Goal: Task Accomplishment & Management: Complete application form

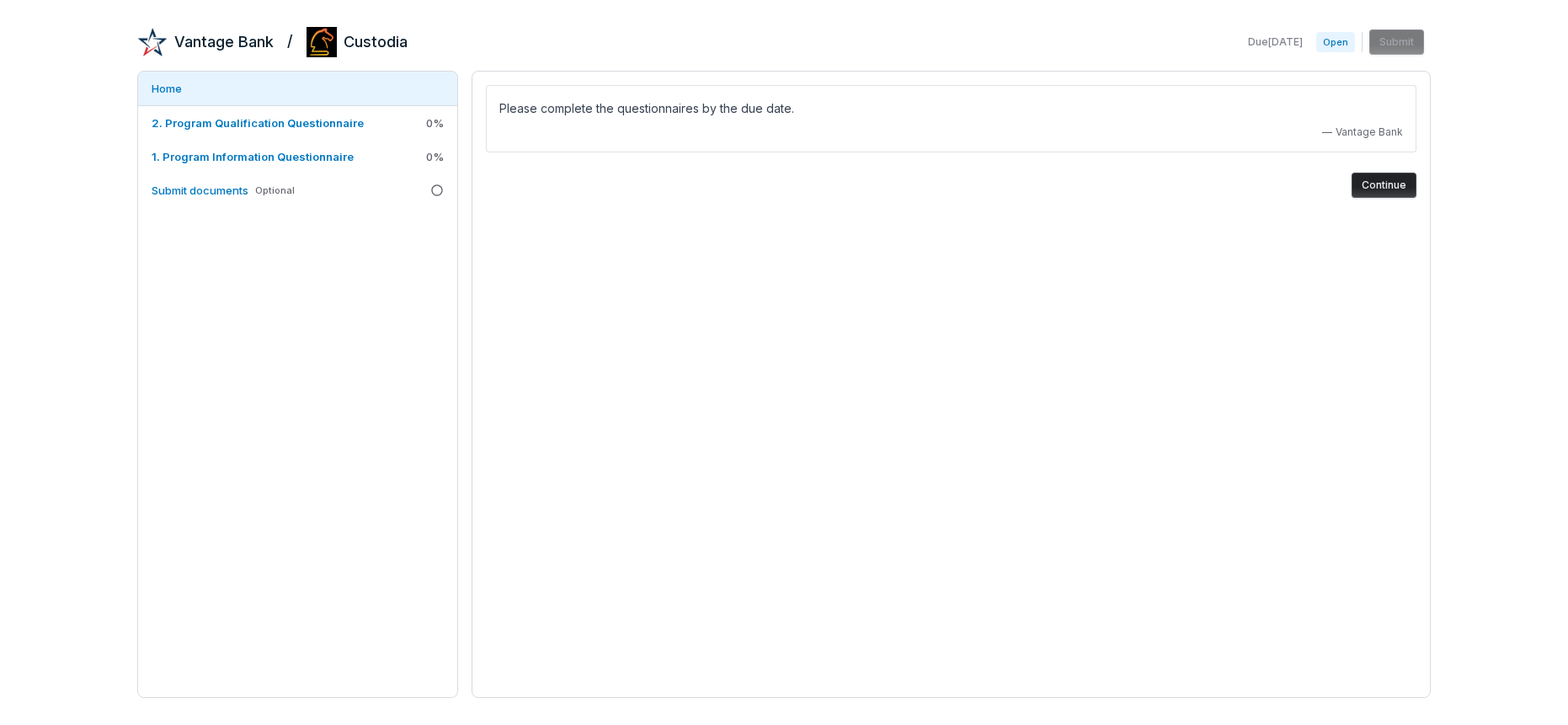
click at [1392, 188] on button "Continue" at bounding box center [1384, 185] width 65 height 25
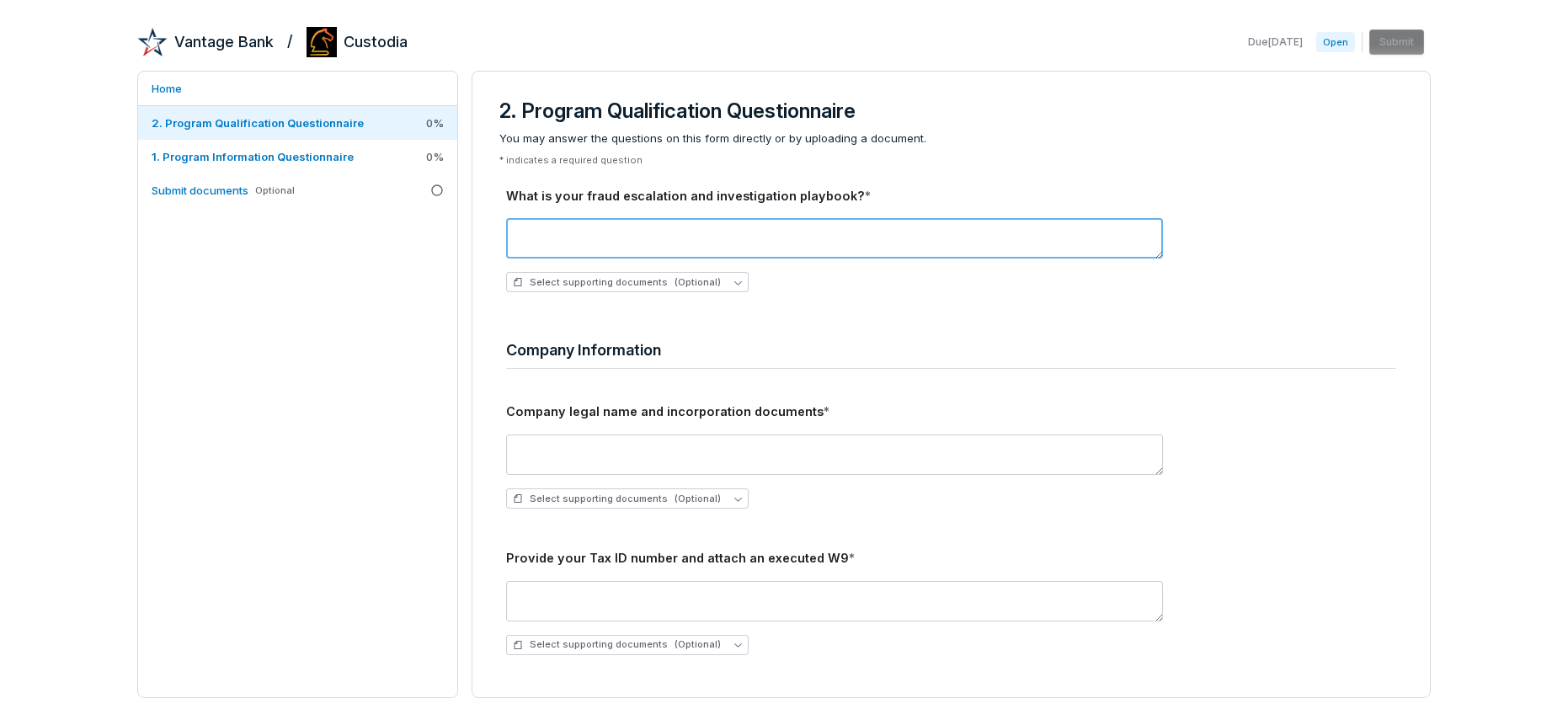
click at [742, 243] on textarea at bounding box center [834, 238] width 657 height 41
paste textarea "**********"
drag, startPoint x: 599, startPoint y: 240, endPoint x: 493, endPoint y: 241, distance: 106.0
click at [508, 242] on textarea "**********" at bounding box center [834, 238] width 657 height 41
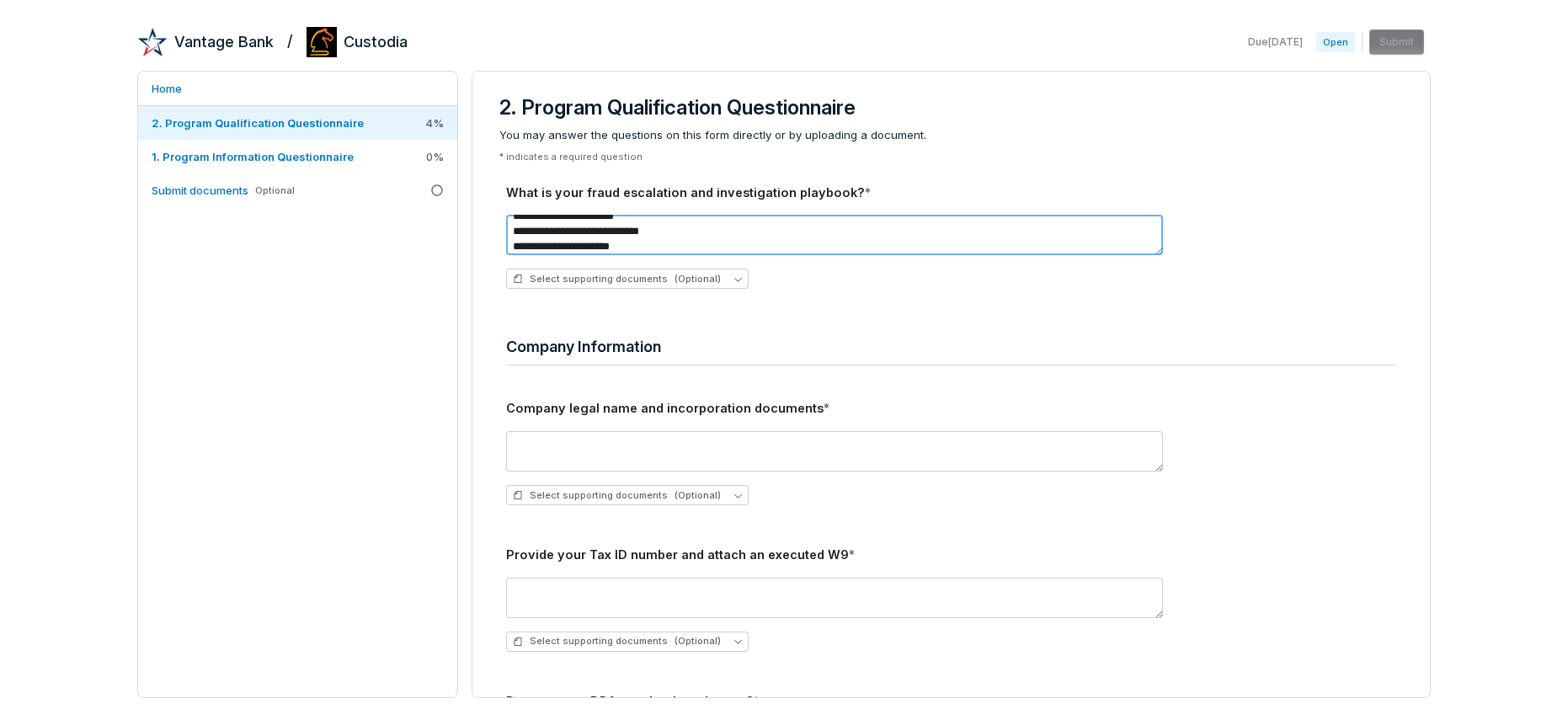
scroll to position [58, 0]
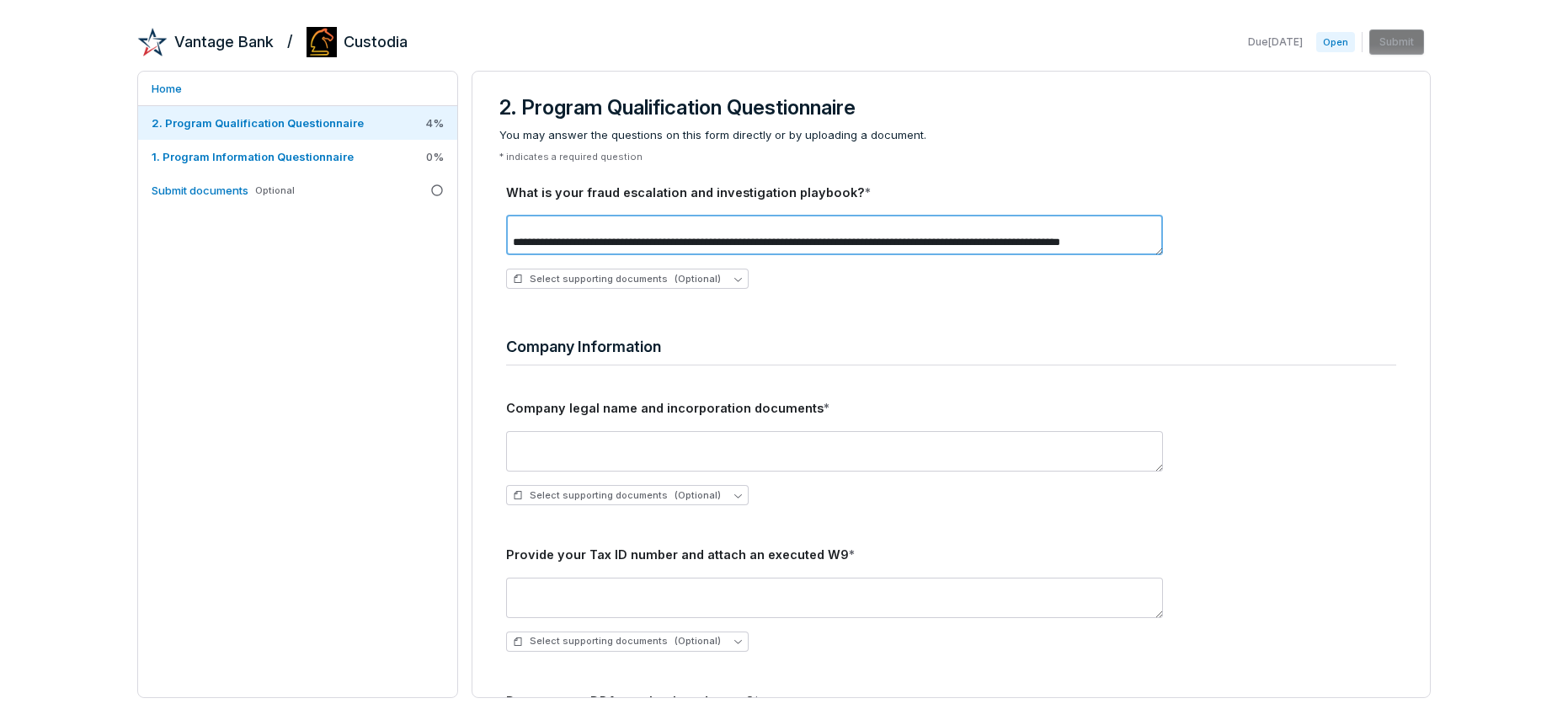
drag, startPoint x: 515, startPoint y: 231, endPoint x: 661, endPoint y: 241, distance: 146.3
click at [661, 241] on textarea "**********" at bounding box center [834, 235] width 657 height 41
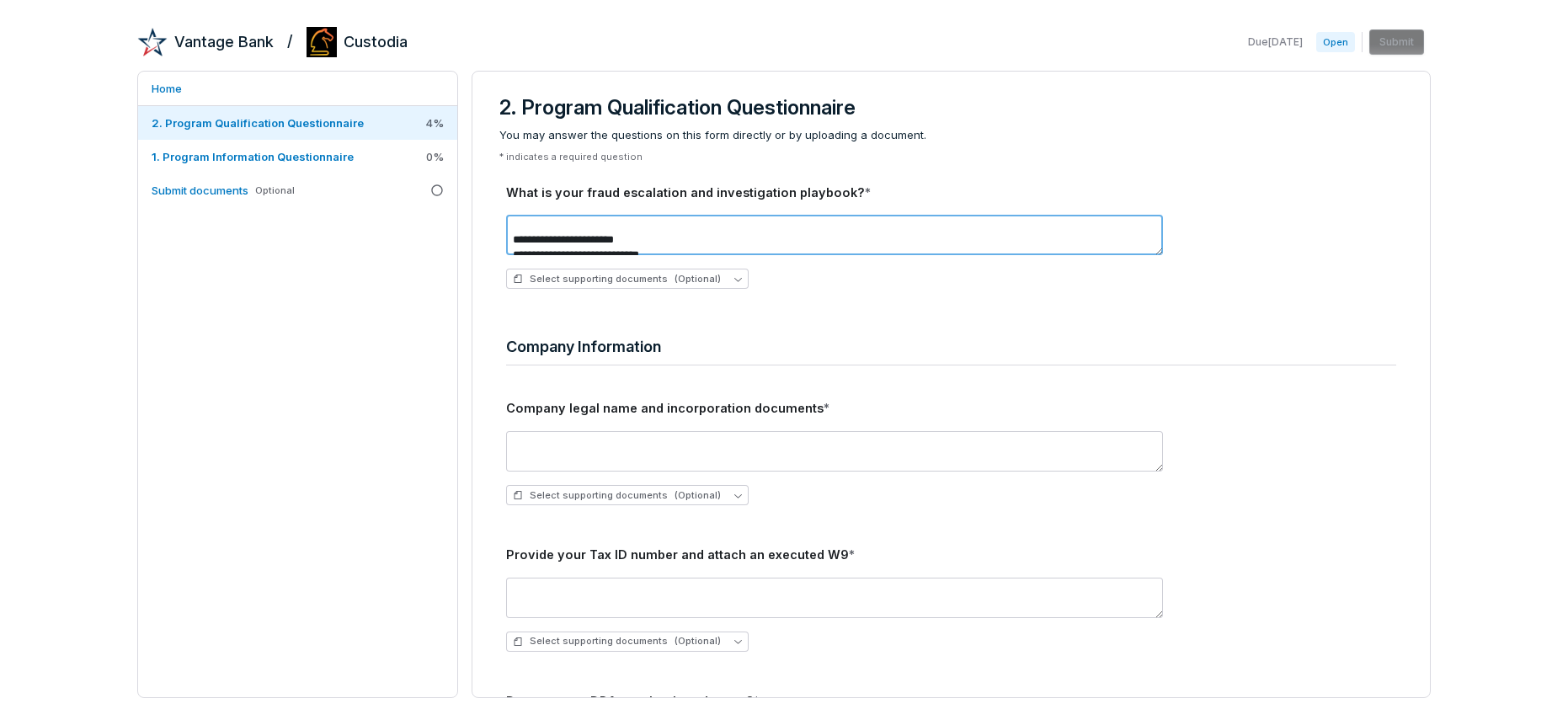
click at [601, 239] on textarea "**********" at bounding box center [834, 235] width 657 height 41
drag, startPoint x: 512, startPoint y: 230, endPoint x: 650, endPoint y: 238, distance: 138.2
click at [650, 238] on textarea "**********" at bounding box center [834, 235] width 657 height 41
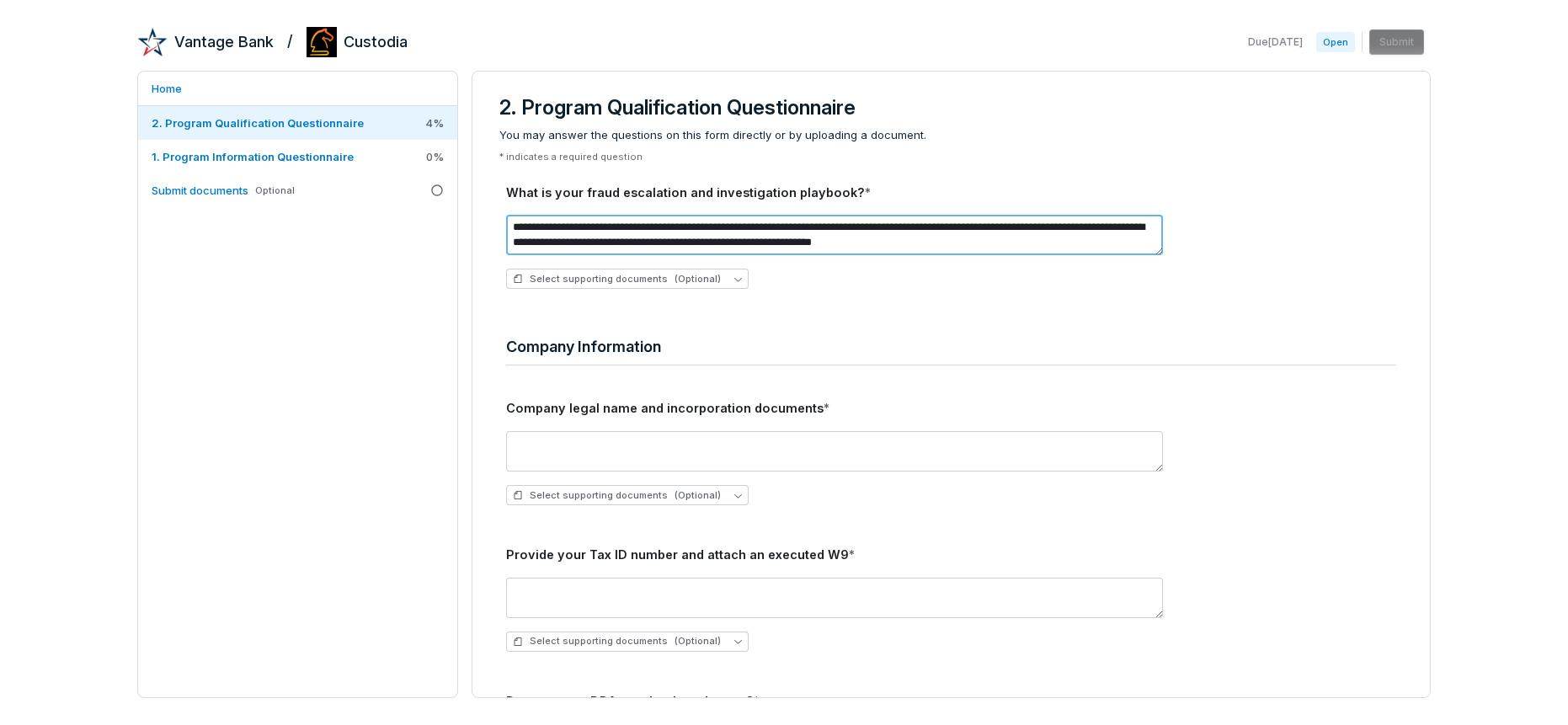
type textarea "**********"
click at [734, 280] on icon "button" at bounding box center [738, 280] width 8 height 4
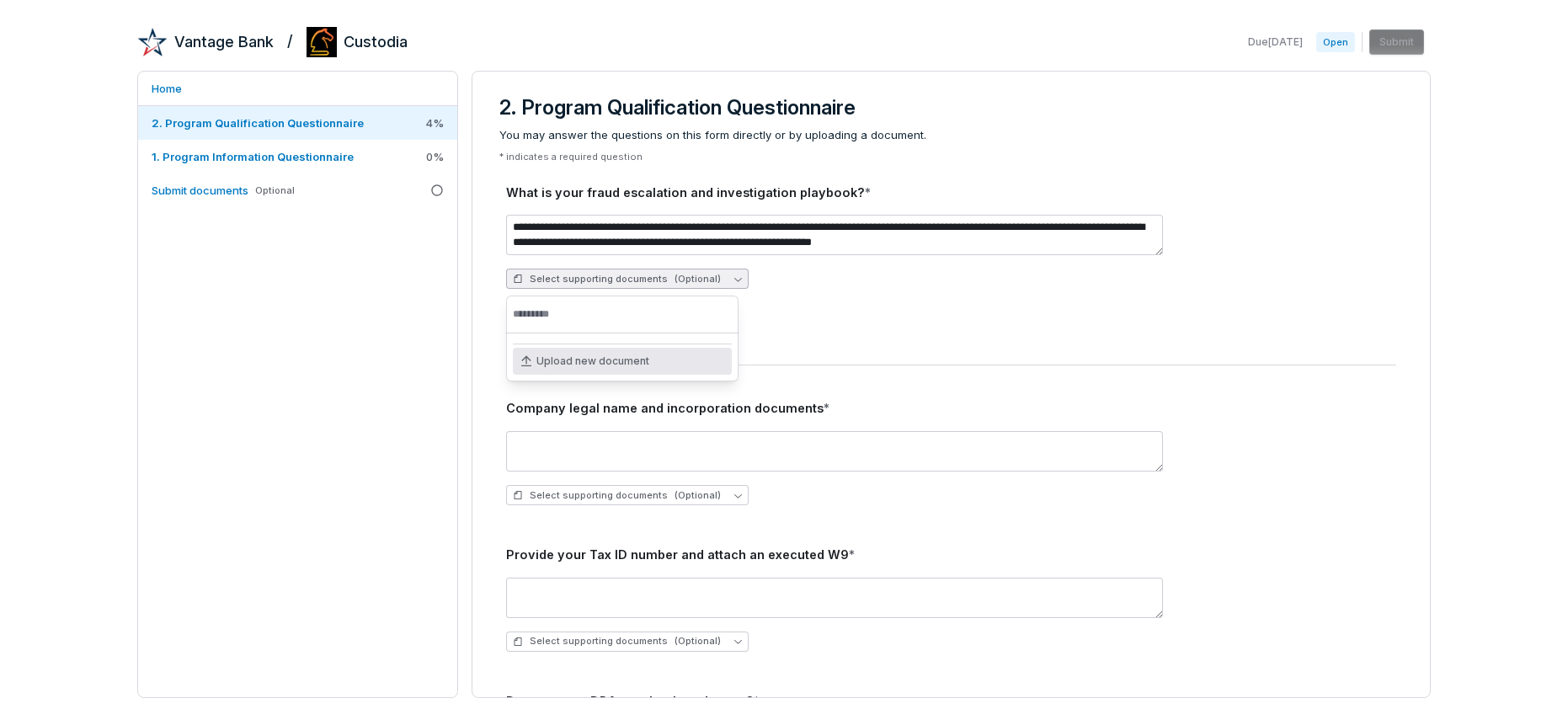
click at [588, 362] on span "Upload new document" at bounding box center [593, 362] width 113 height 14
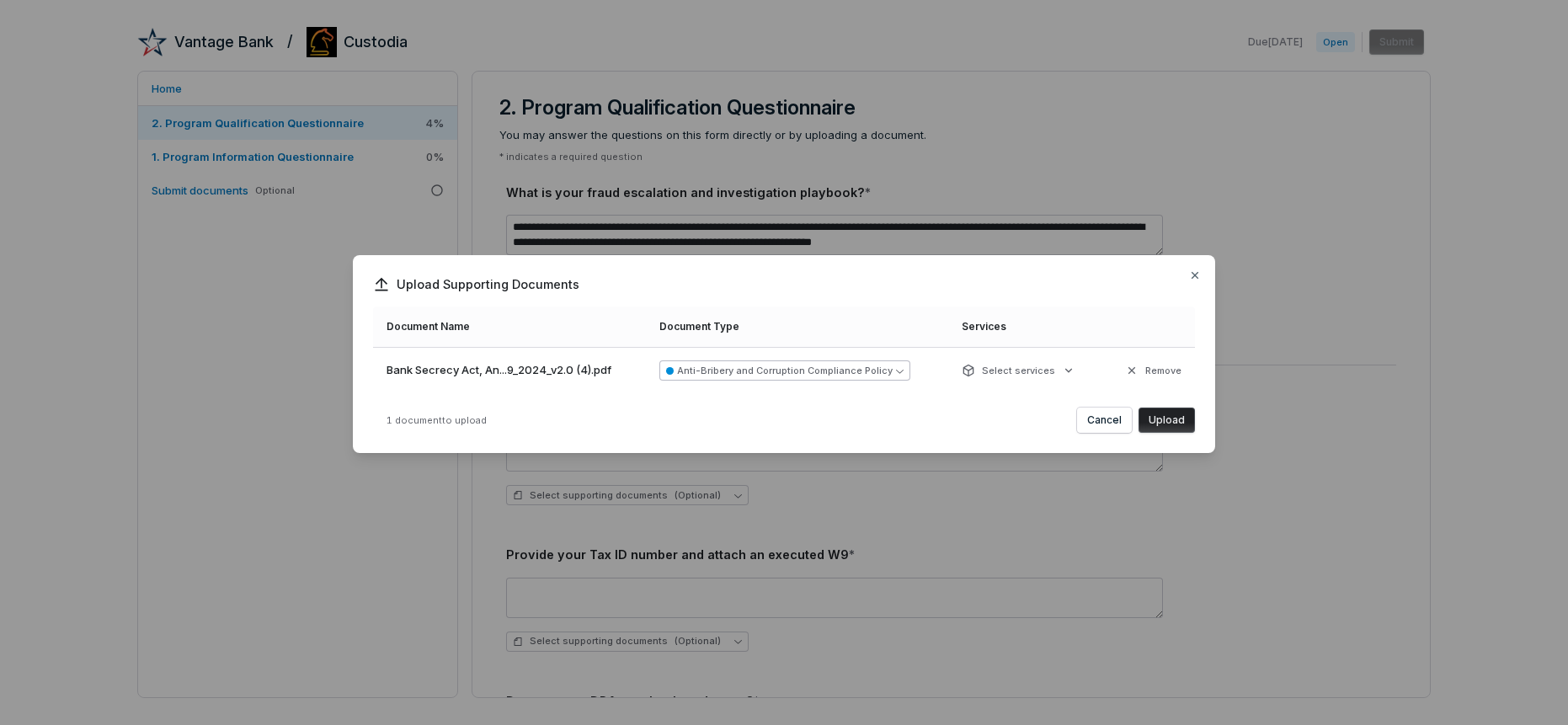
click at [899, 370] on icon "button" at bounding box center [900, 370] width 8 height 8
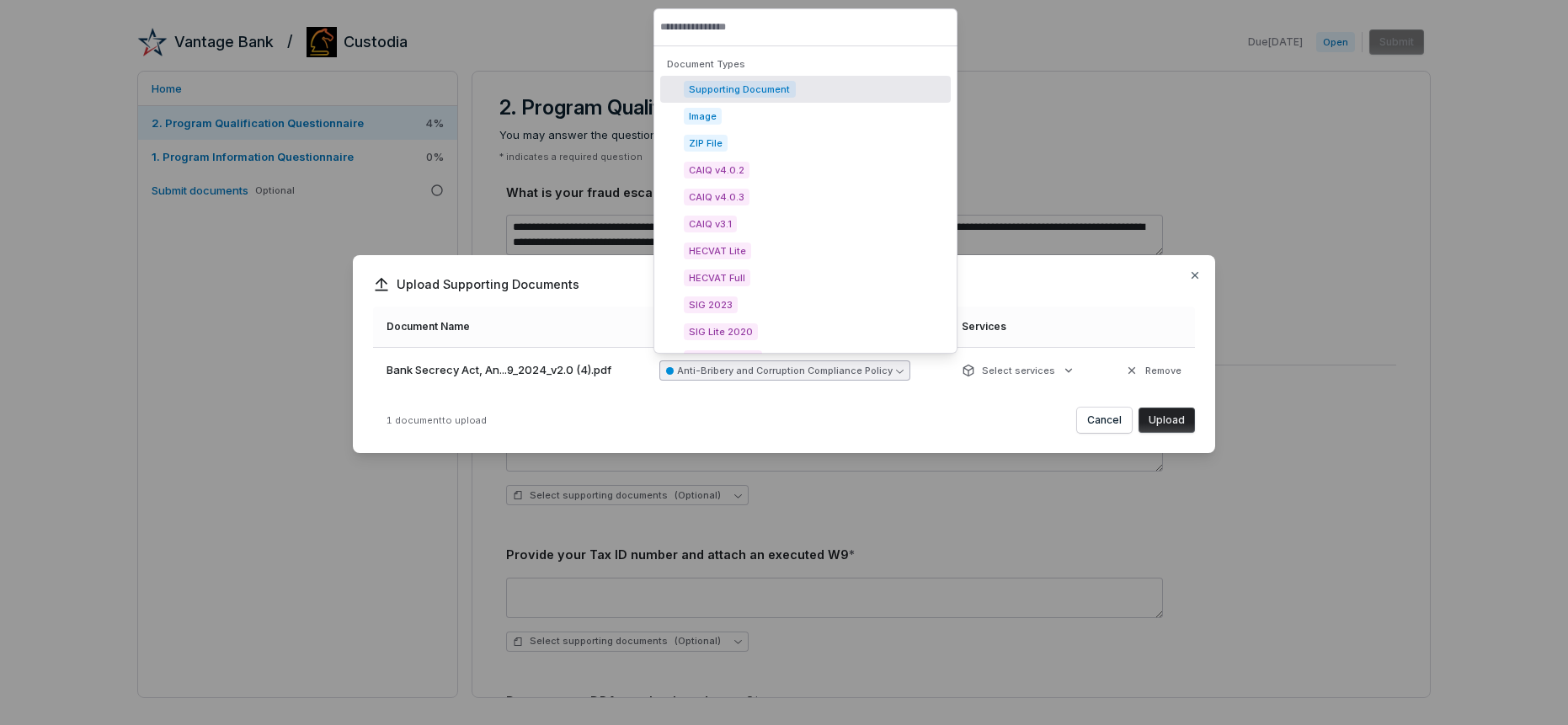
click at [899, 370] on icon "button" at bounding box center [900, 371] width 8 height 4
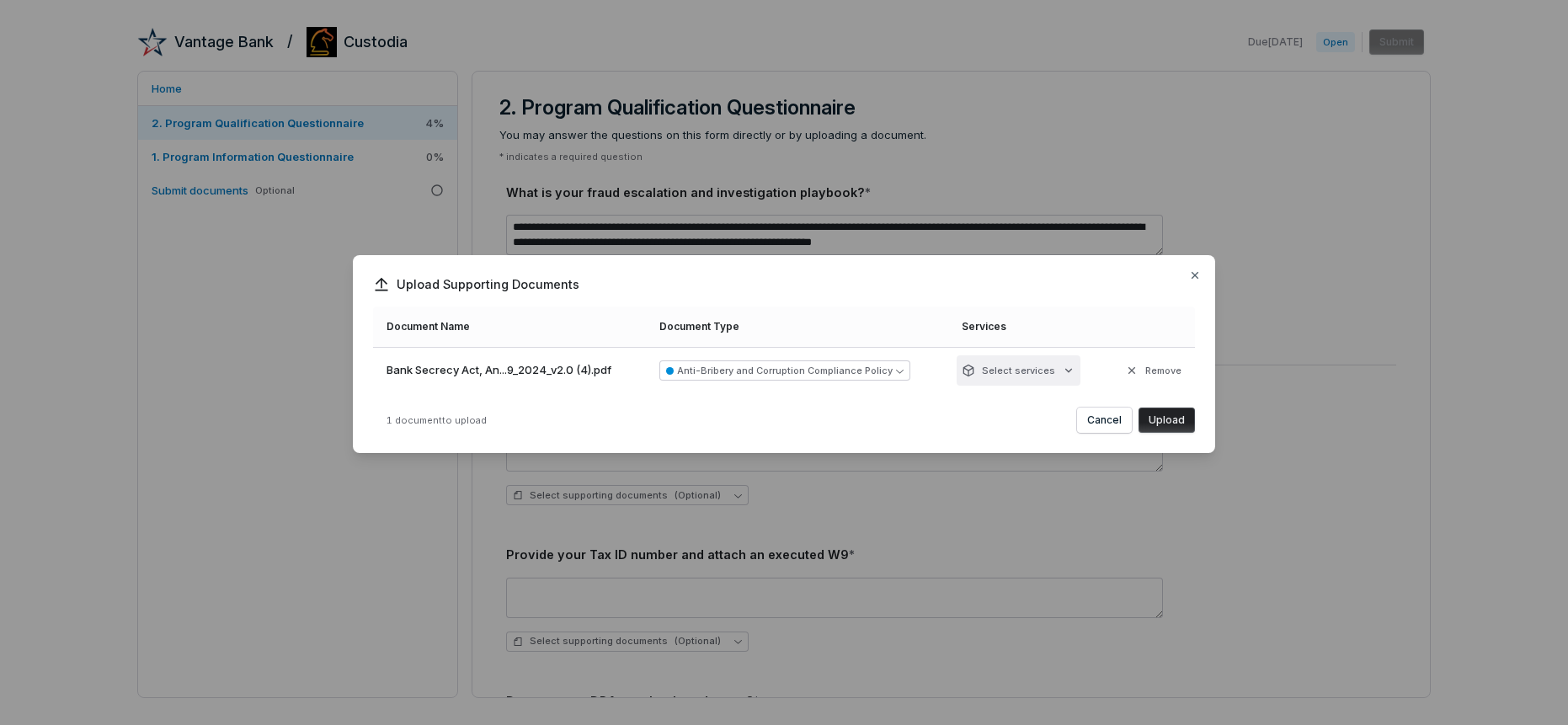
click at [1069, 369] on div "Upload Supporting Documents Document Name Document Type Services Bank Secrecy A…" at bounding box center [784, 362] width 1568 height 269
click at [1135, 373] on div "Upload Supporting Documents Document Name Document Type Services Bank Secrecy A…" at bounding box center [784, 362] width 1568 height 269
click at [896, 371] on icon "button" at bounding box center [900, 370] width 8 height 8
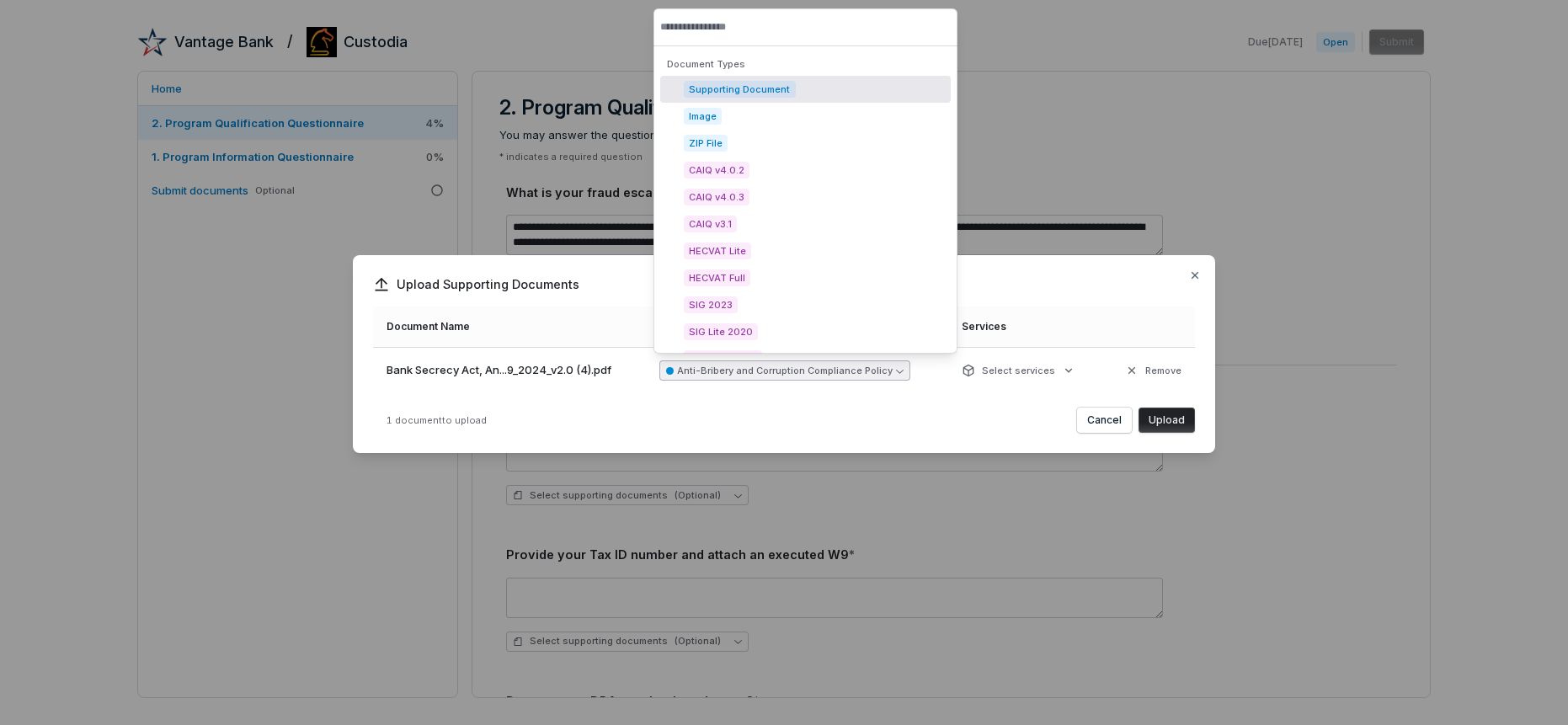
click at [753, 90] on span "Supporting Document" at bounding box center [740, 89] width 112 height 17
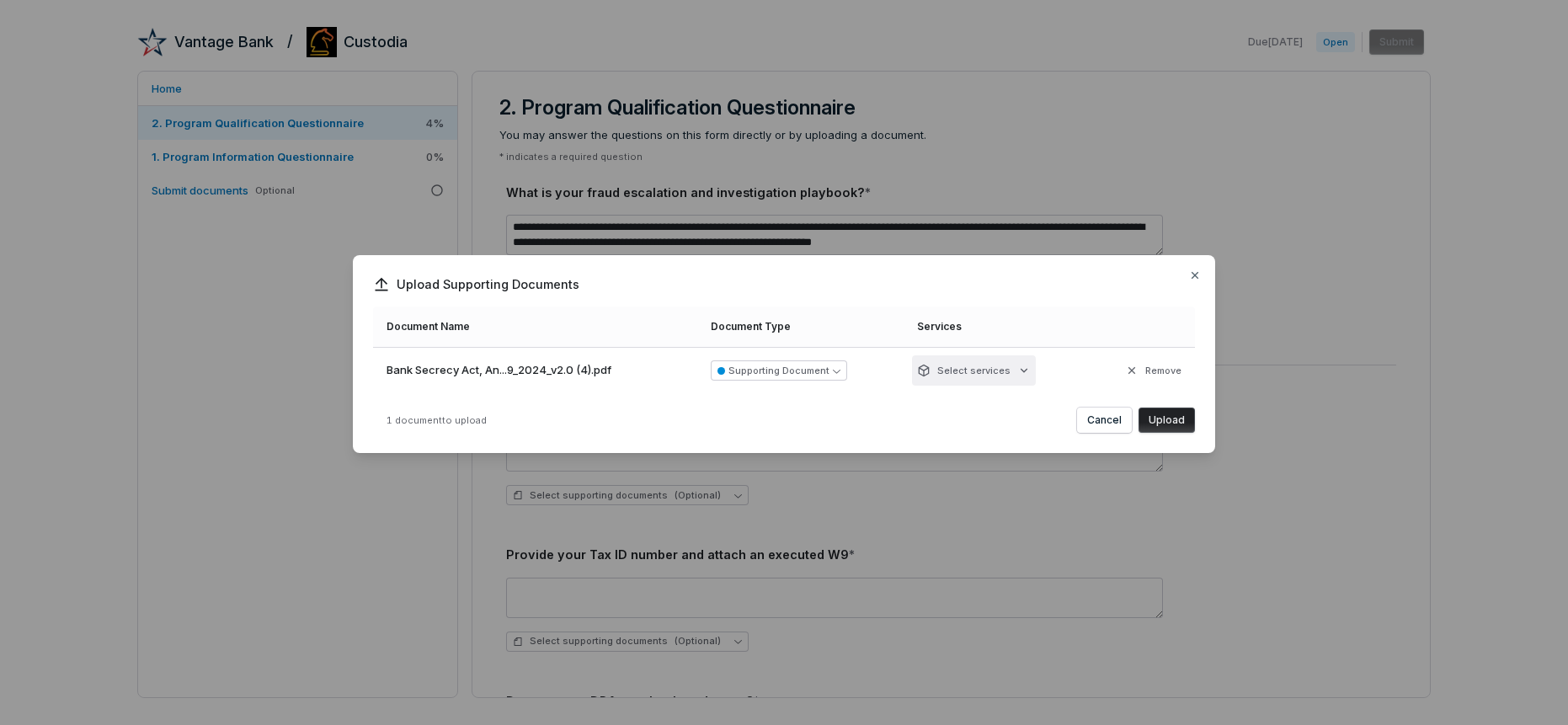
click at [1025, 369] on div "Upload Supporting Documents Document Name Document Type Services Bank Secrecy A…" at bounding box center [784, 362] width 1568 height 269
click at [969, 406] on input "text" at bounding box center [974, 408] width 101 height 37
type input "*"
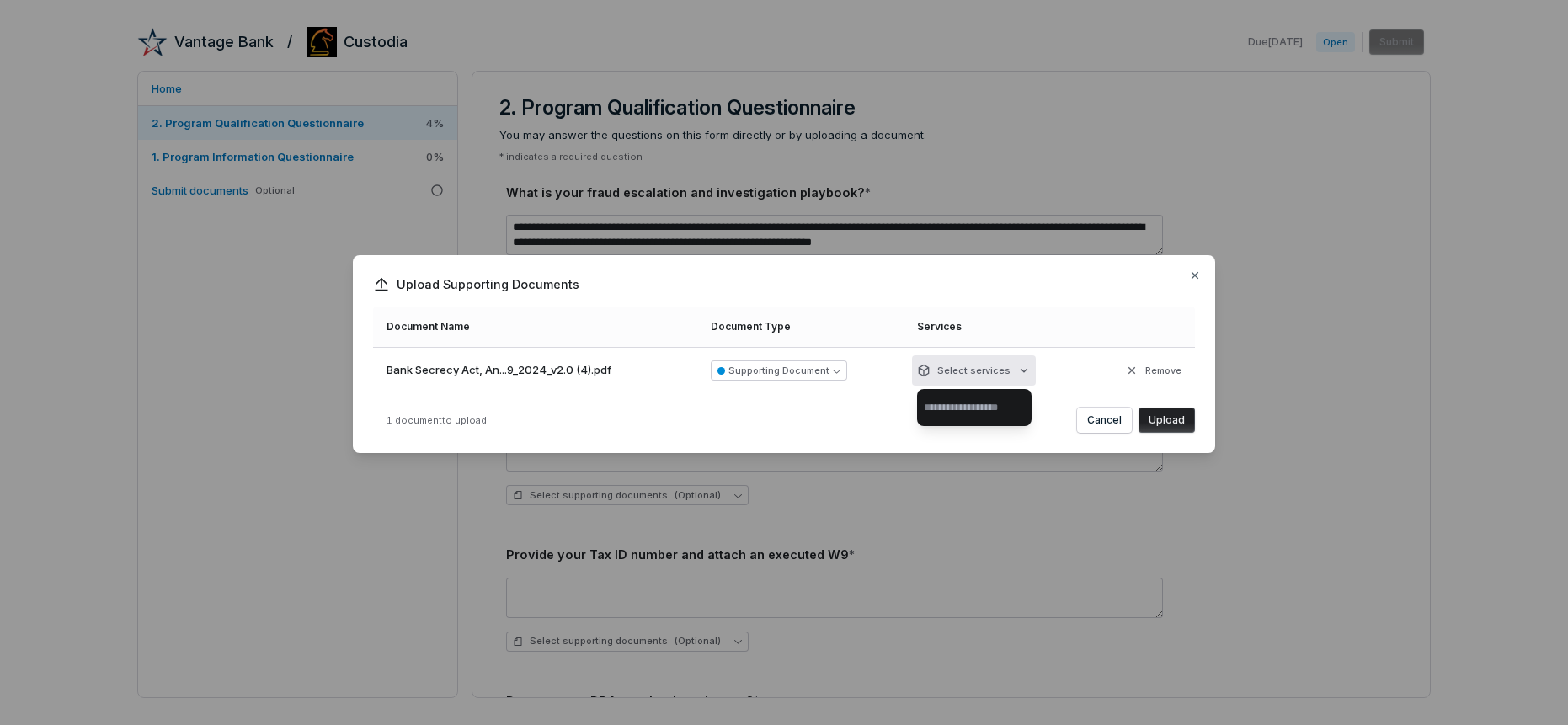
click at [1172, 419] on div "Upload Supporting Documents Document Name Document Type Services Bank Secrecy A…" at bounding box center [784, 362] width 1568 height 269
click at [1171, 420] on button "Upload" at bounding box center [1166, 420] width 56 height 25
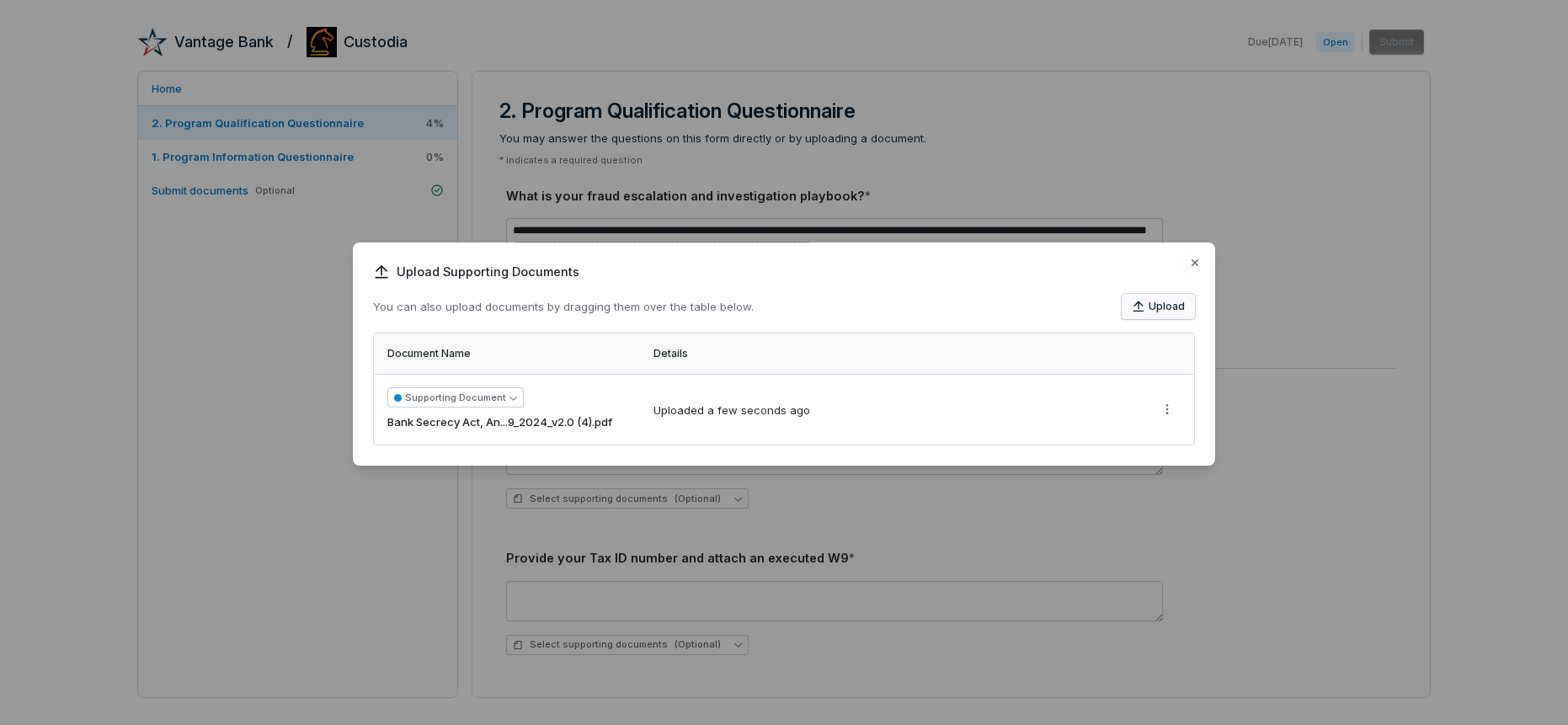
click at [1164, 307] on button "Upload" at bounding box center [1158, 306] width 73 height 25
click at [1199, 264] on icon "button" at bounding box center [1195, 263] width 14 height 14
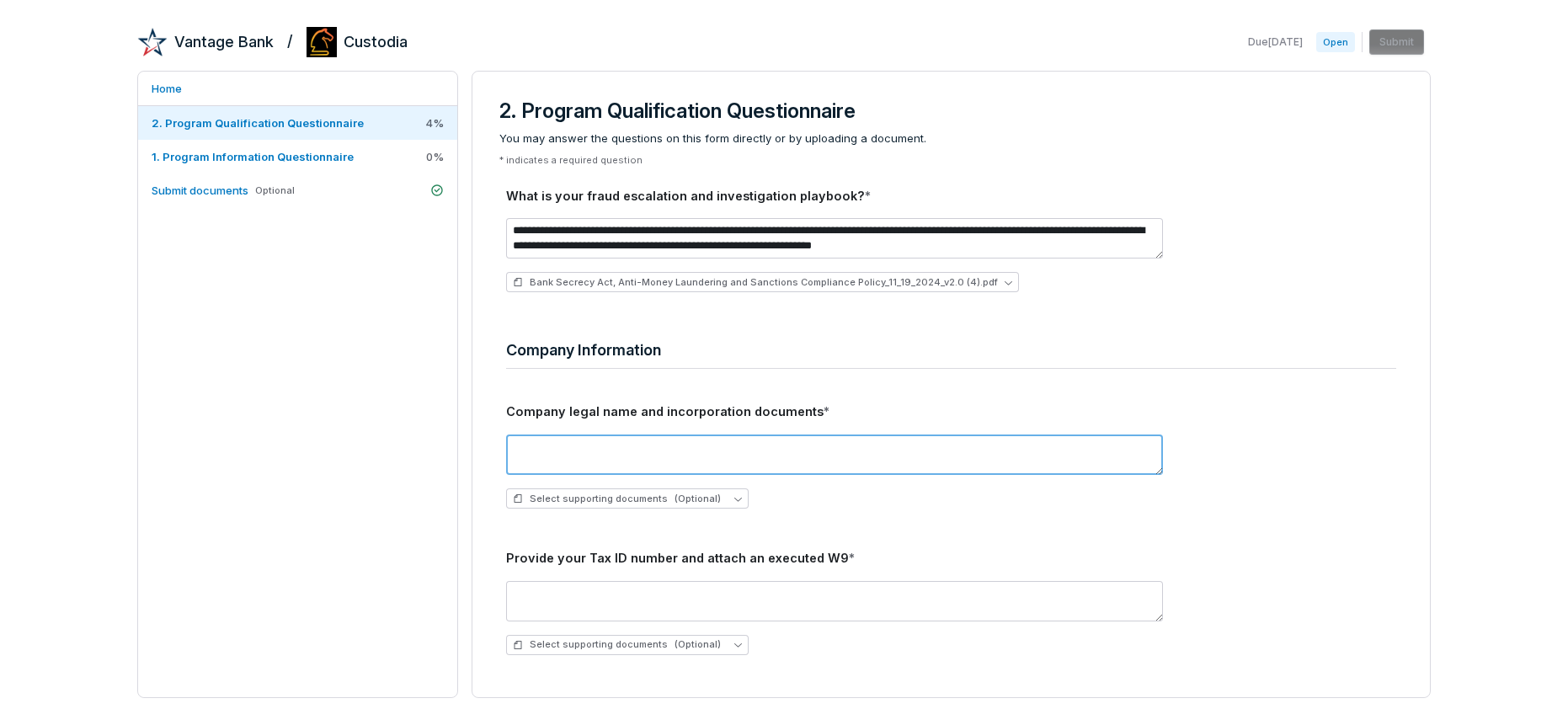
click at [734, 449] on textarea at bounding box center [834, 455] width 657 height 41
type textarea "**********"
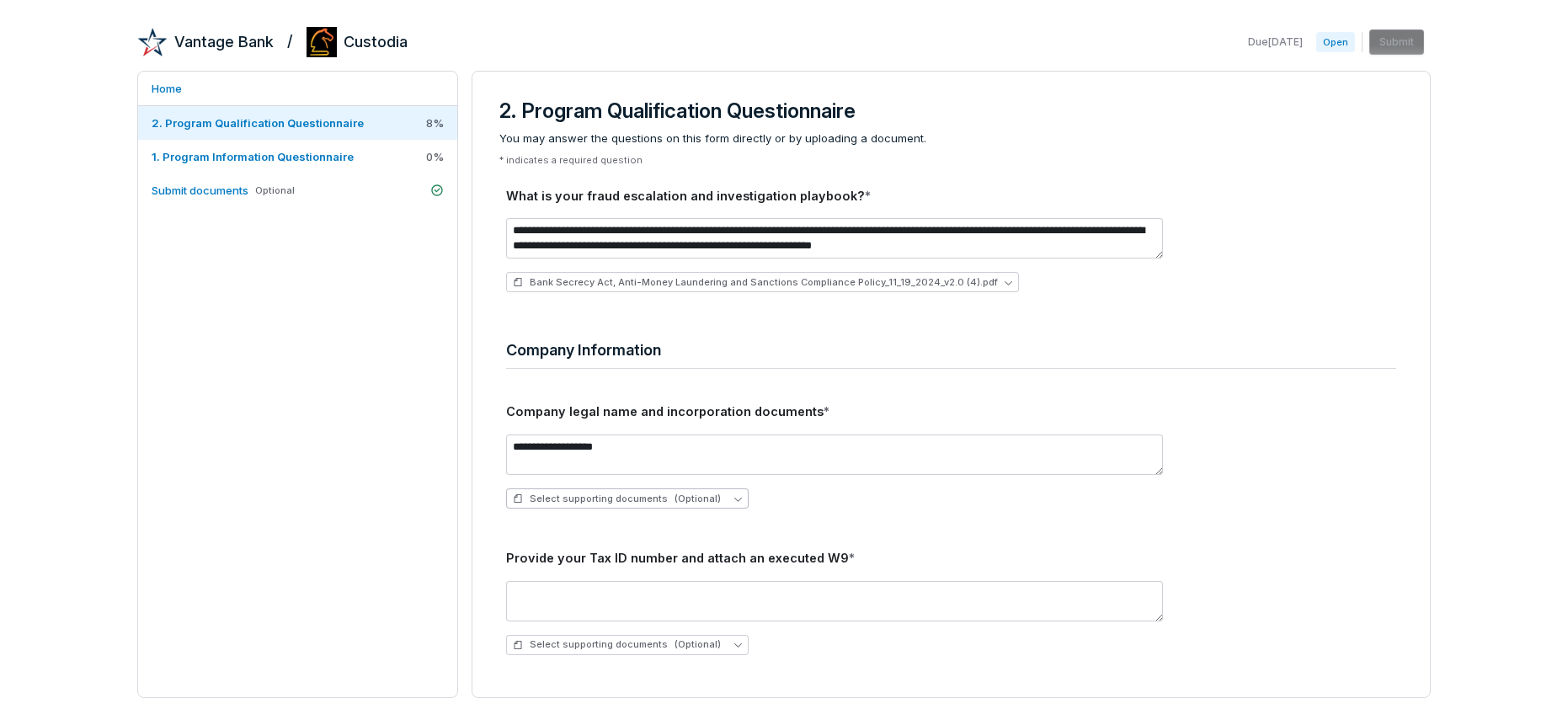
click at [595, 503] on span "Select supporting documents (Optional)" at bounding box center [616, 499] width 208 height 13
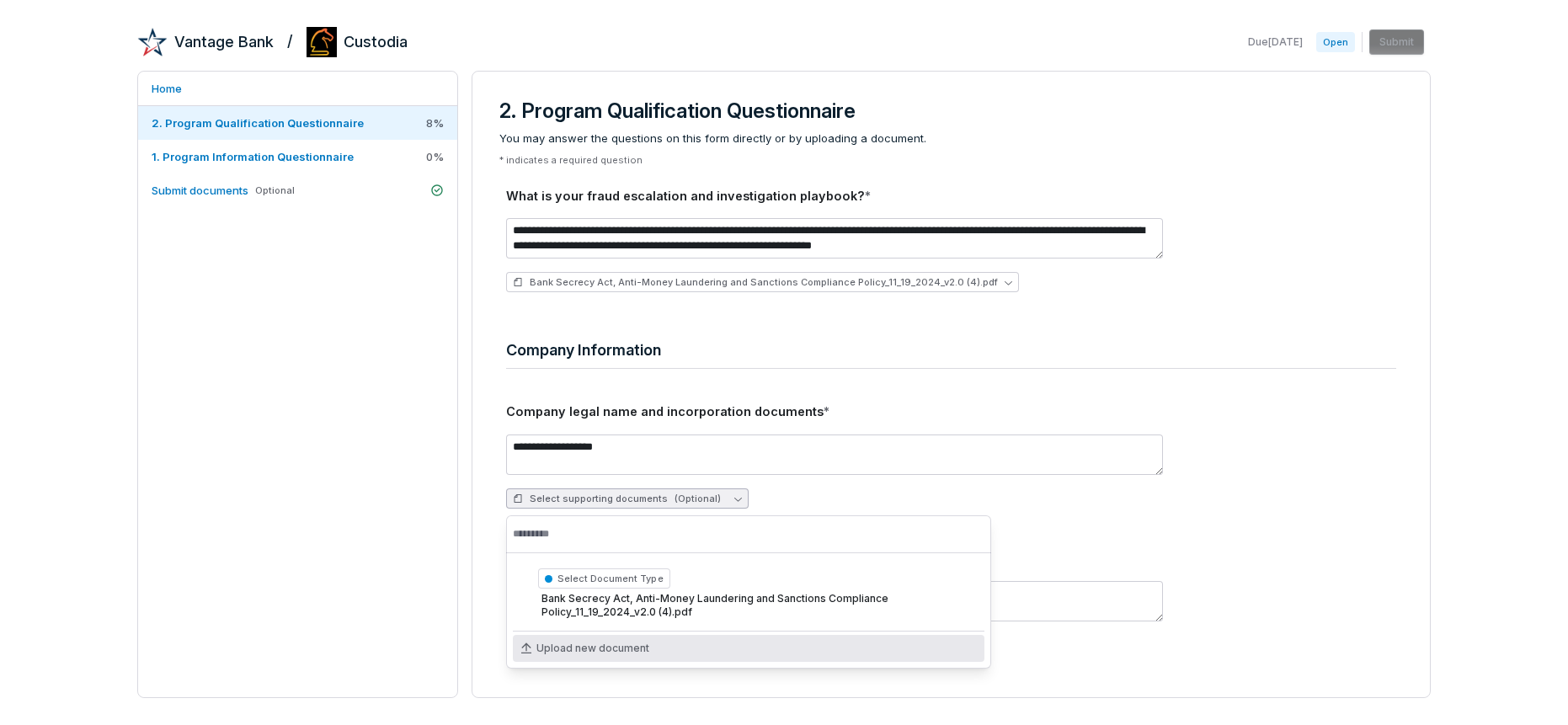
click at [544, 649] on span "Upload new document" at bounding box center [593, 649] width 113 height 14
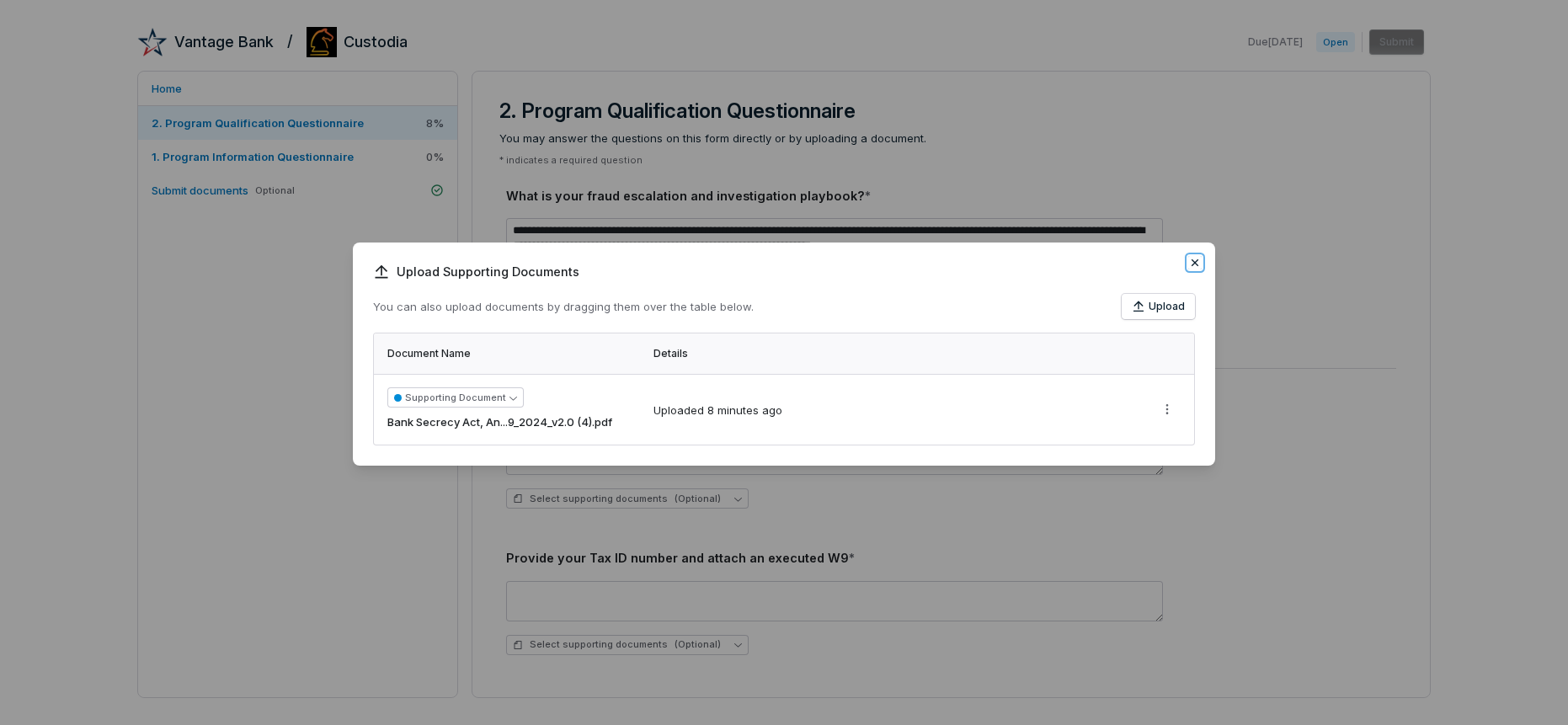
click at [1193, 260] on icon "button" at bounding box center [1195, 263] width 7 height 7
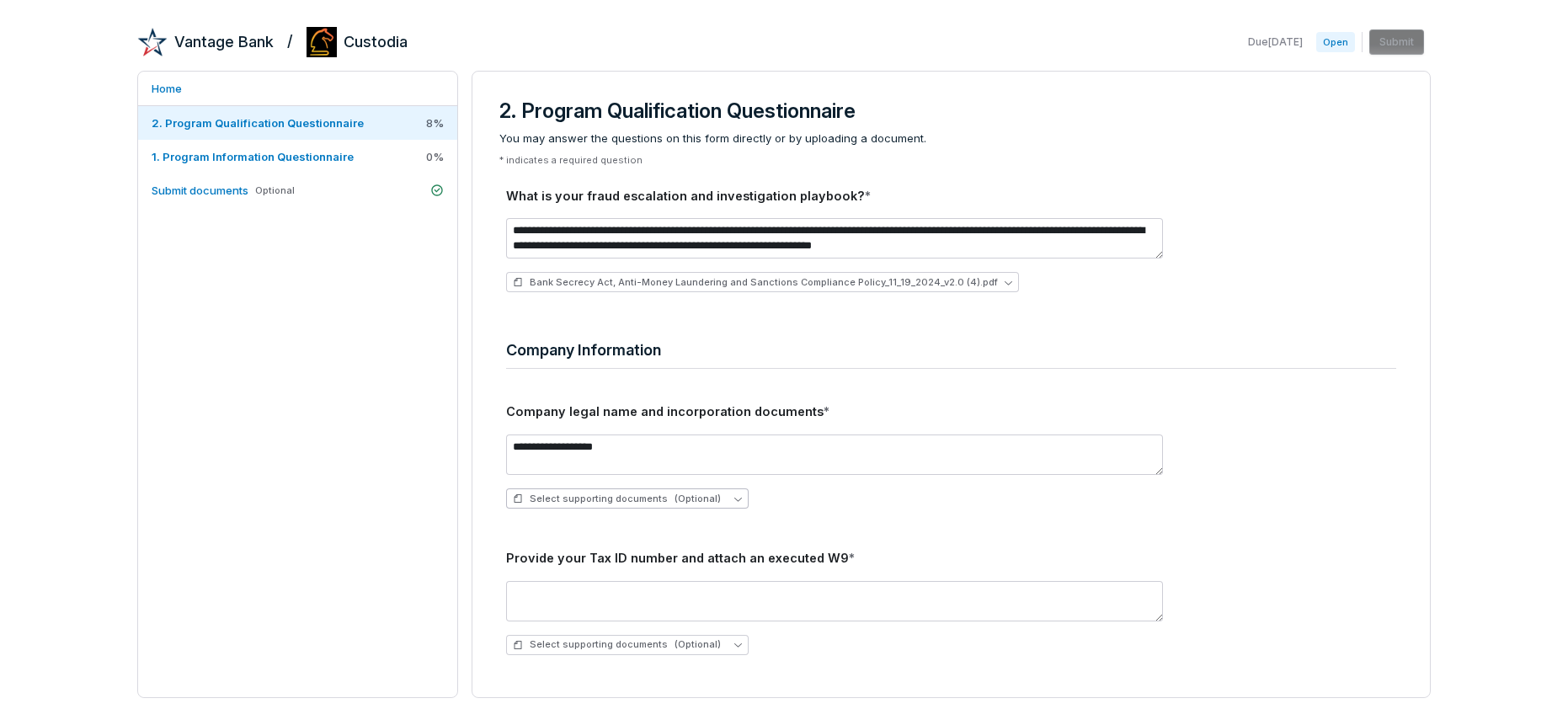
click at [734, 497] on icon "button" at bounding box center [738, 499] width 8 height 8
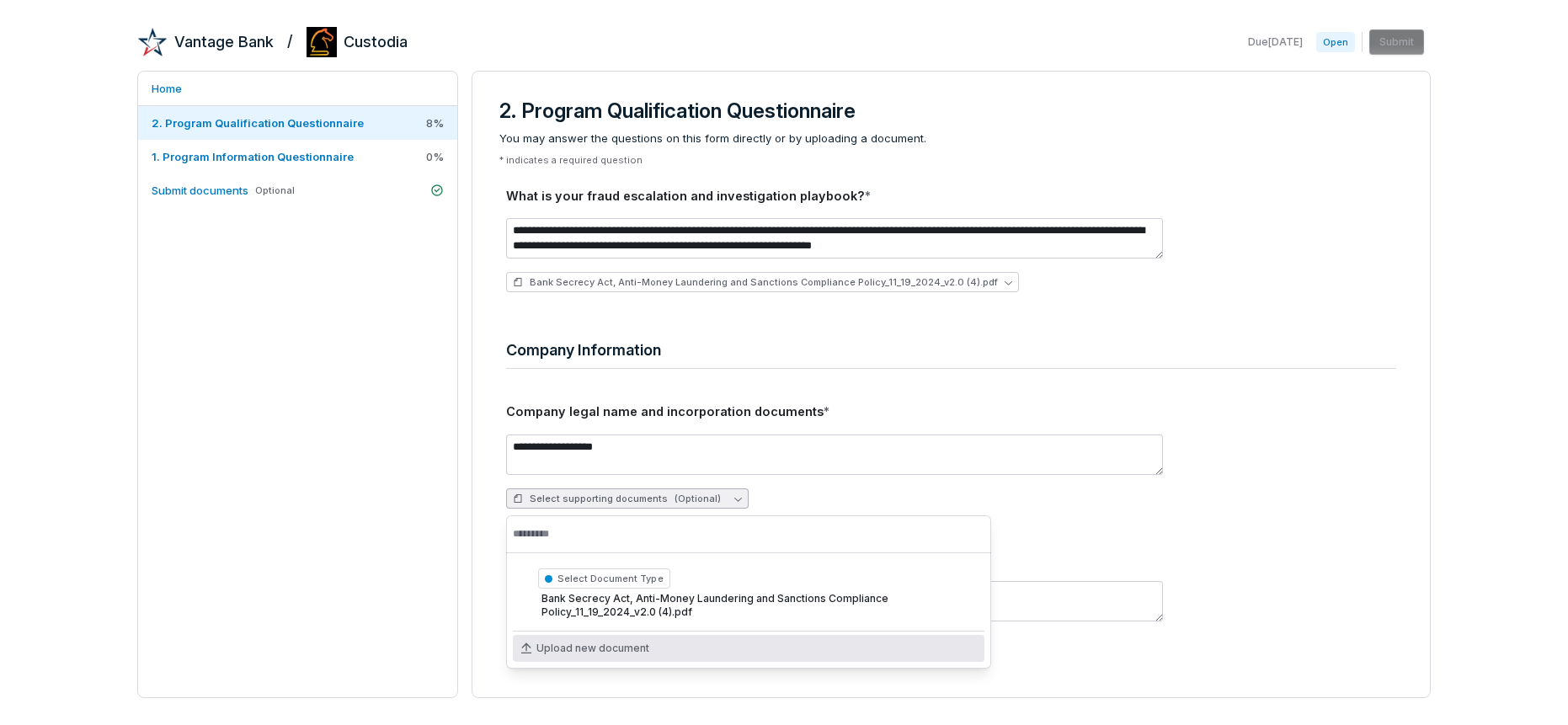
click at [555, 648] on span "Upload new document" at bounding box center [593, 649] width 113 height 14
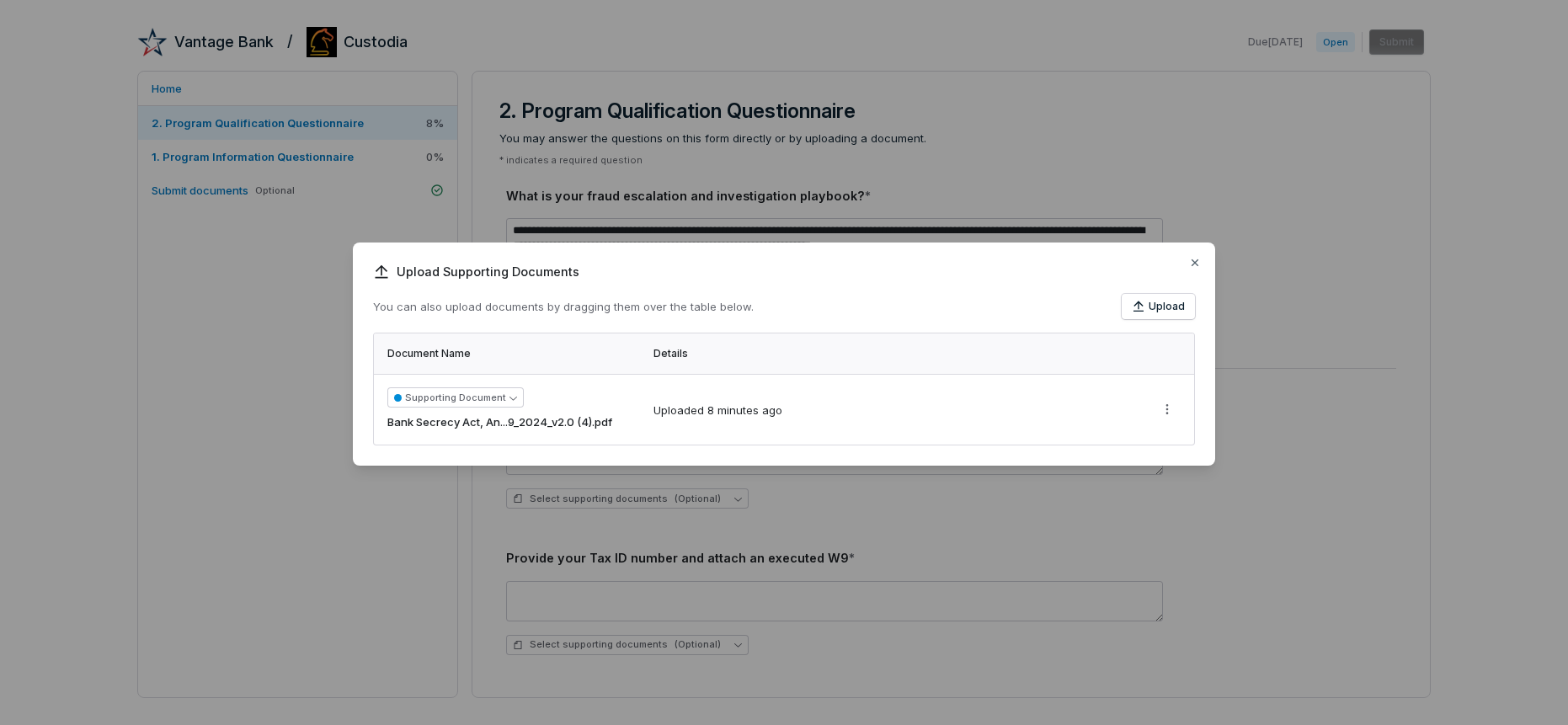
click at [377, 267] on icon at bounding box center [381, 271] width 17 height 17
click at [1159, 307] on button "Upload" at bounding box center [1158, 306] width 73 height 25
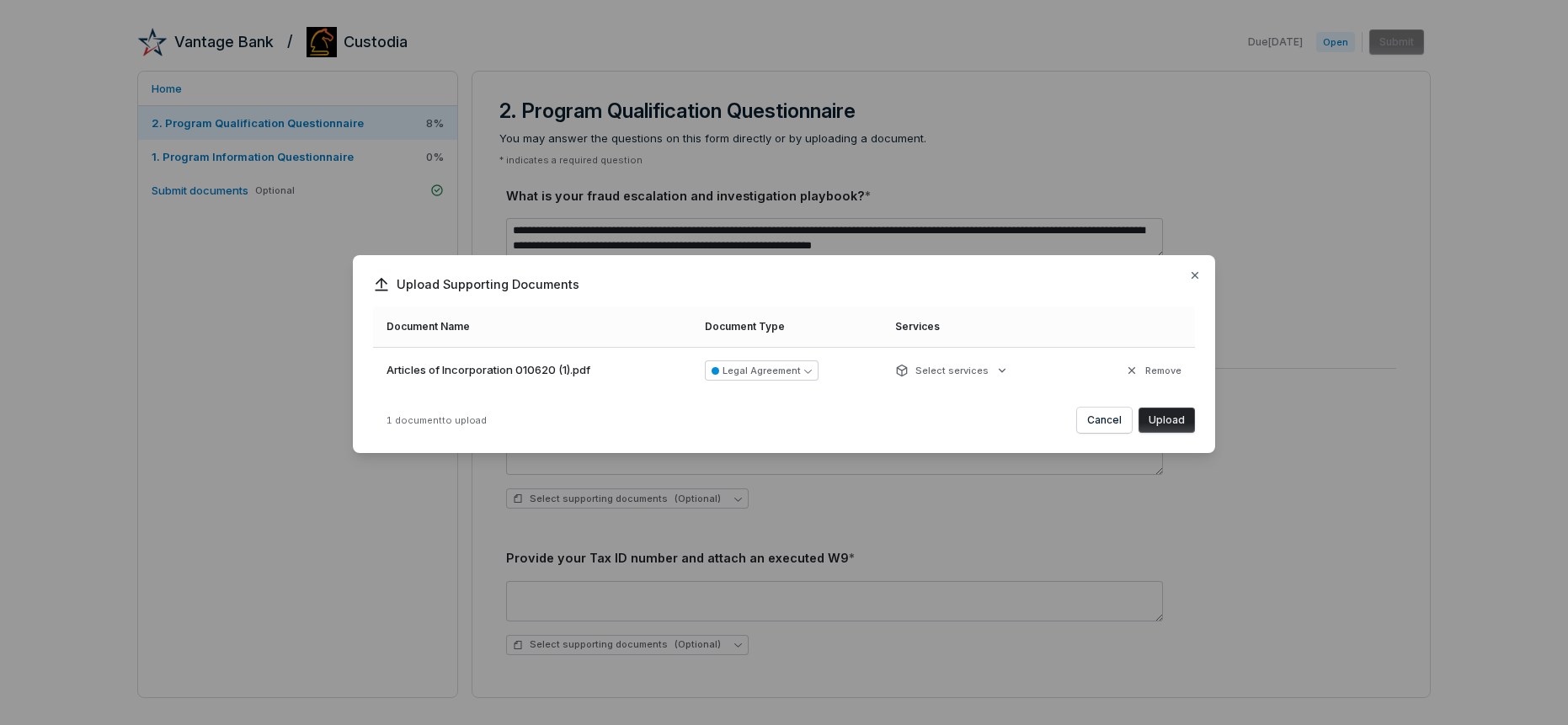
click at [1162, 419] on button "Upload" at bounding box center [1166, 420] width 56 height 25
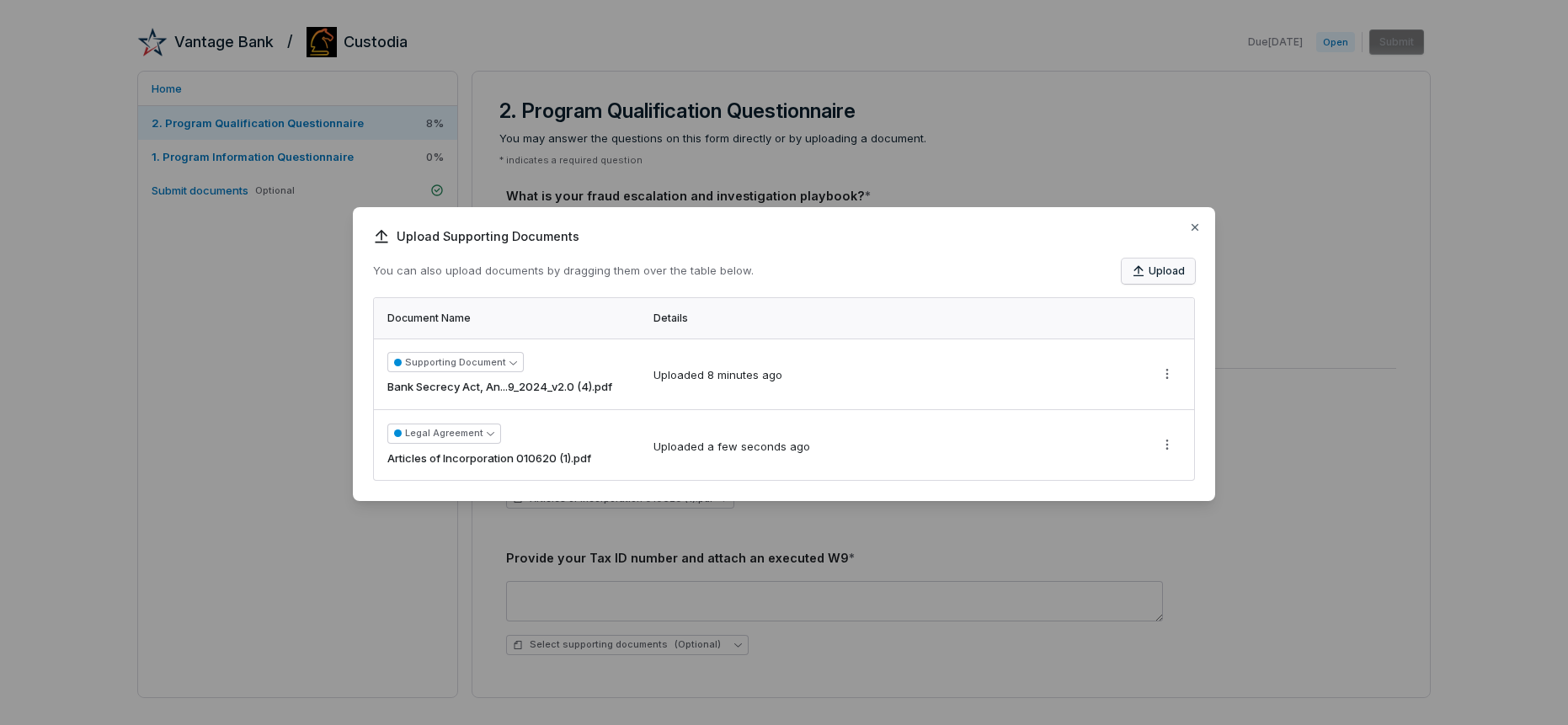
click at [1182, 269] on button "Upload" at bounding box center [1158, 270] width 73 height 25
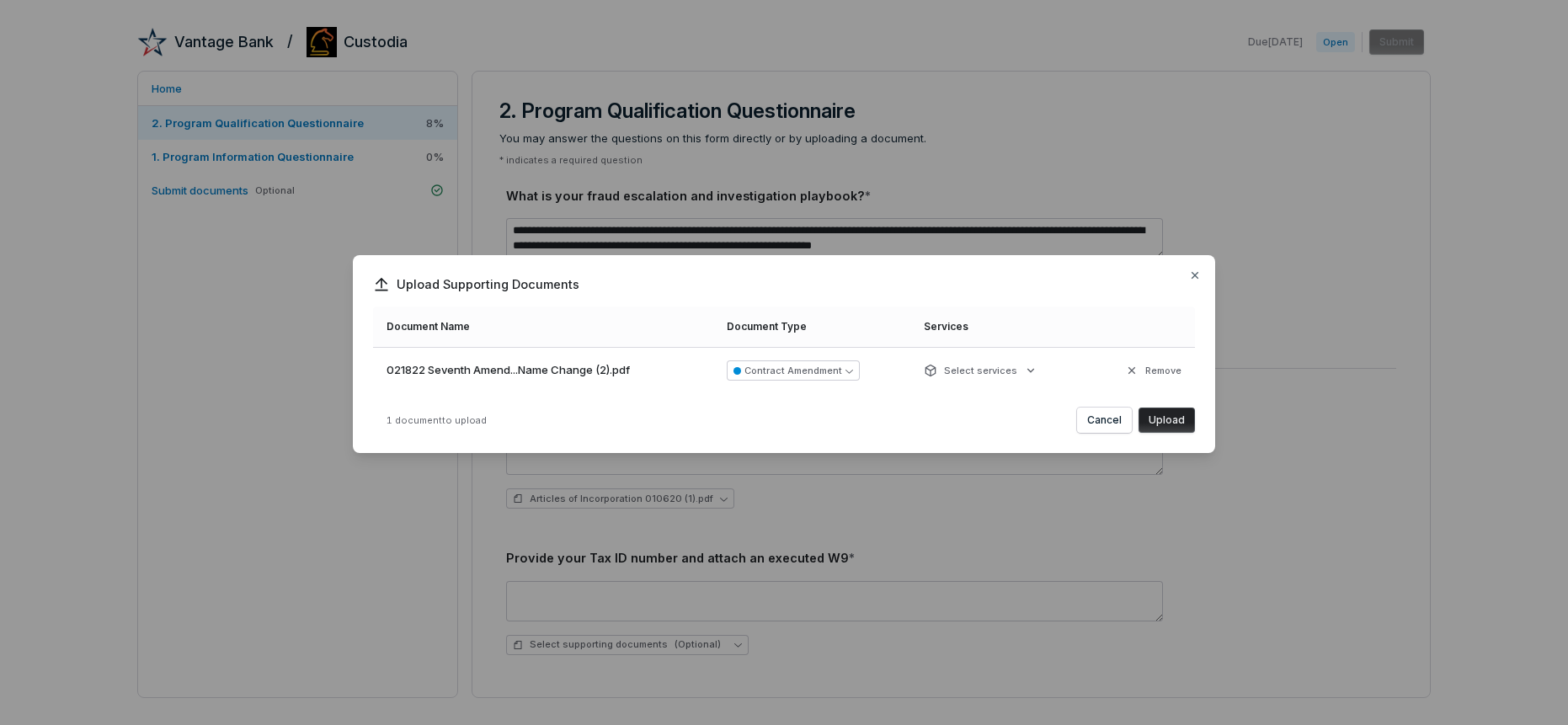
click at [1160, 419] on button "Upload" at bounding box center [1166, 420] width 56 height 25
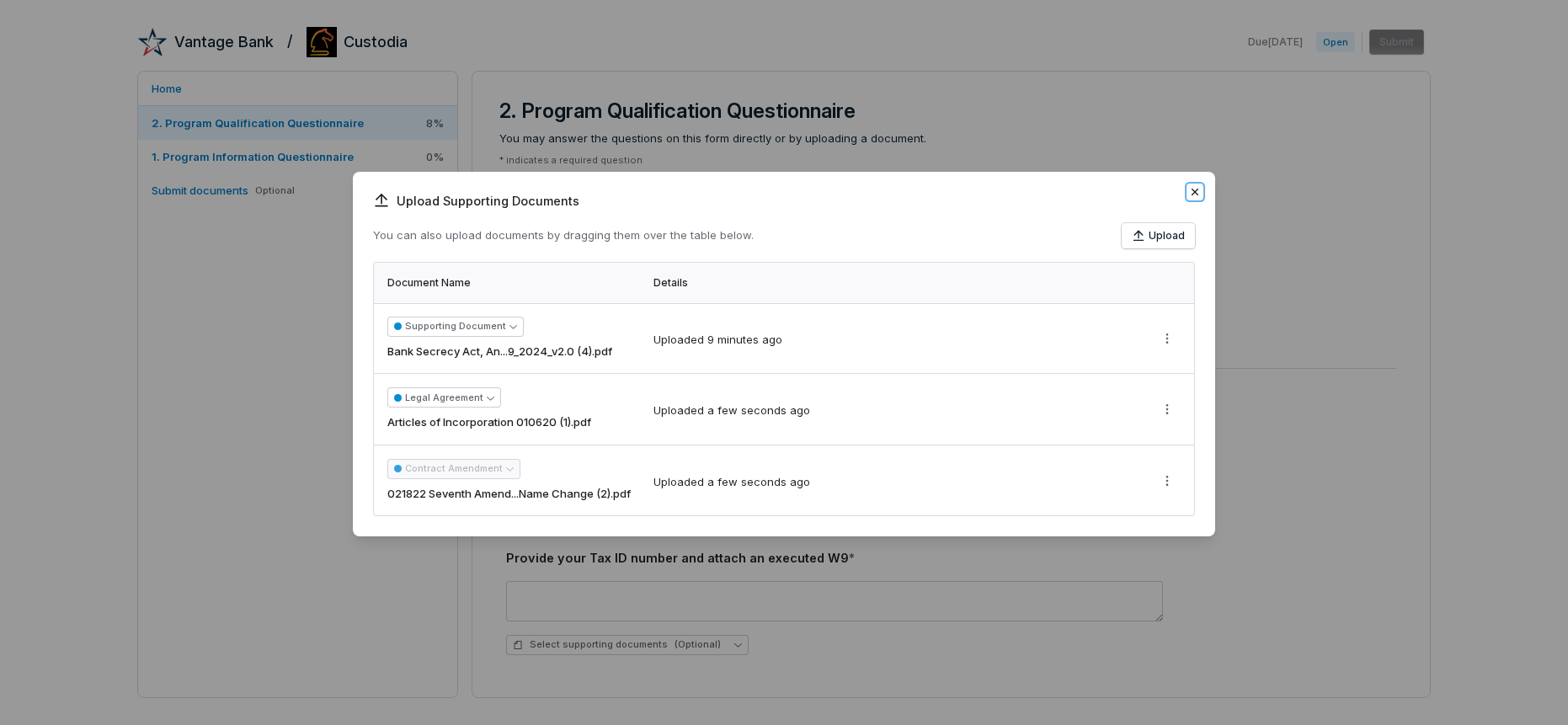
click at [1193, 190] on icon "button" at bounding box center [1195, 192] width 7 height 7
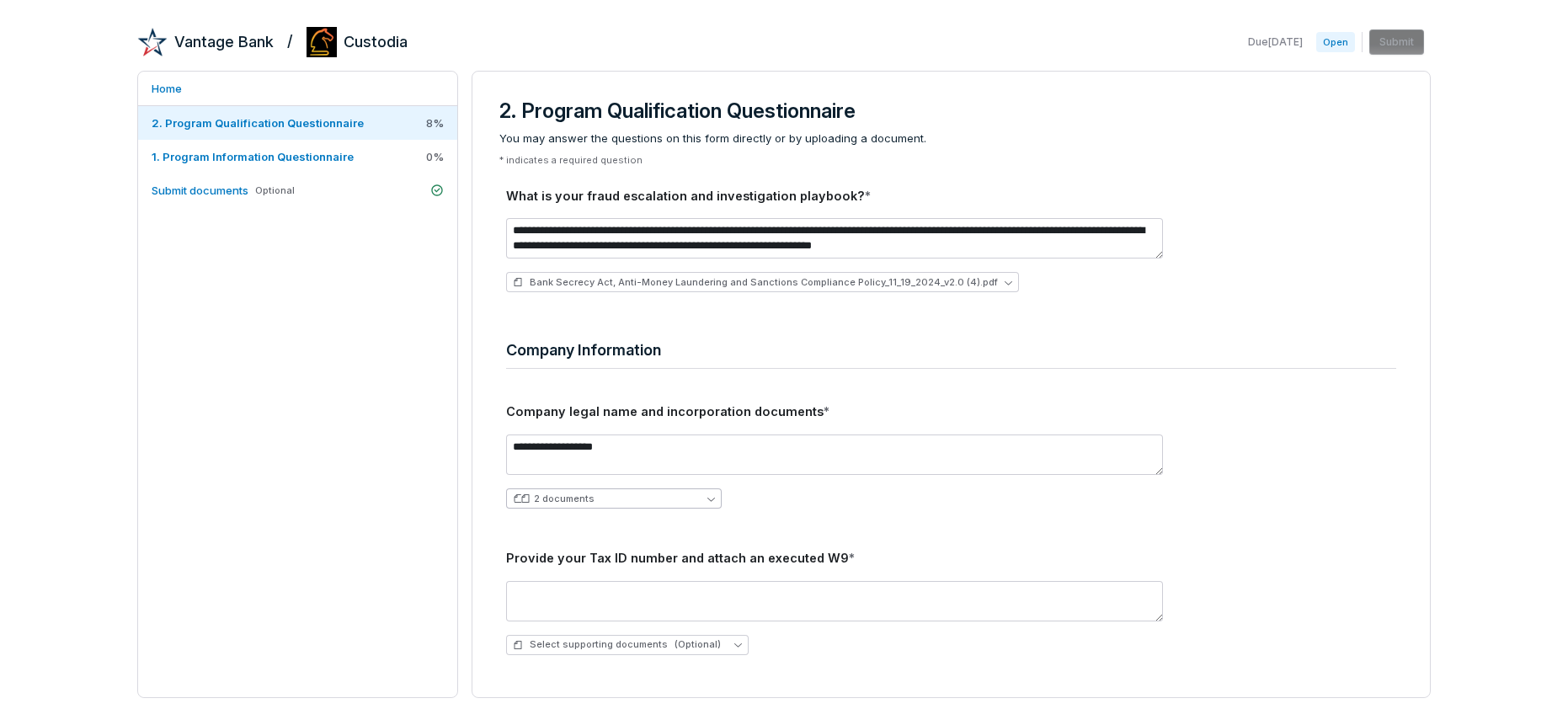
click at [683, 498] on button "2 documents" at bounding box center [614, 498] width 216 height 20
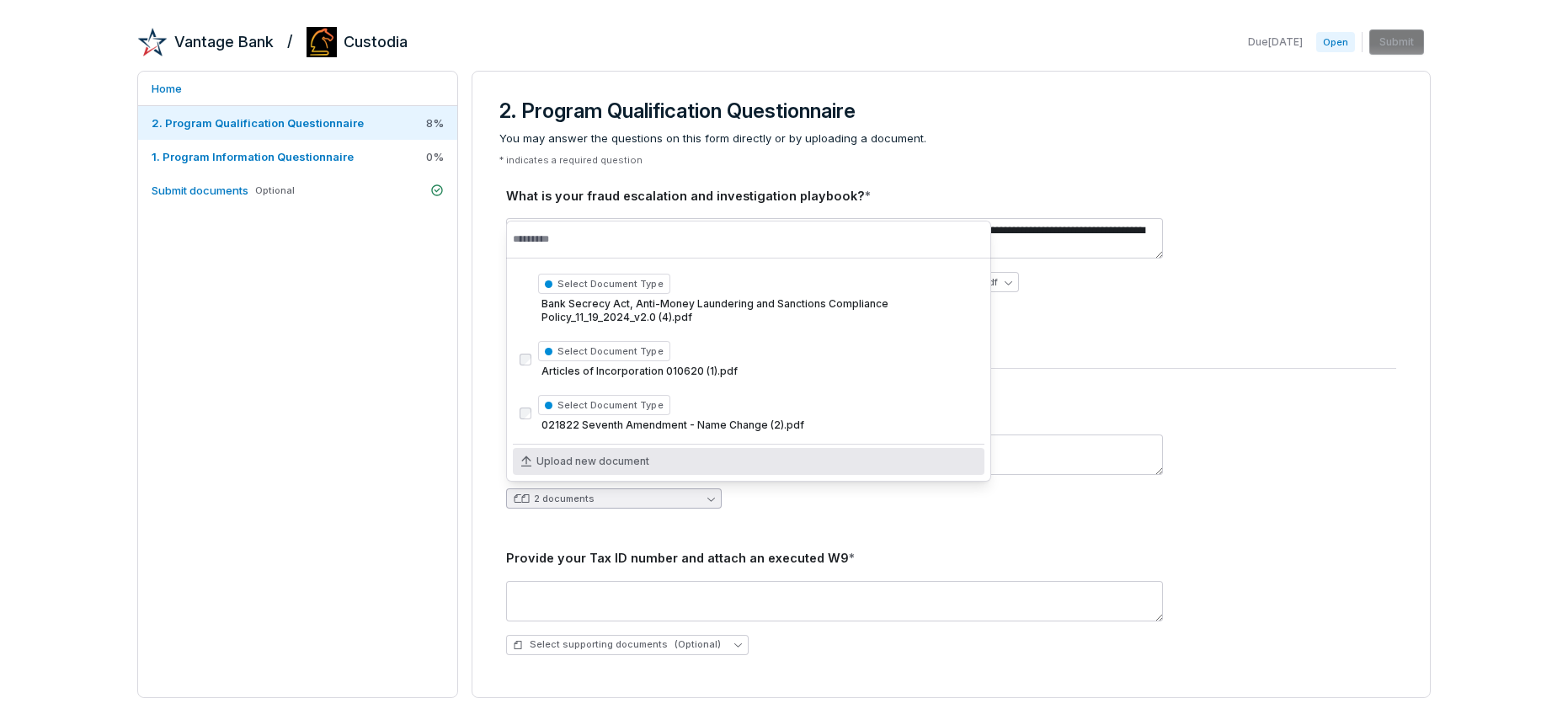
click at [811, 521] on div "**********" at bounding box center [951, 471] width 890 height 101
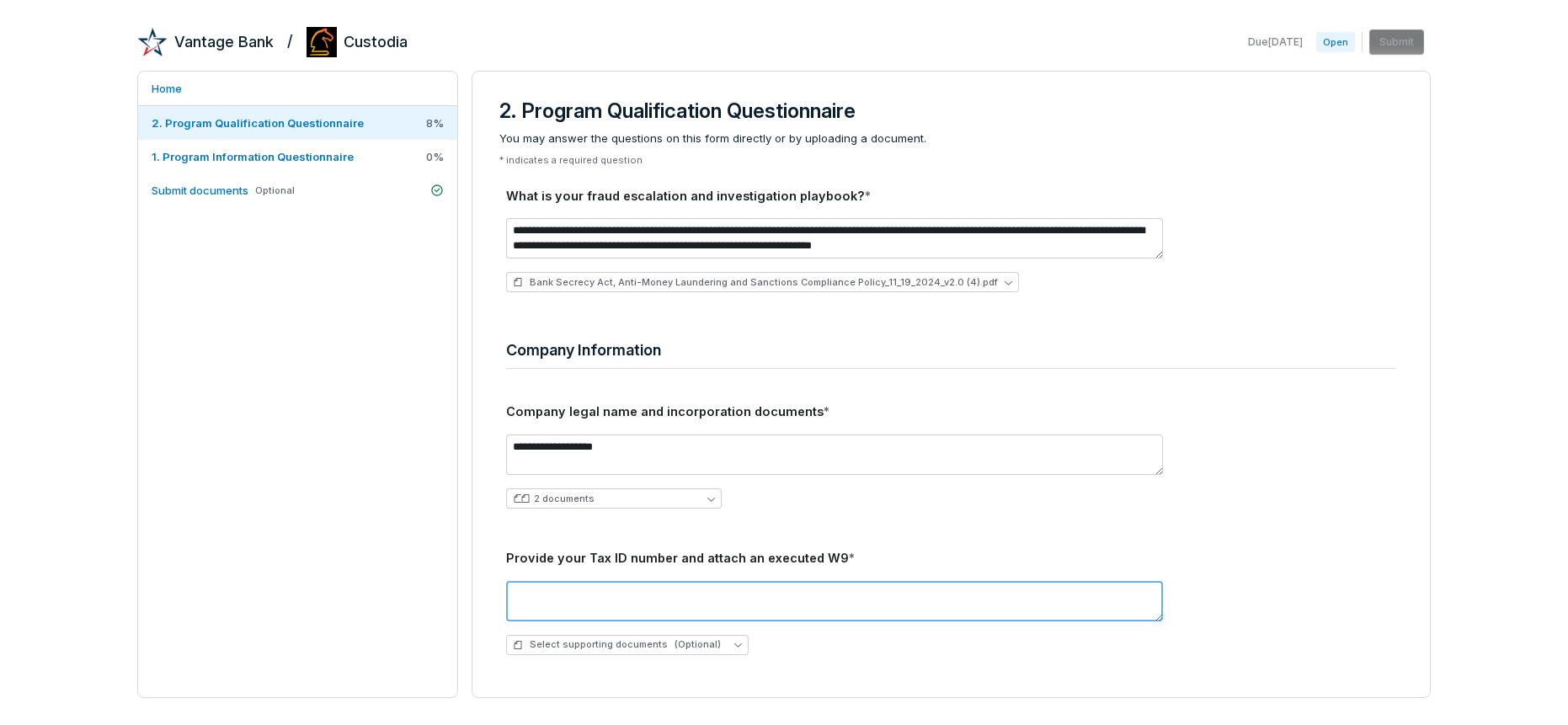
click at [849, 599] on textarea at bounding box center [834, 602] width 657 height 41
click at [651, 597] on textarea at bounding box center [834, 602] width 657 height 41
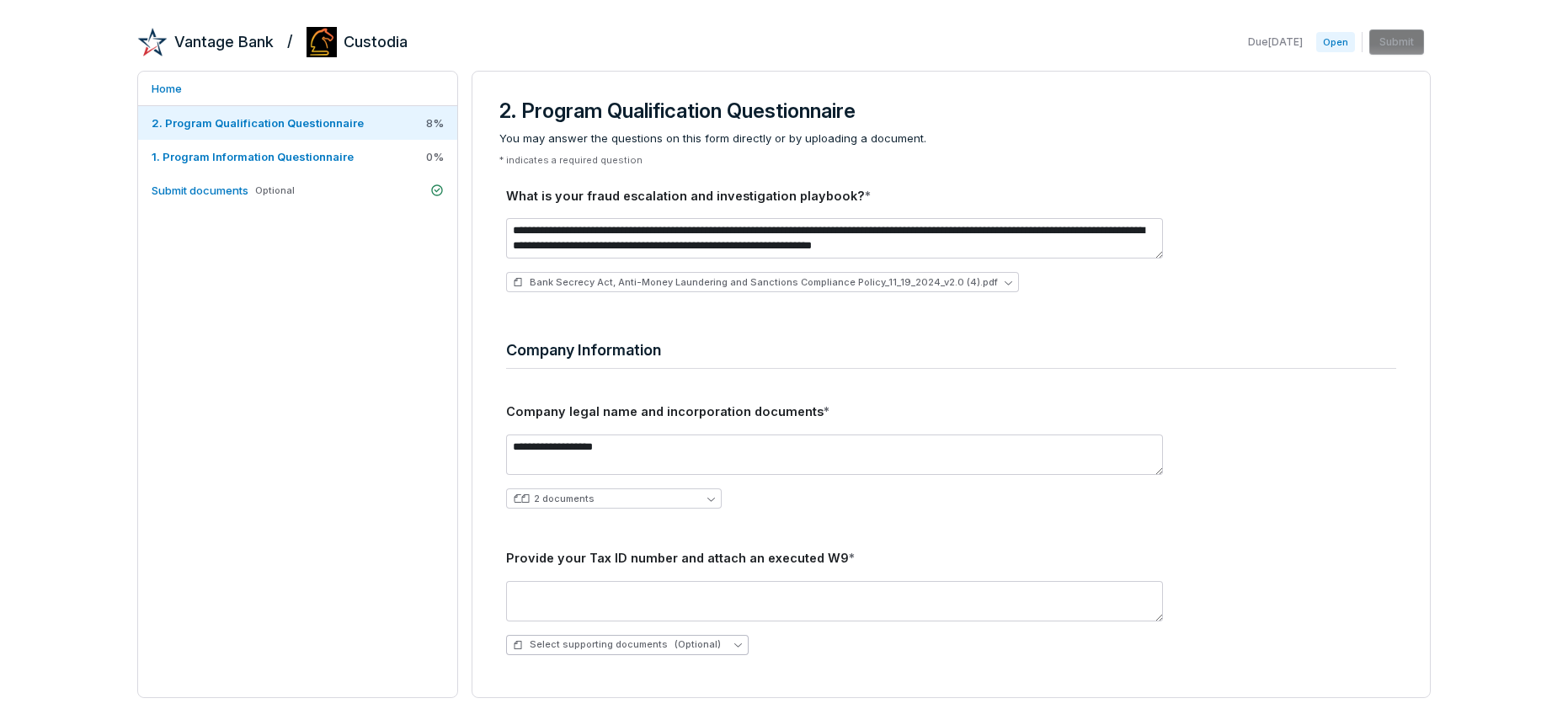
click at [718, 641] on button "Select supporting documents (Optional)" at bounding box center [627, 645] width 243 height 20
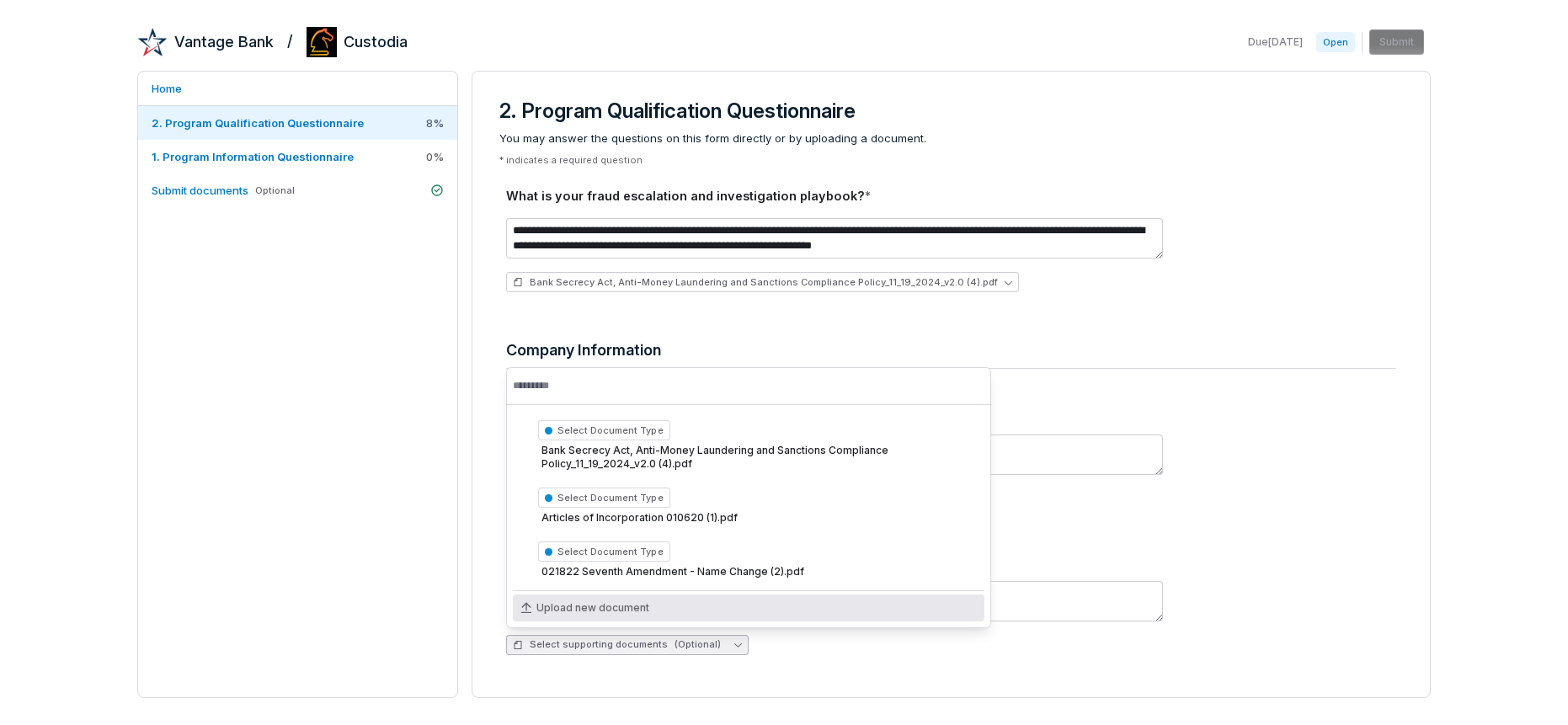
click at [593, 603] on span "Upload new document" at bounding box center [593, 609] width 113 height 14
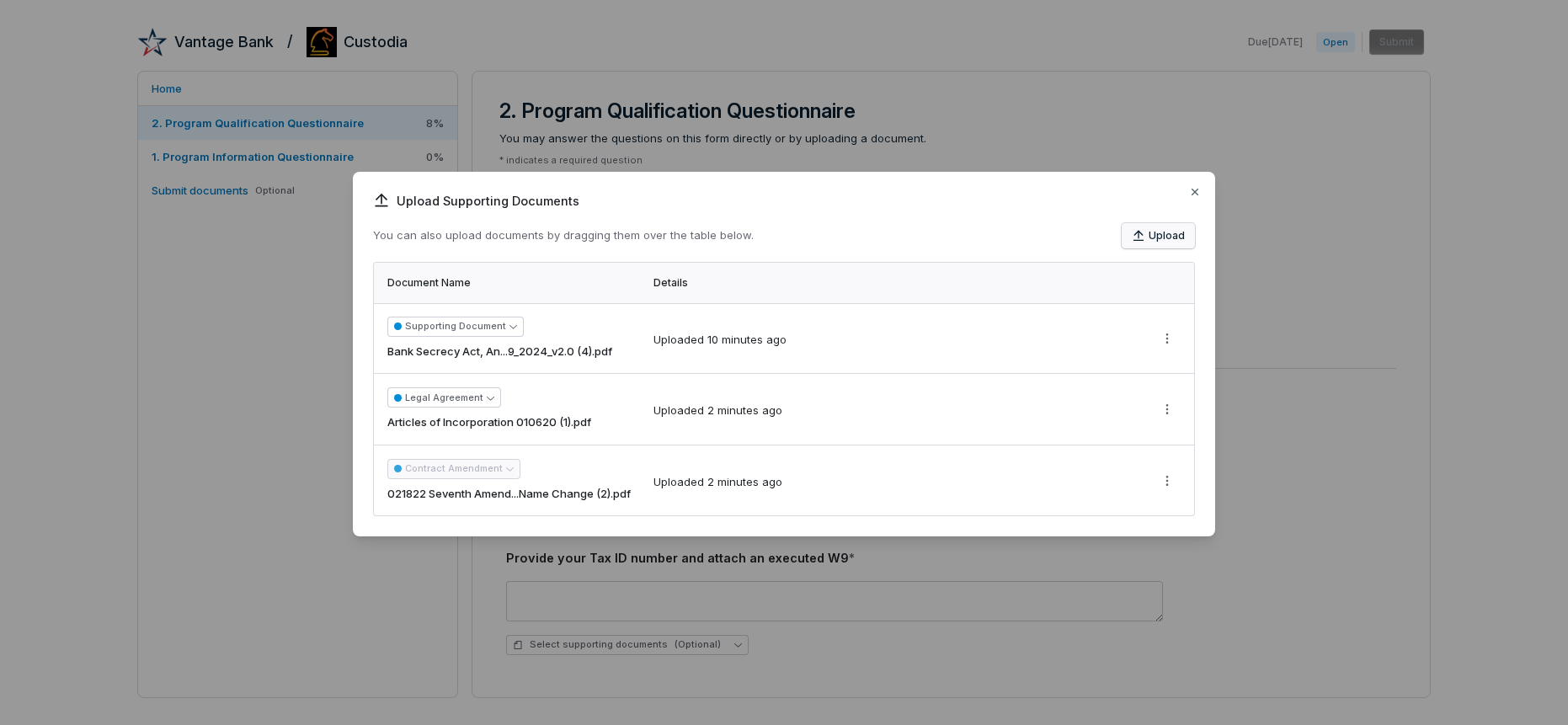
click at [1162, 236] on button "Upload" at bounding box center [1158, 236] width 73 height 25
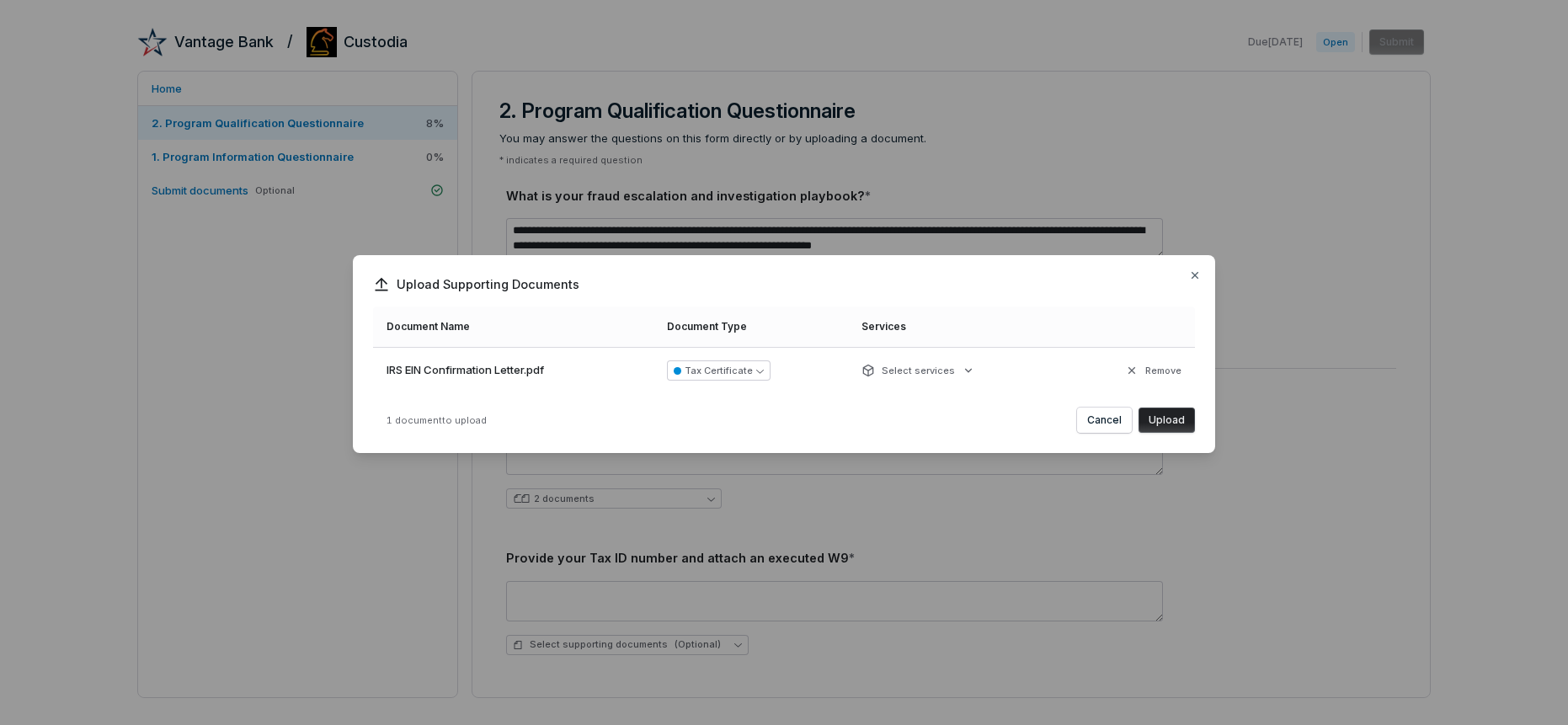
click at [1164, 416] on button "Upload" at bounding box center [1166, 420] width 56 height 25
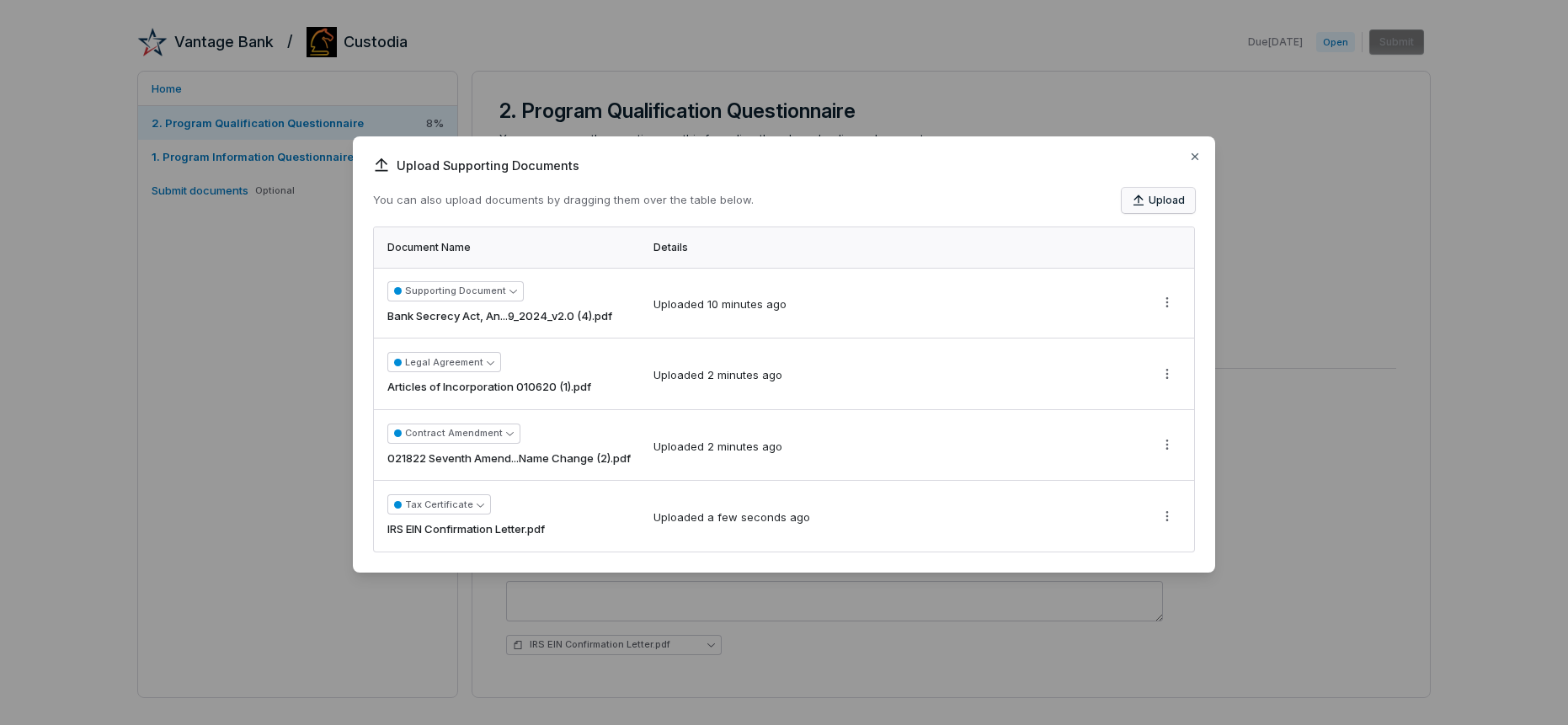
click at [1163, 196] on button "Upload" at bounding box center [1158, 200] width 73 height 25
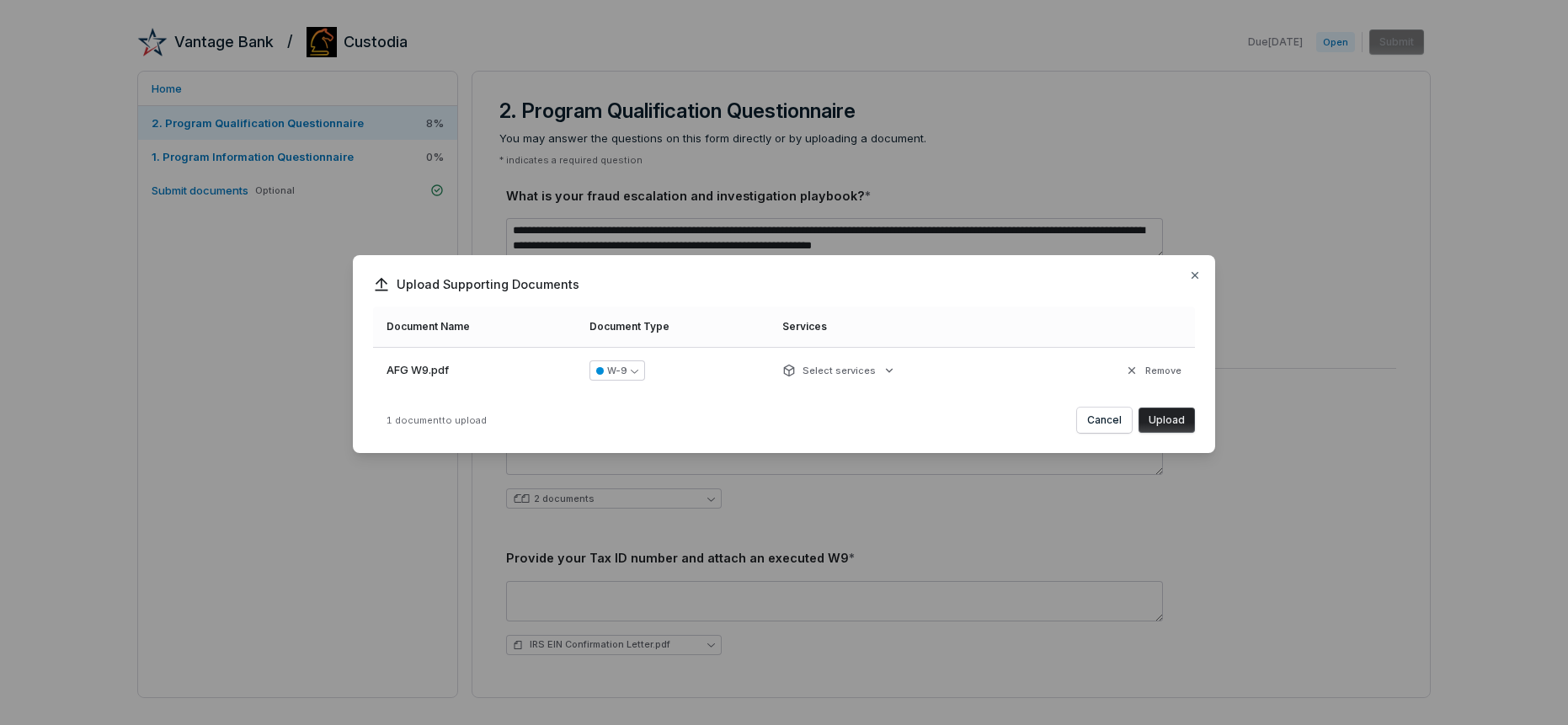
click at [1164, 416] on button "Upload" at bounding box center [1166, 420] width 56 height 25
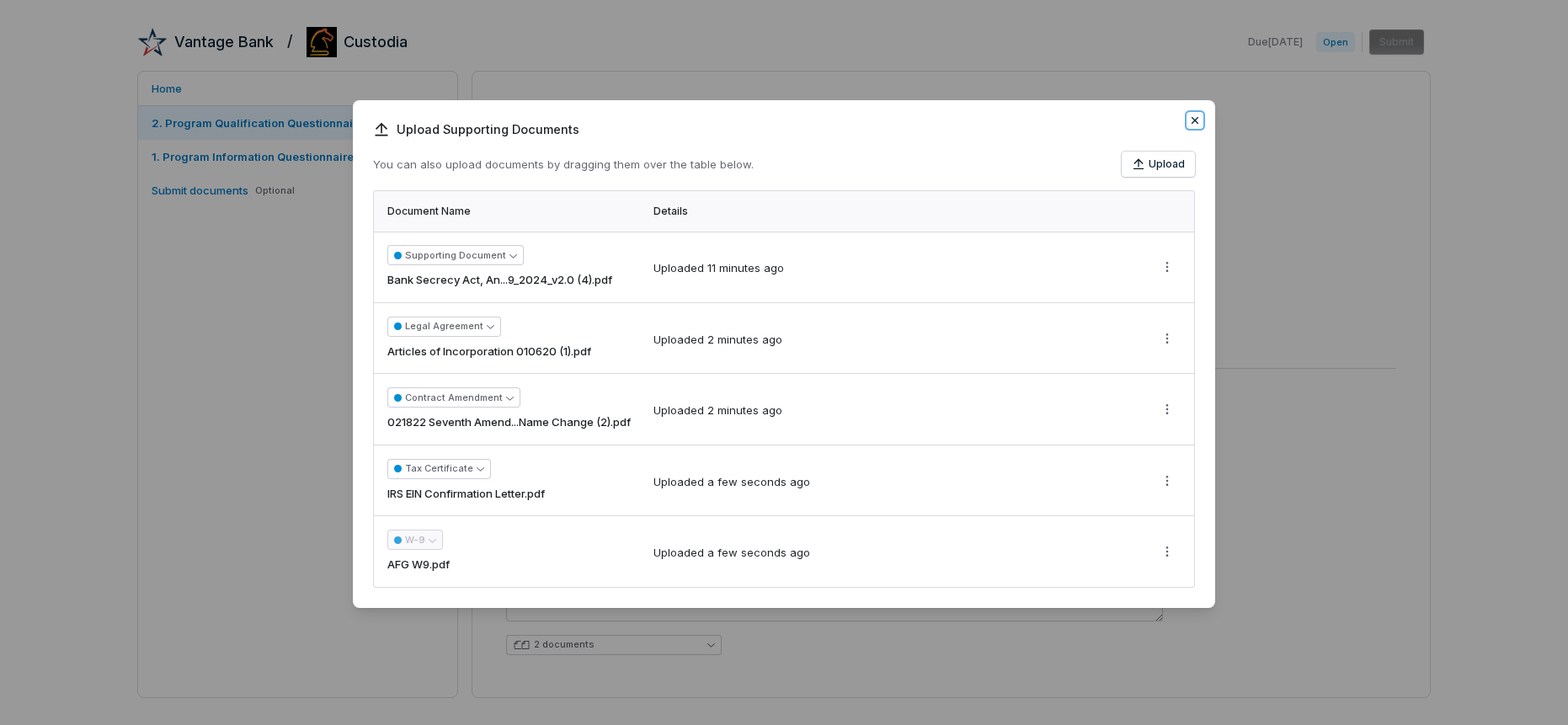
click at [1196, 120] on icon "button" at bounding box center [1195, 121] width 7 height 7
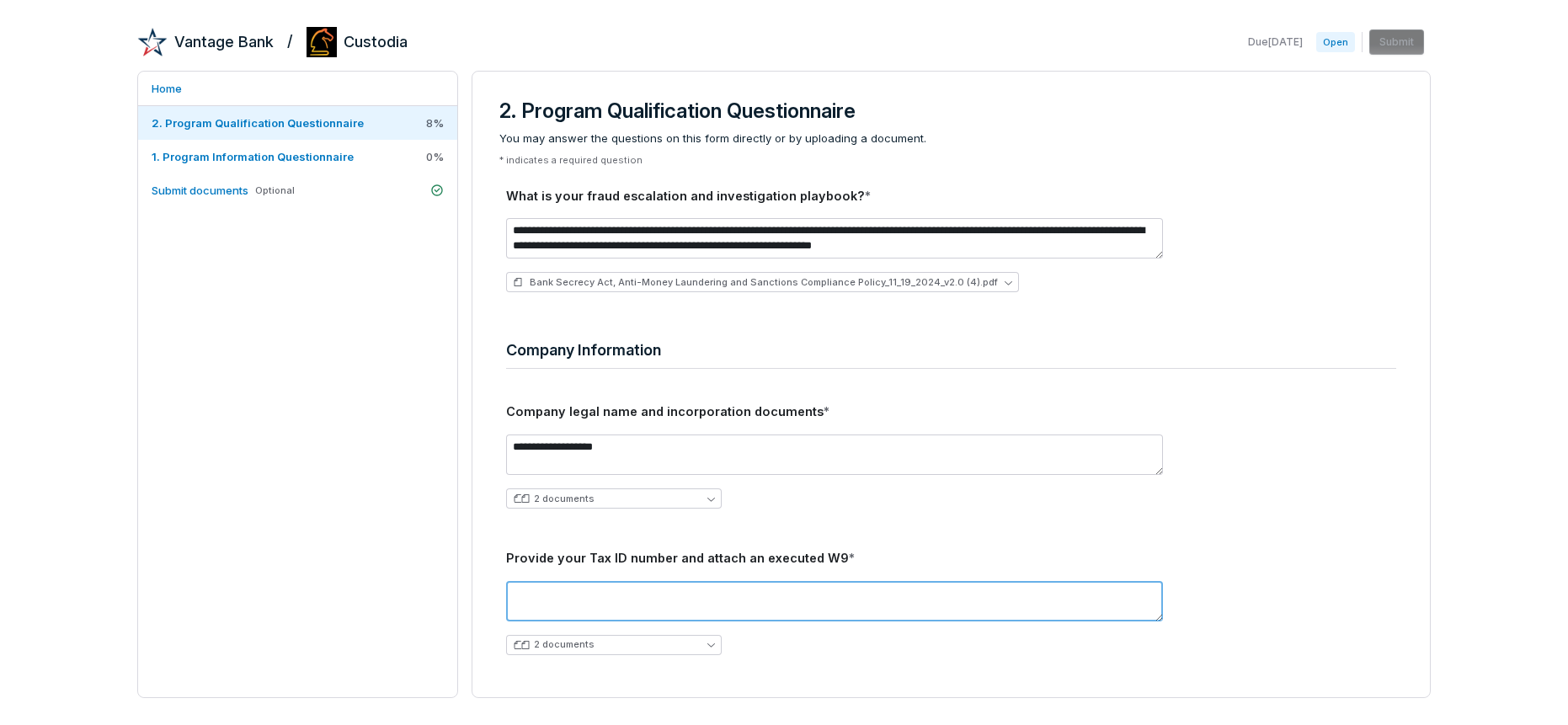
click at [551, 586] on textarea at bounding box center [834, 602] width 657 height 41
type textarea "**********"
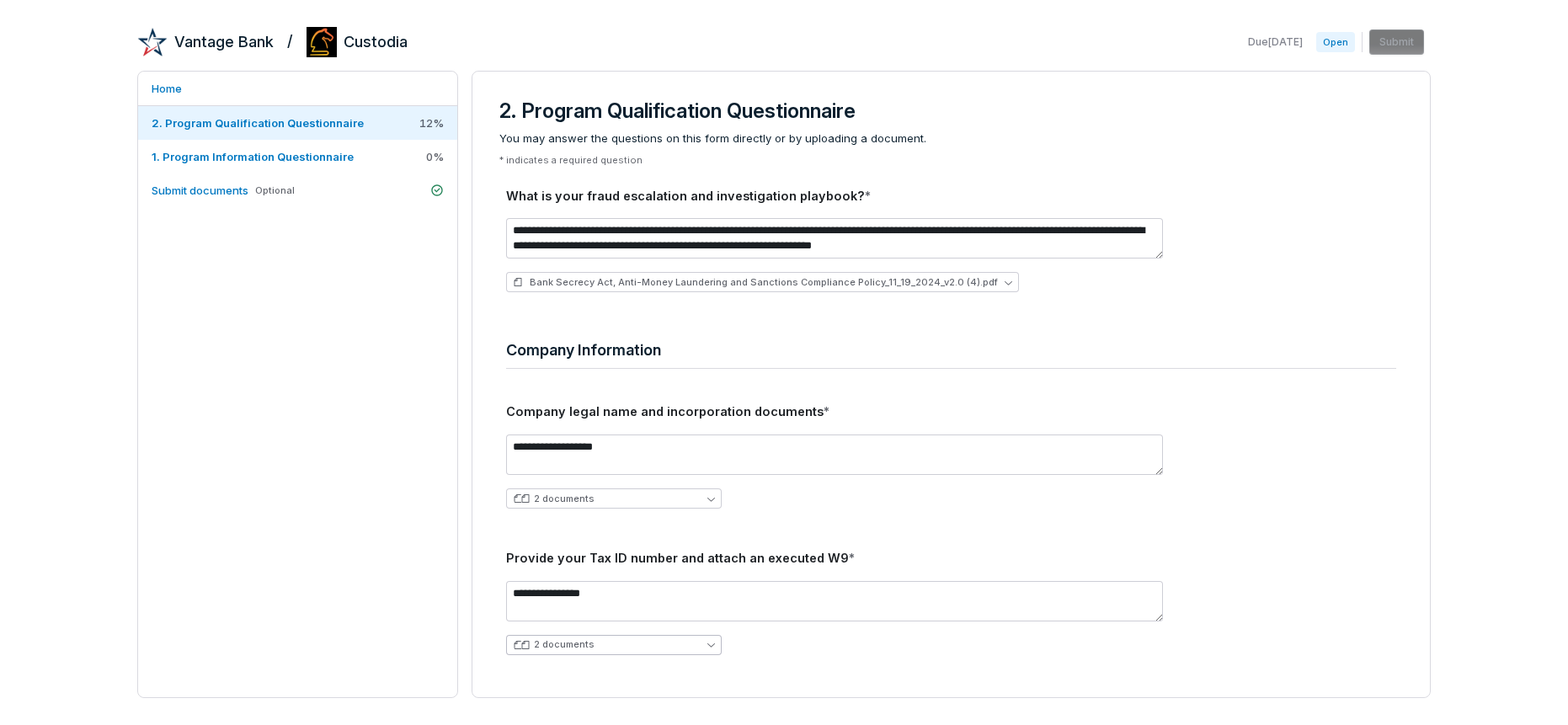
click at [706, 640] on button "2 documents" at bounding box center [614, 645] width 216 height 20
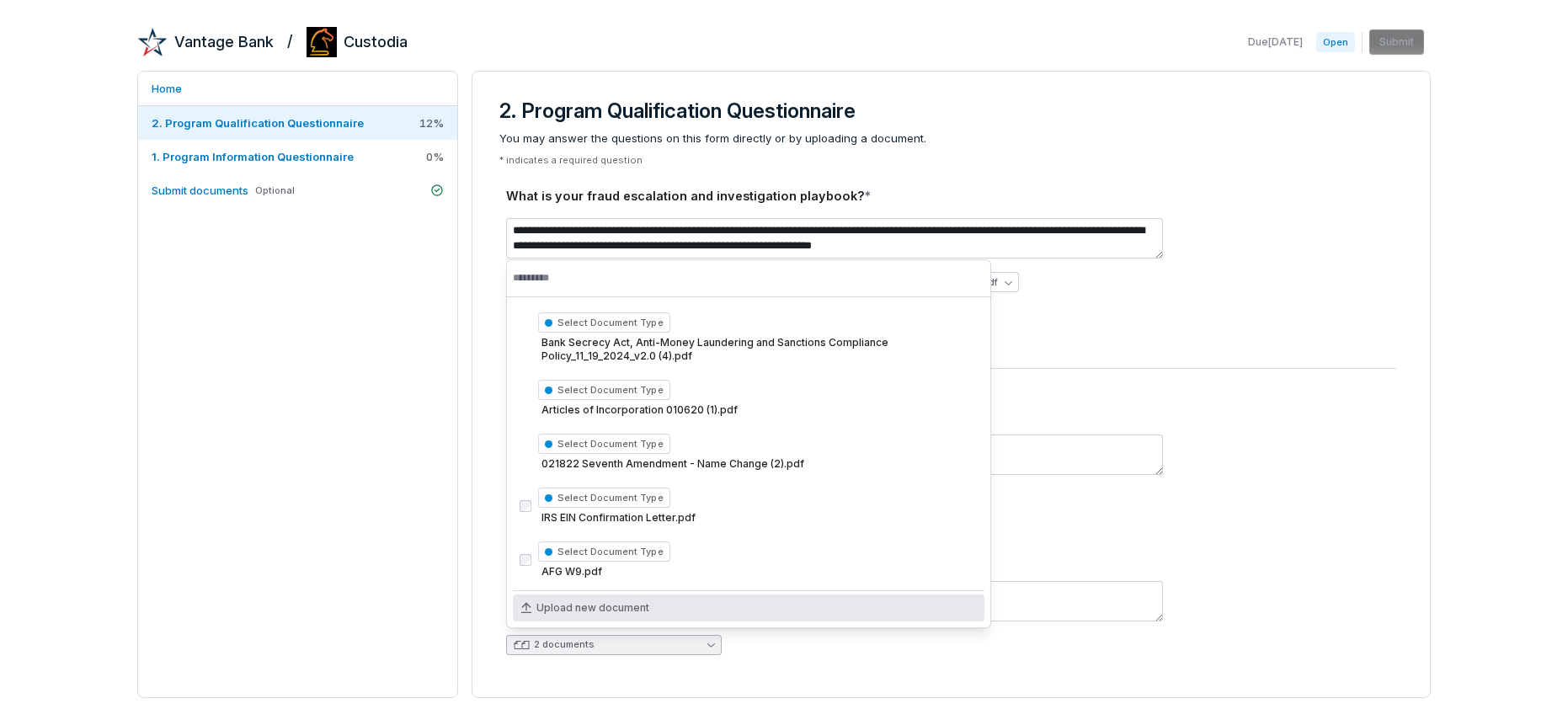
click at [794, 629] on body "**********" at bounding box center [784, 362] width 1568 height 725
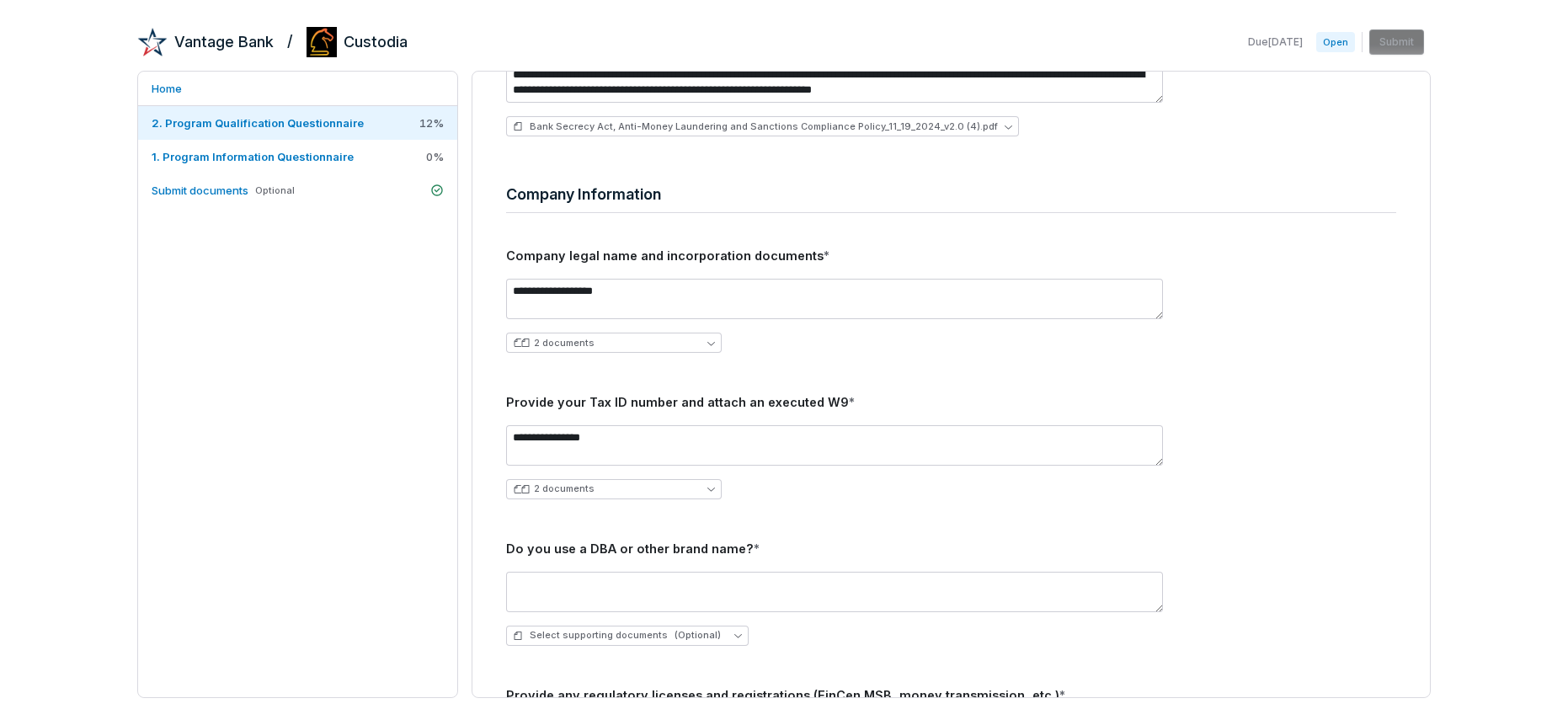
scroll to position [156, 0]
click at [549, 589] on textarea at bounding box center [834, 591] width 657 height 41
paste textarea "**********"
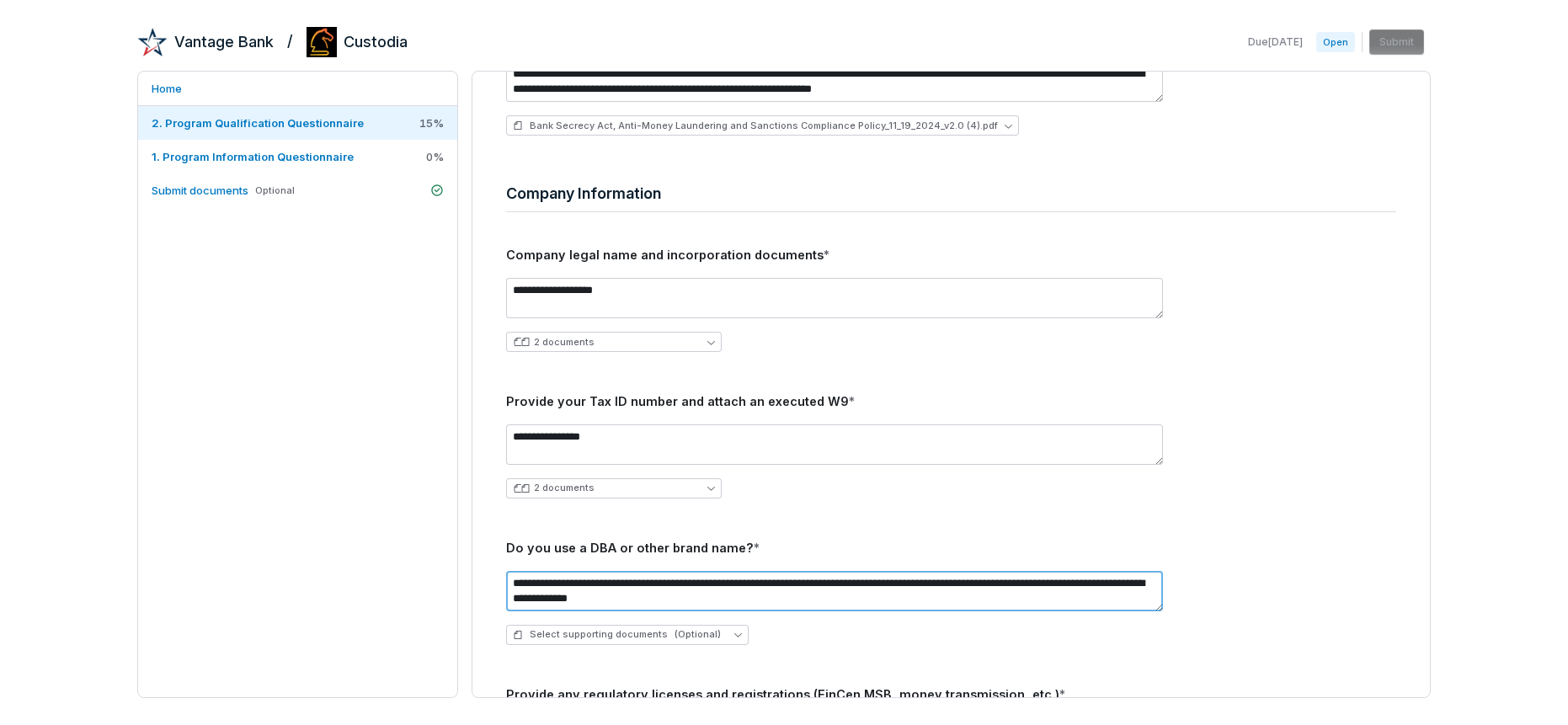
paste textarea "**********"
drag, startPoint x: 664, startPoint y: 582, endPoint x: 682, endPoint y: 584, distance: 18.1
click at [664, 582] on textarea "**********" at bounding box center [834, 591] width 657 height 41
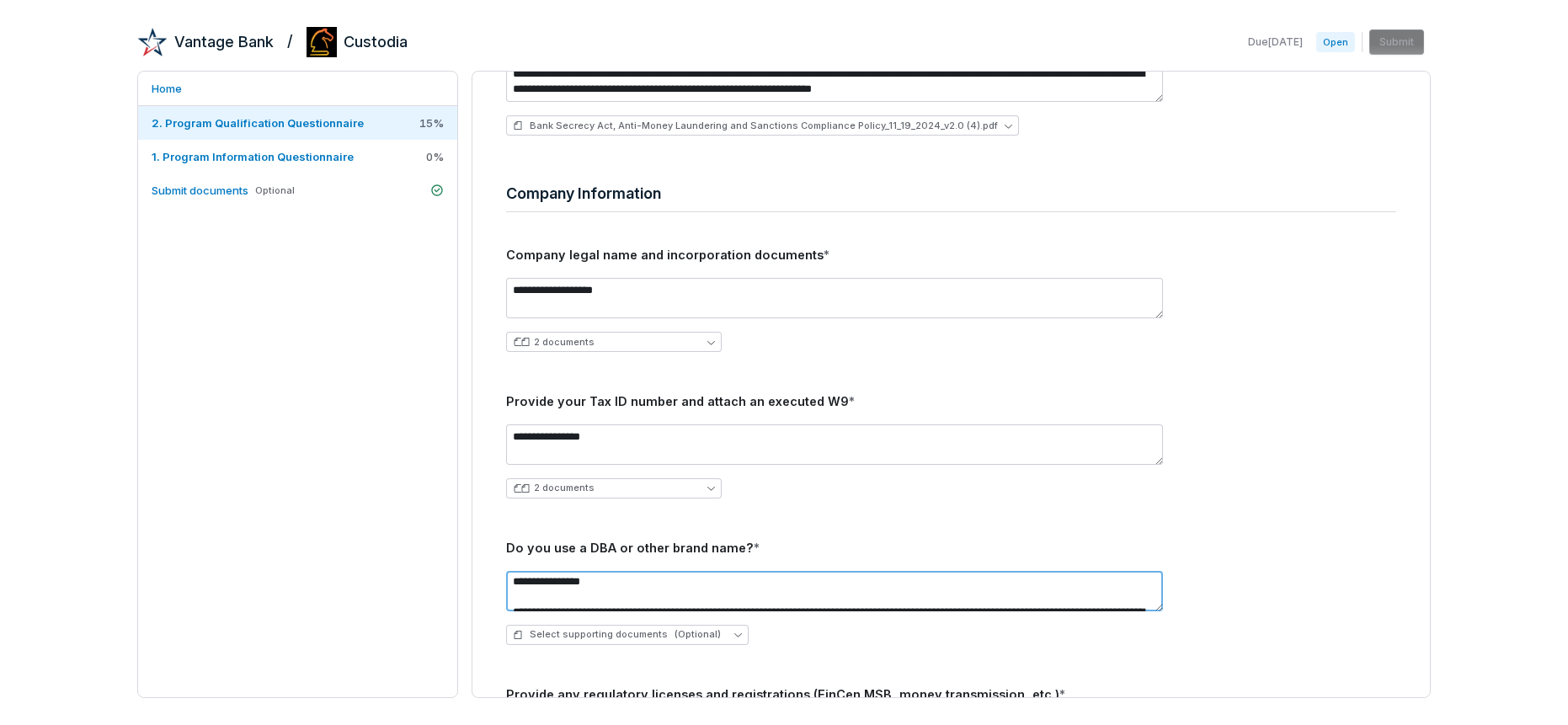
scroll to position [45, 0]
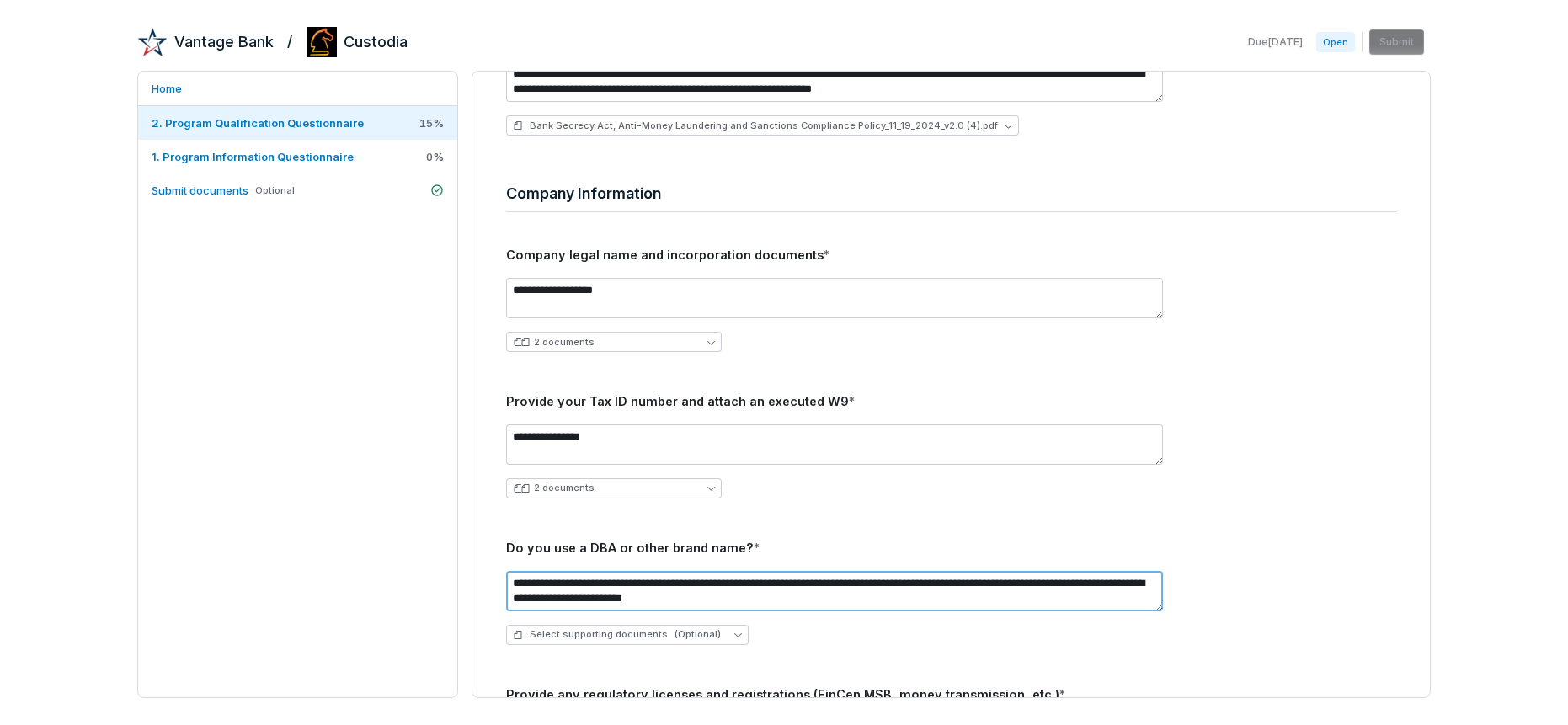
type textarea "**********"
click at [813, 638] on div "Select supporting documents (Optional)" at bounding box center [951, 635] width 890 height 20
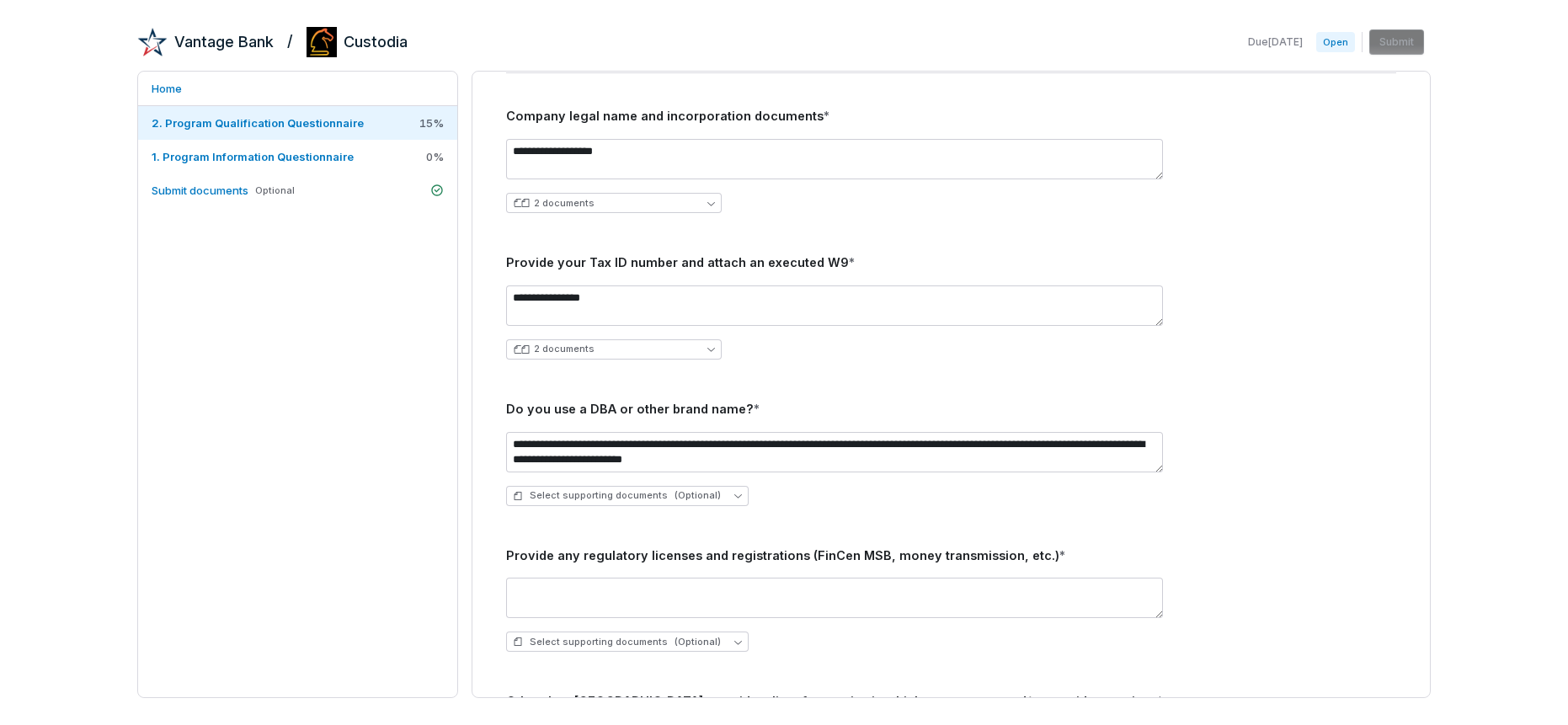
scroll to position [297, 0]
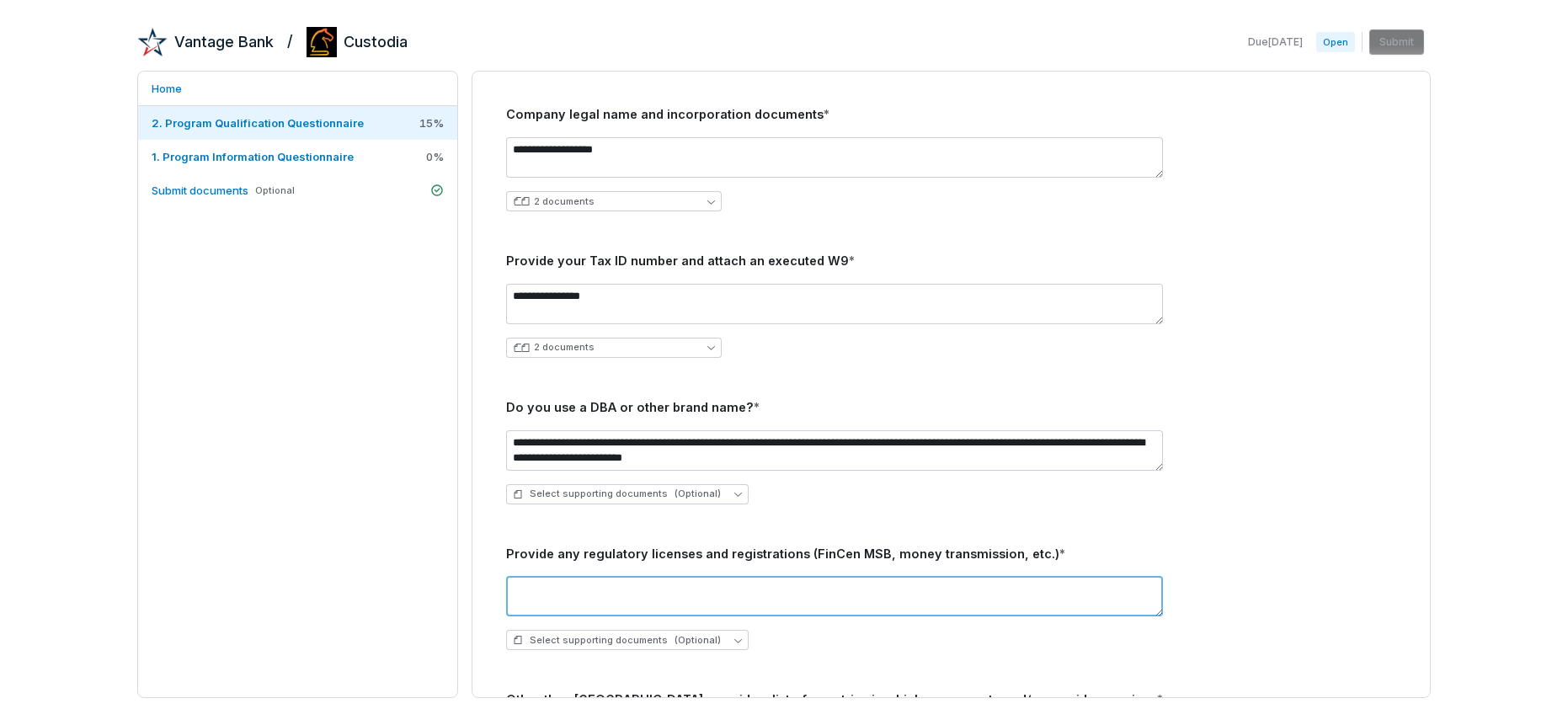
click at [590, 588] on textarea at bounding box center [834, 596] width 657 height 41
paste textarea "**********"
drag, startPoint x: 589, startPoint y: 604, endPoint x: 676, endPoint y: 602, distance: 87.0
click at [676, 602] on textarea "**********" at bounding box center [834, 596] width 657 height 41
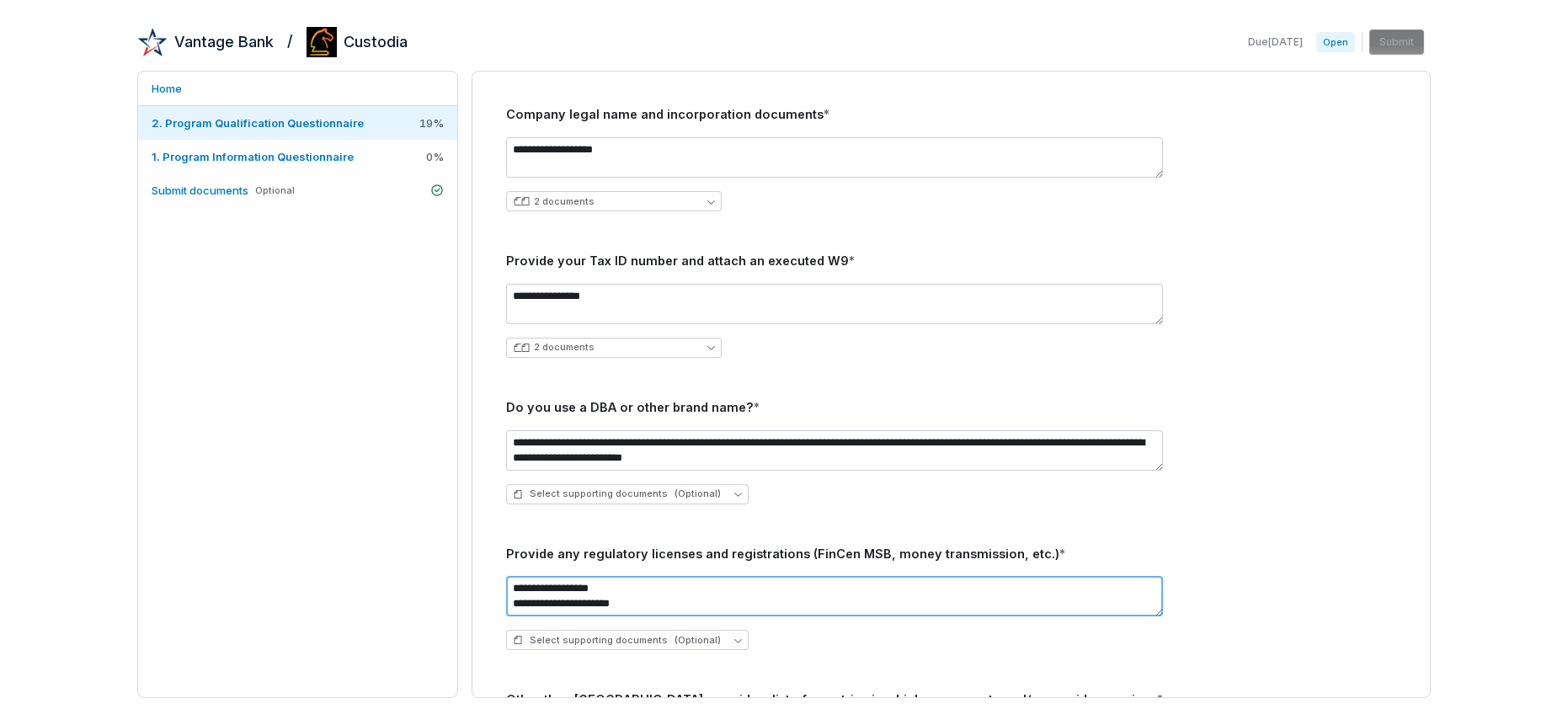
type textarea "**********"
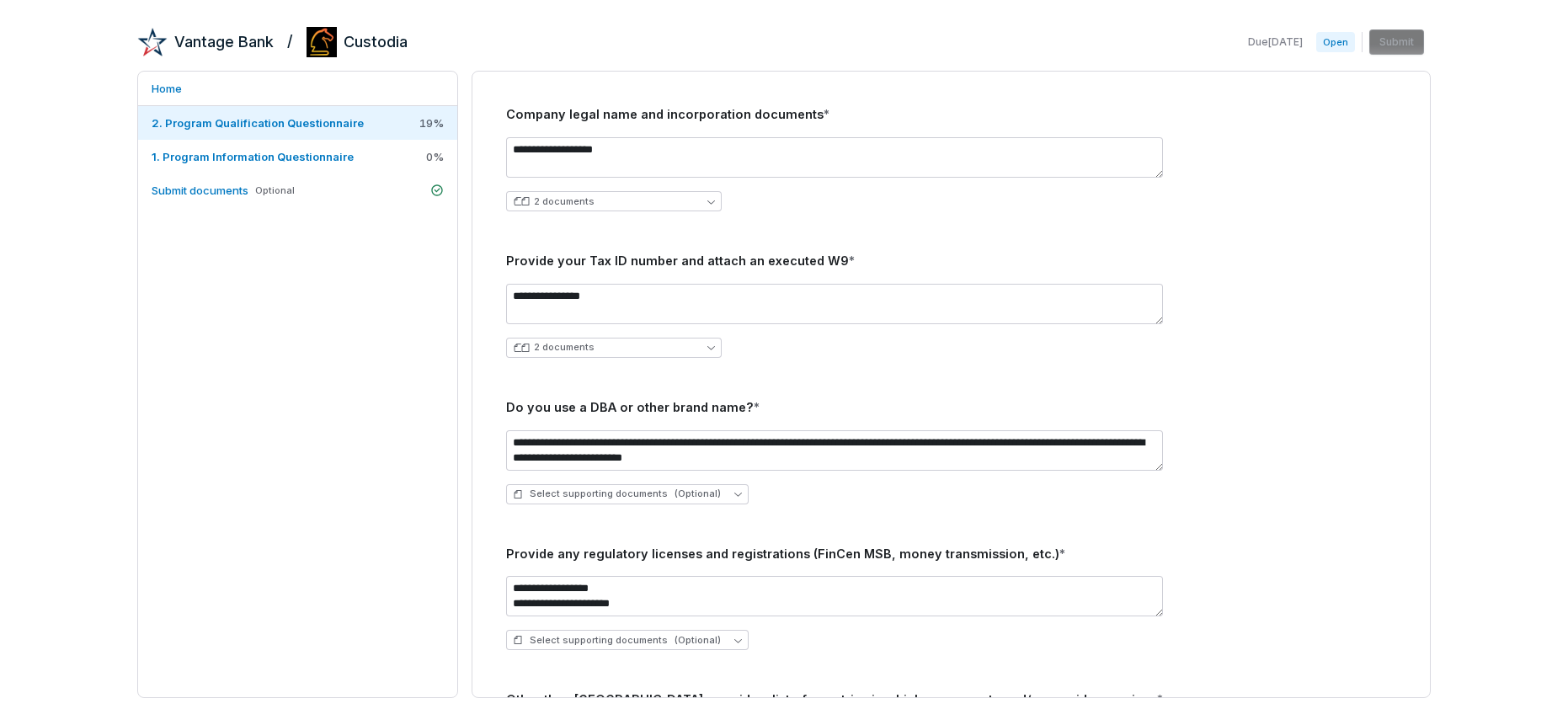
click at [777, 638] on div "Select supporting documents (Optional)" at bounding box center [951, 640] width 890 height 20
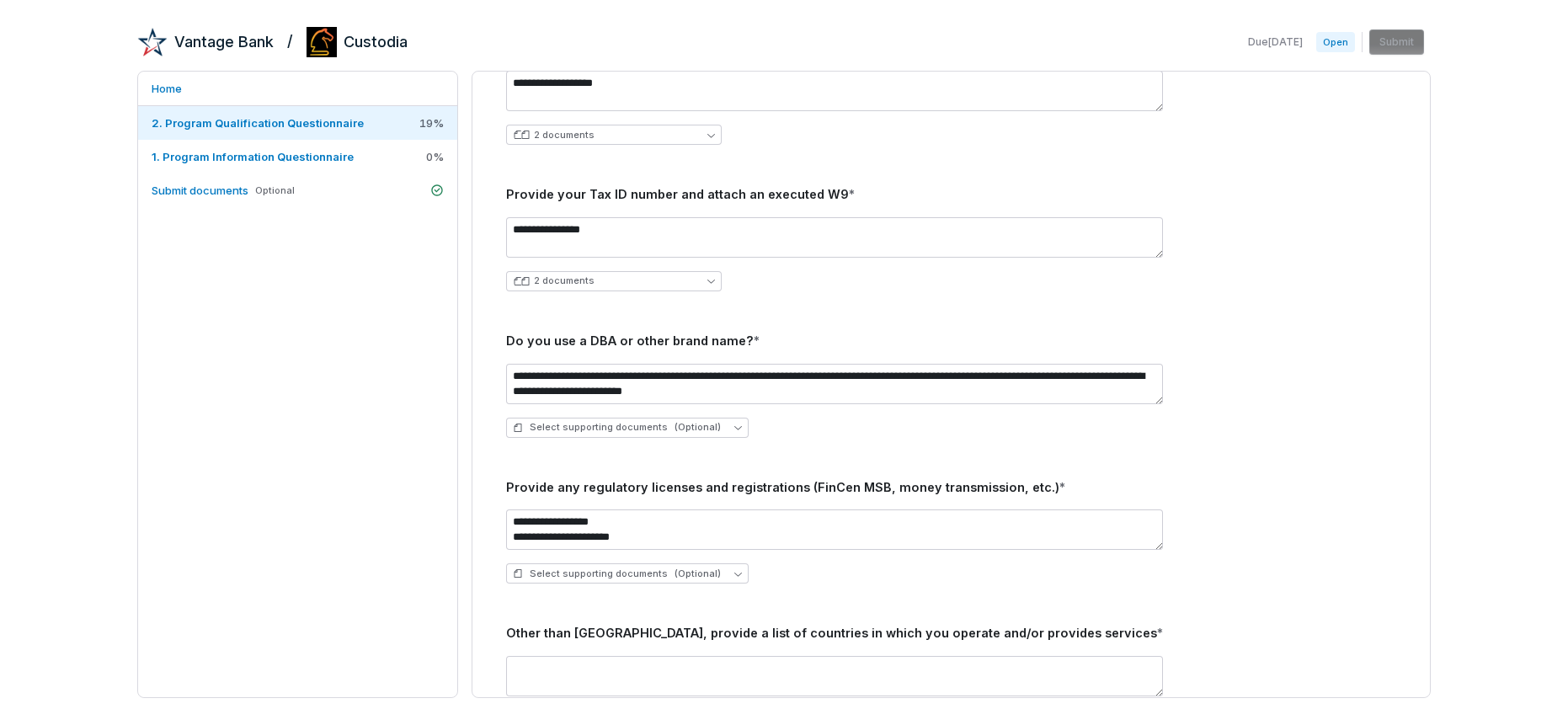
scroll to position [400, 0]
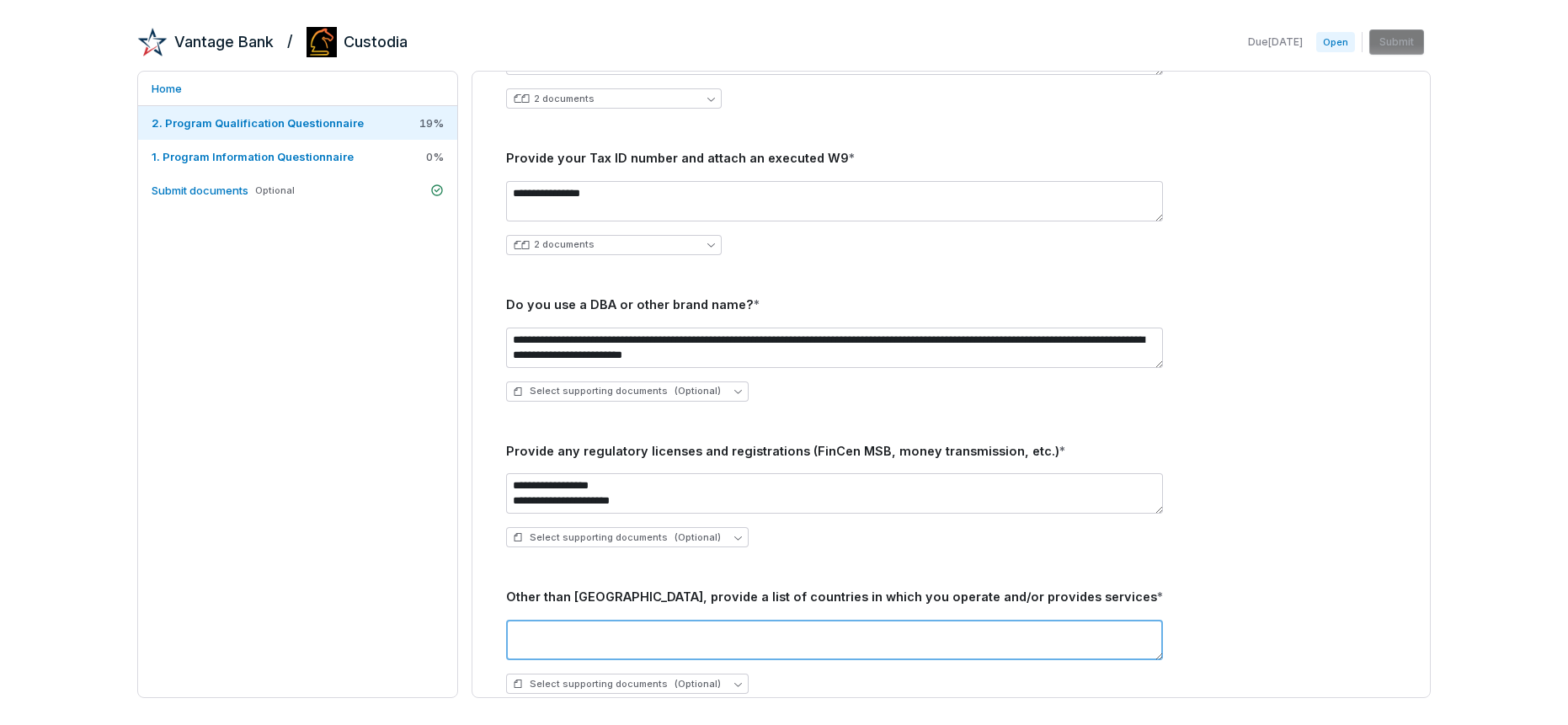
click at [694, 643] on textarea at bounding box center [834, 640] width 657 height 41
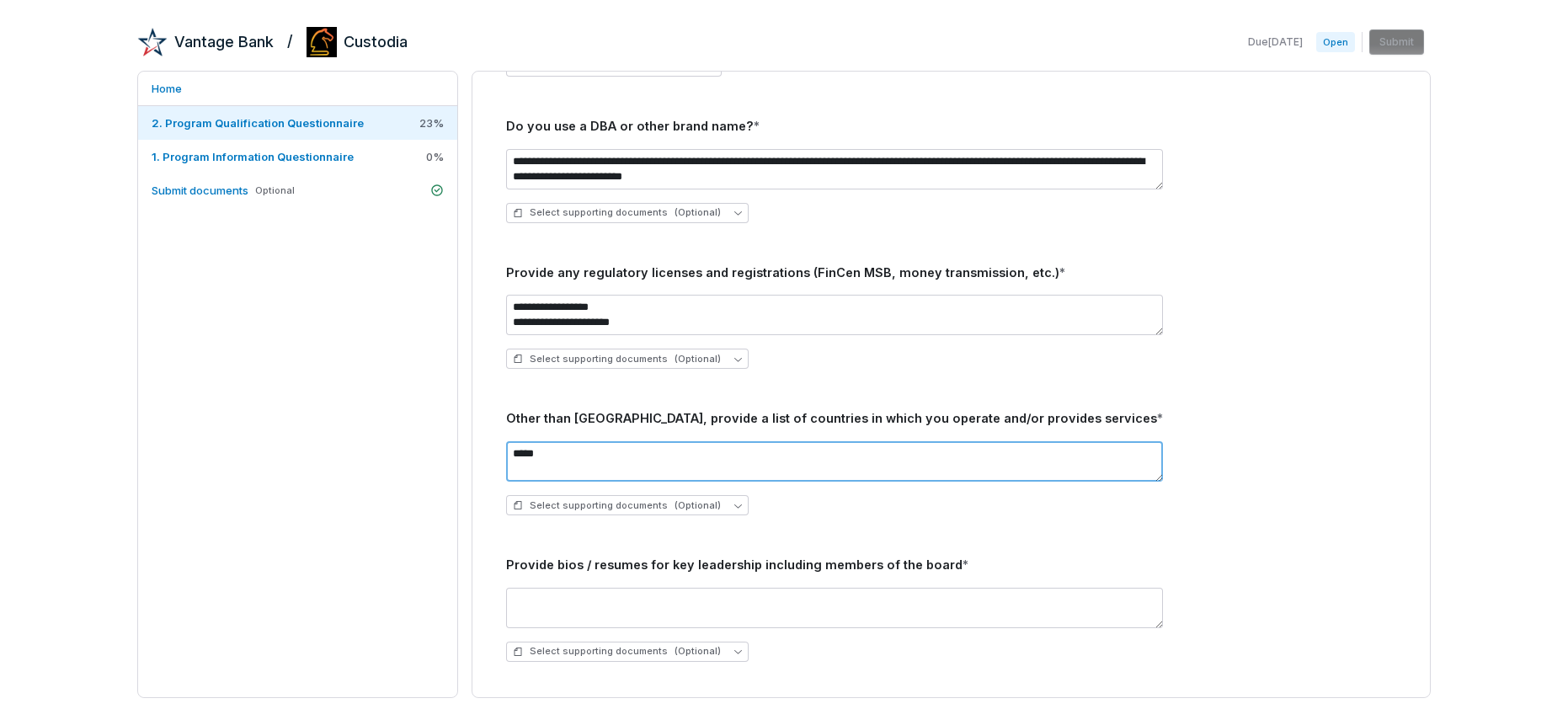
scroll to position [580, 0]
type textarea "*****"
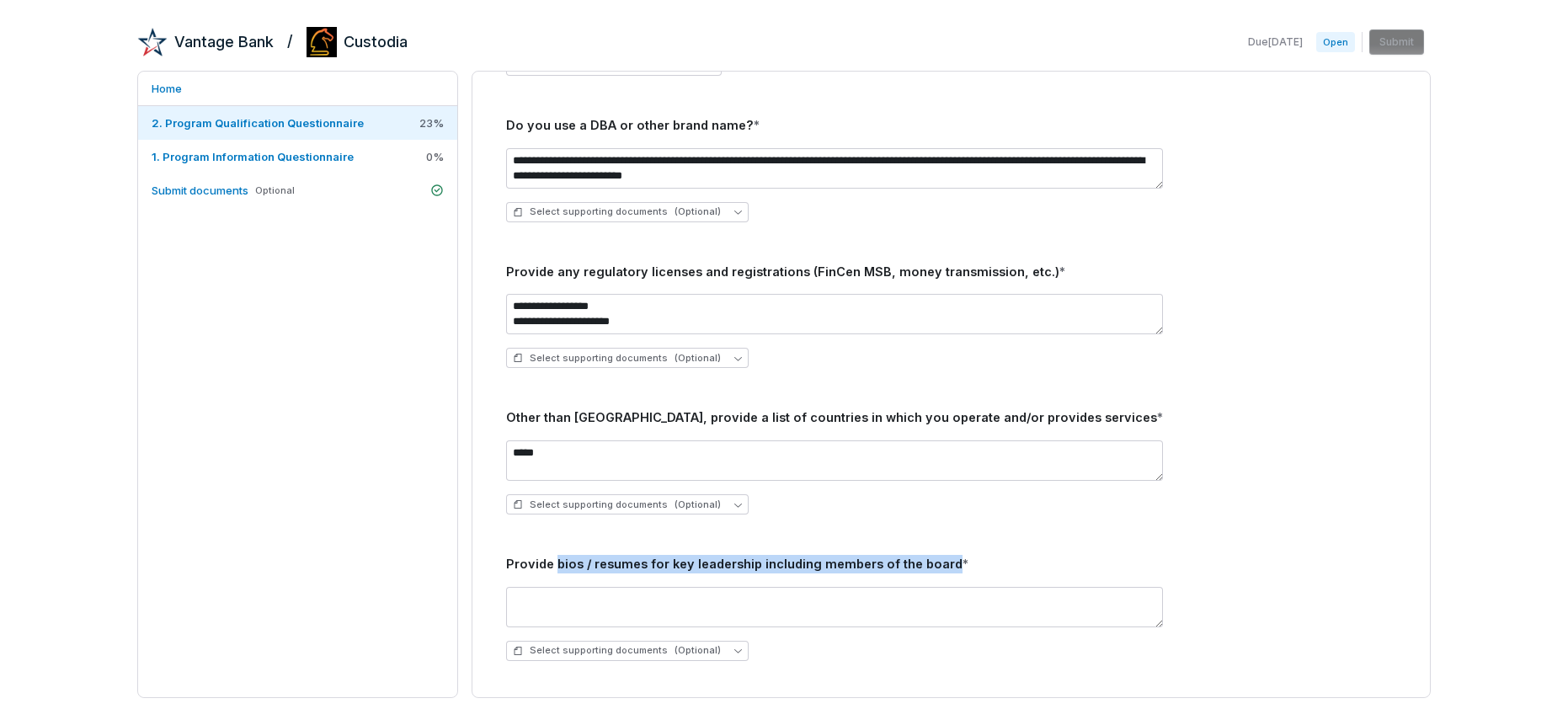
drag, startPoint x: 554, startPoint y: 562, endPoint x: 940, endPoint y: 559, distance: 386.0
click at [940, 559] on div "Provide bios / resumes for key leadership including members of the board *" at bounding box center [951, 563] width 890 height 18
copy div "bios / resumes for key leadership including members of the board"
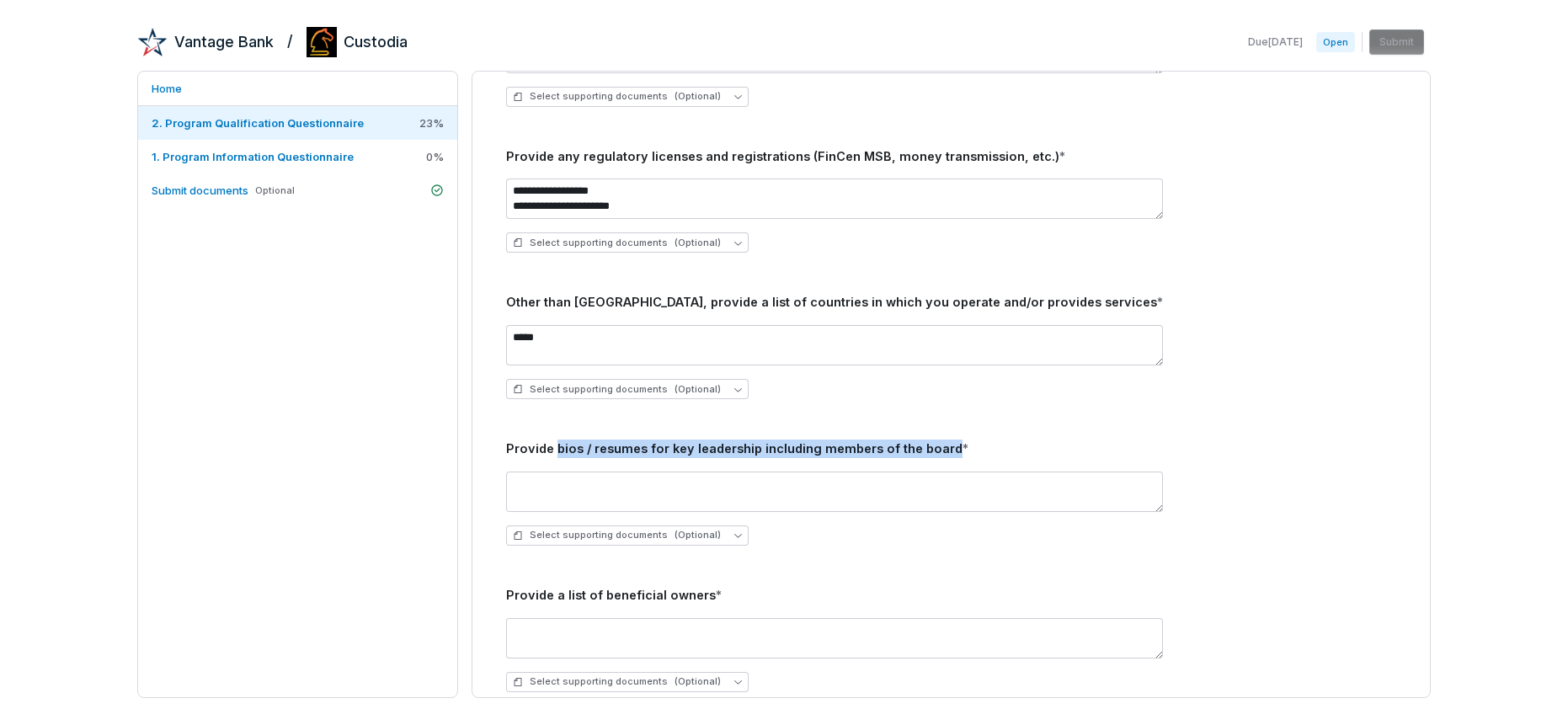
scroll to position [704, 0]
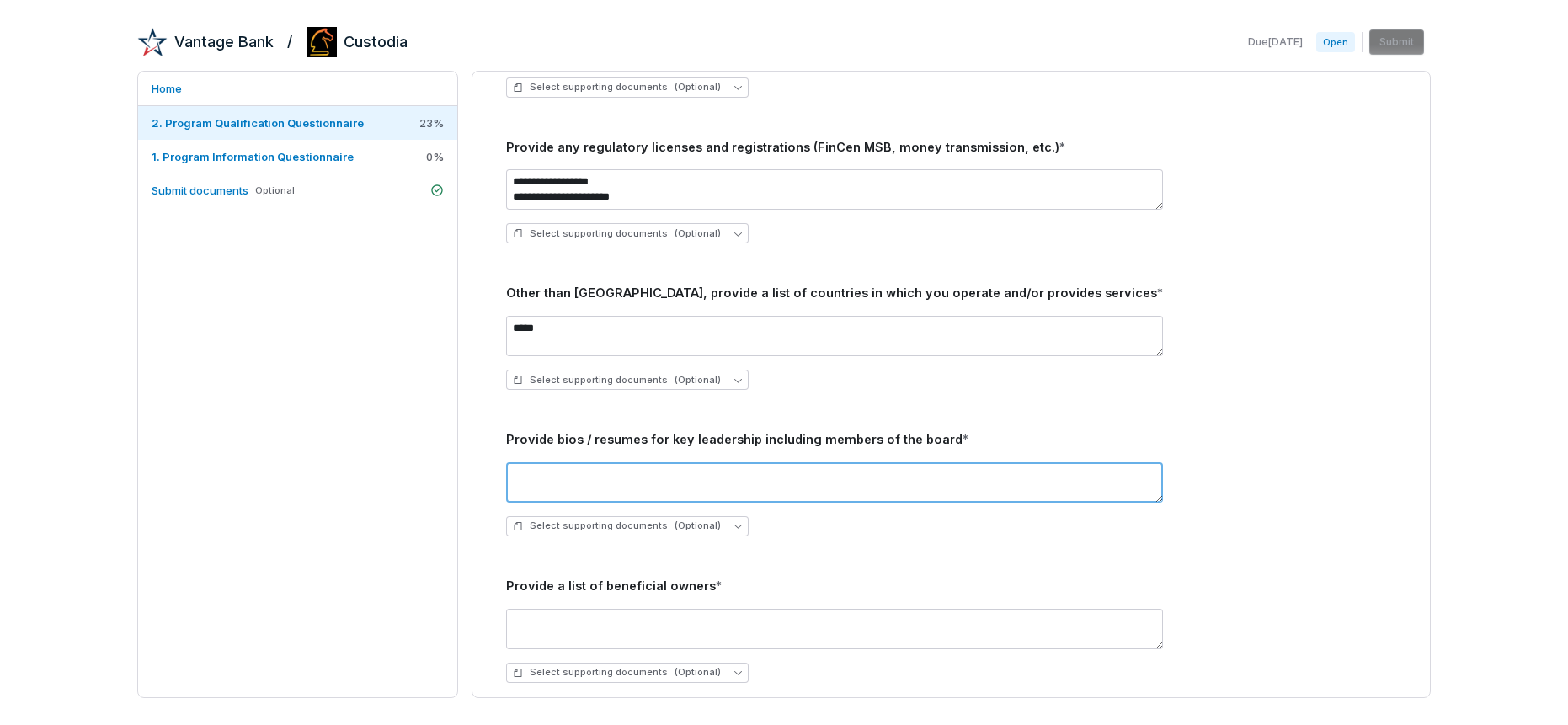
click at [567, 480] on textarea at bounding box center [834, 482] width 657 height 41
paste textarea "**********"
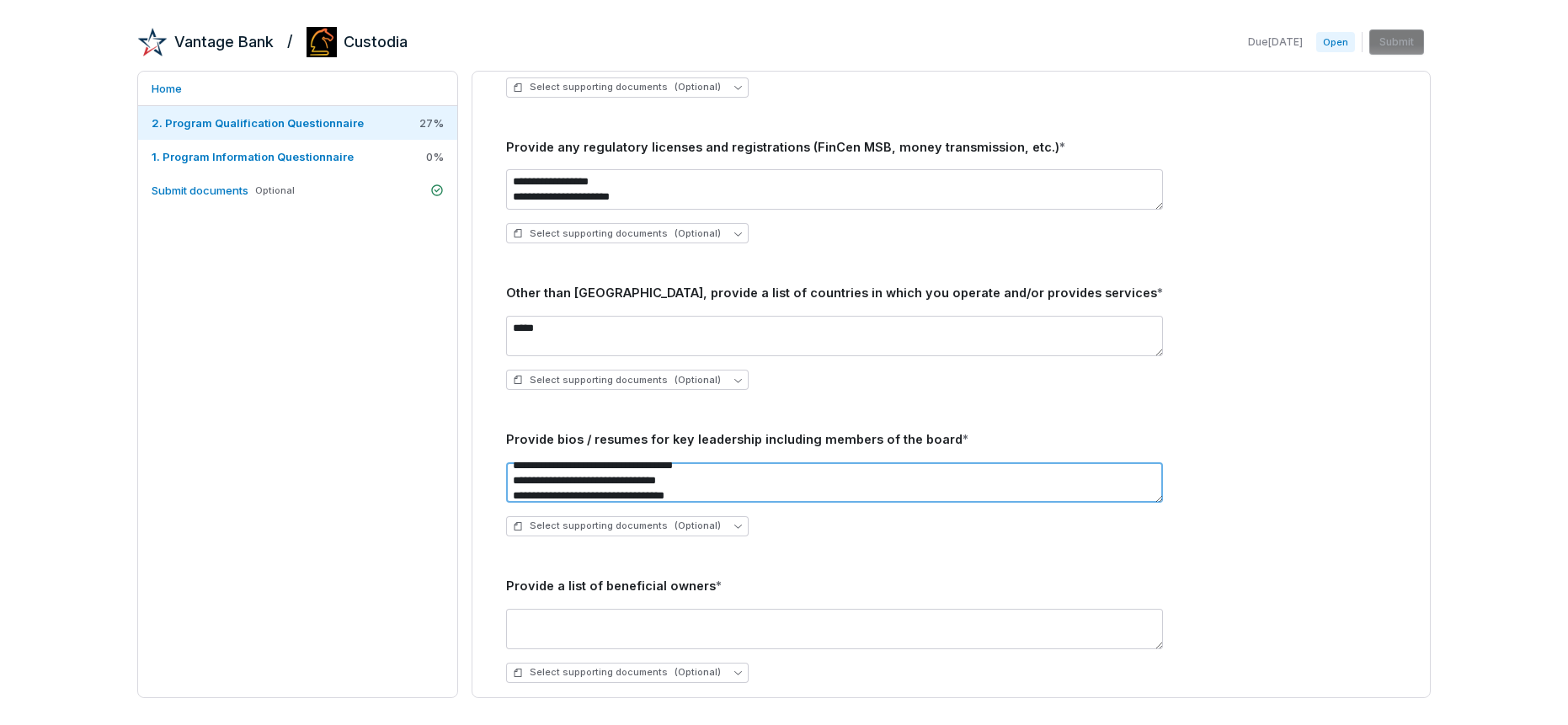
scroll to position [85, 0]
paste textarea "**********"
type textarea "**********"
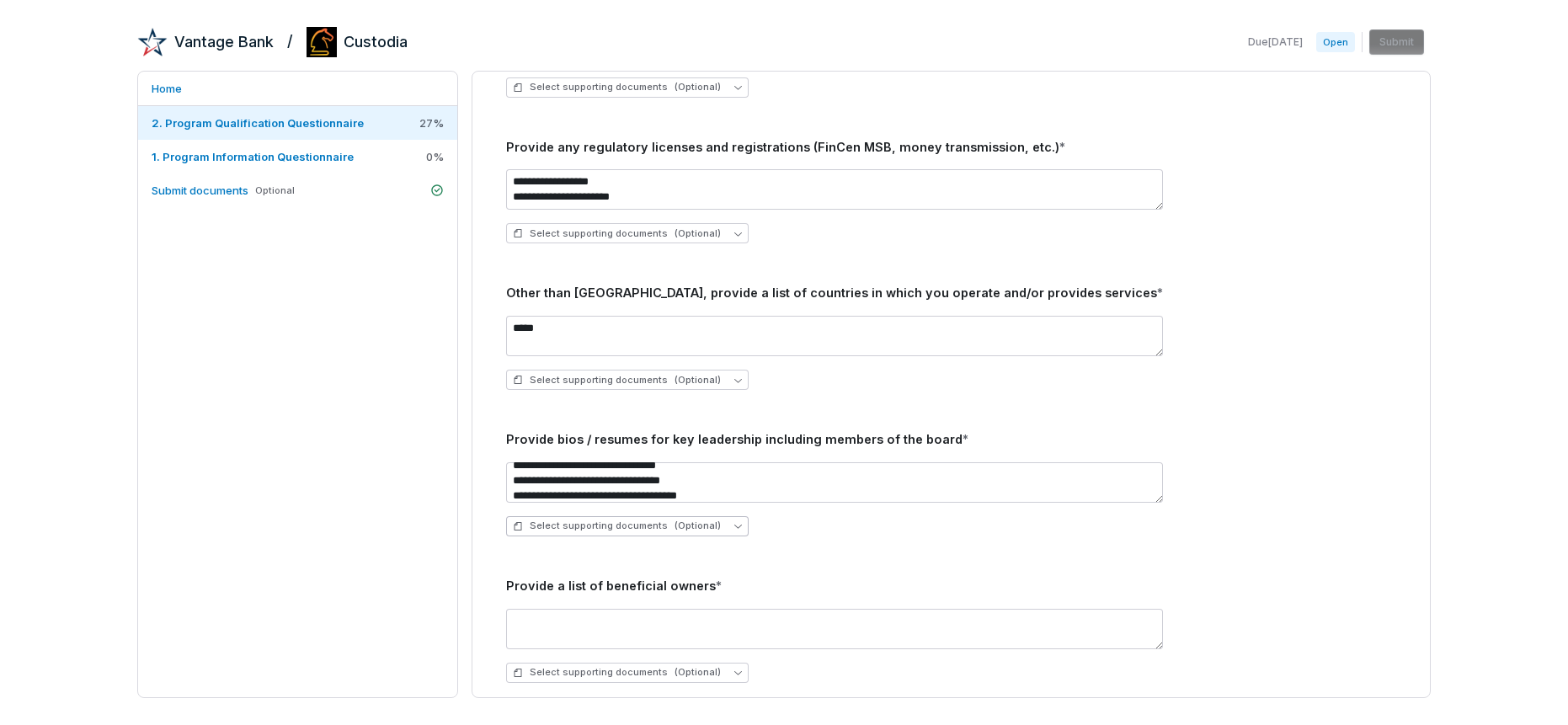
click at [674, 527] on span "(Optional)" at bounding box center [697, 526] width 46 height 13
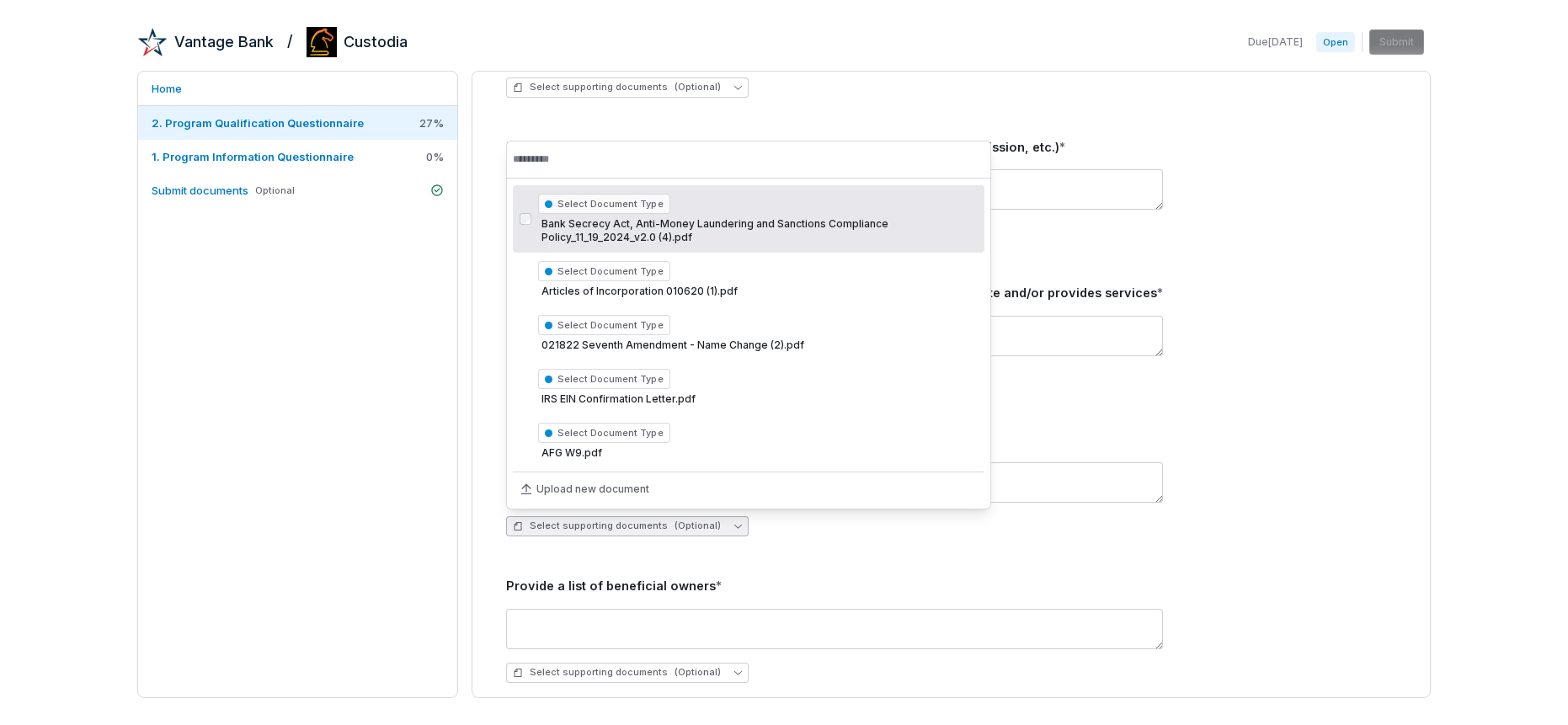
click at [782, 552] on div "**********" at bounding box center [951, 343] width 890 height 1290
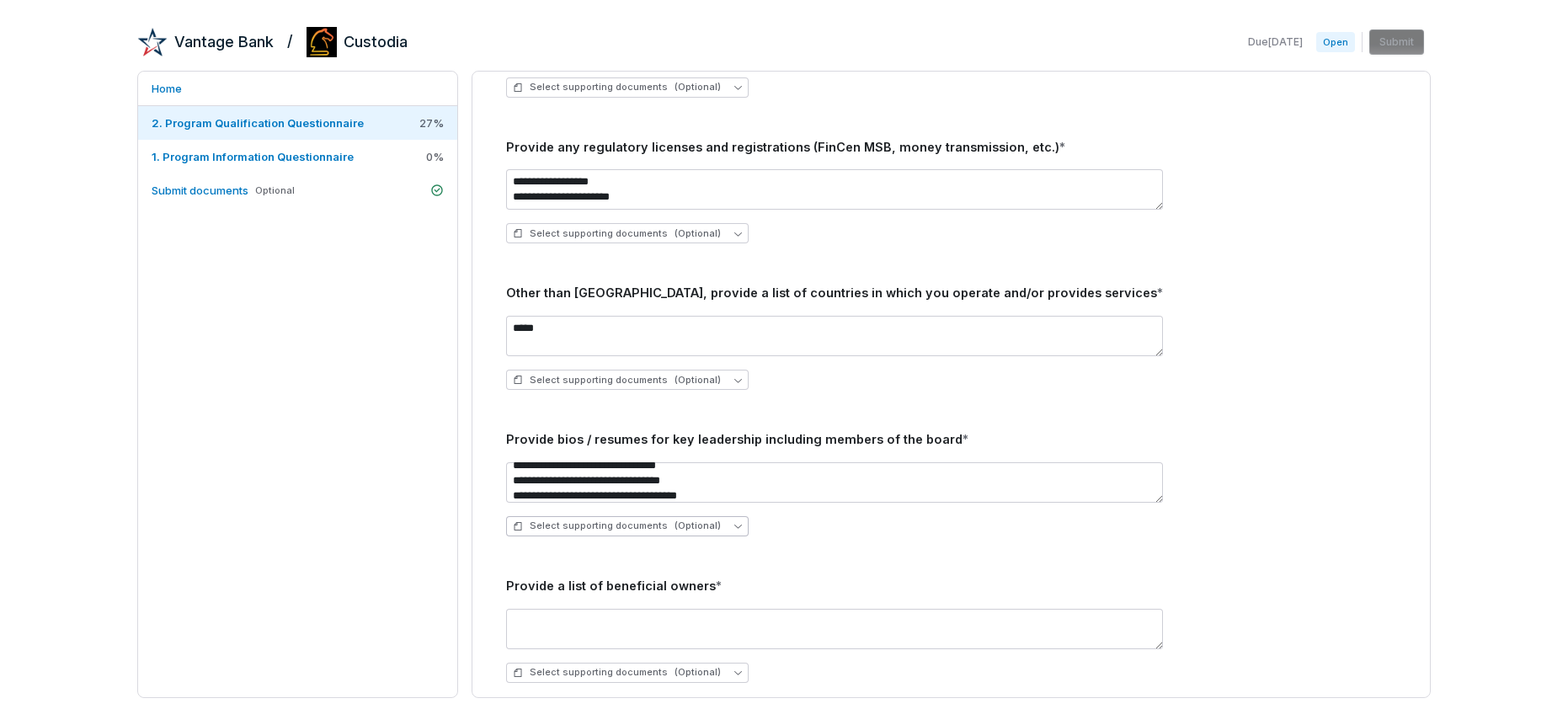
click at [634, 525] on span "Select supporting documents (Optional)" at bounding box center [616, 526] width 208 height 13
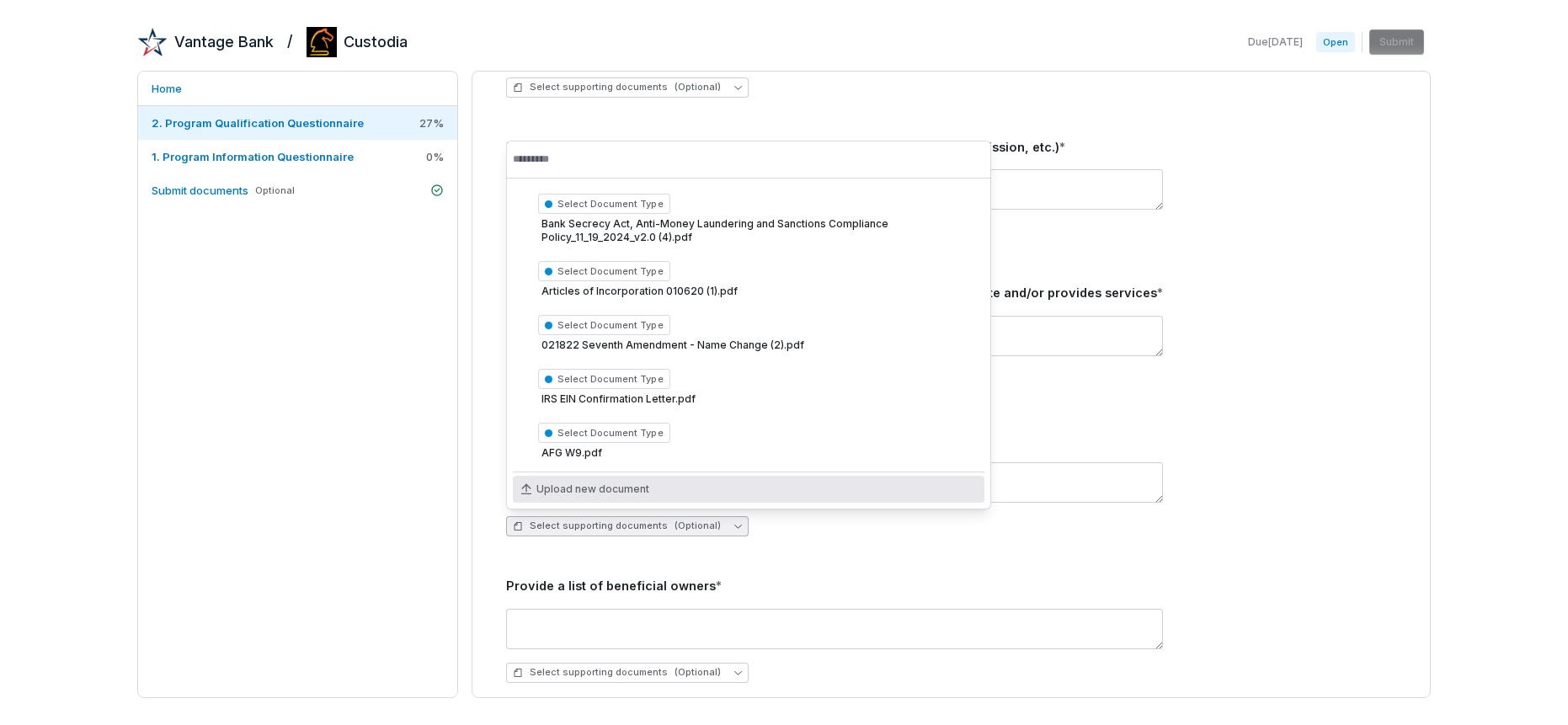
click at [604, 491] on span "Upload new document" at bounding box center [593, 489] width 113 height 14
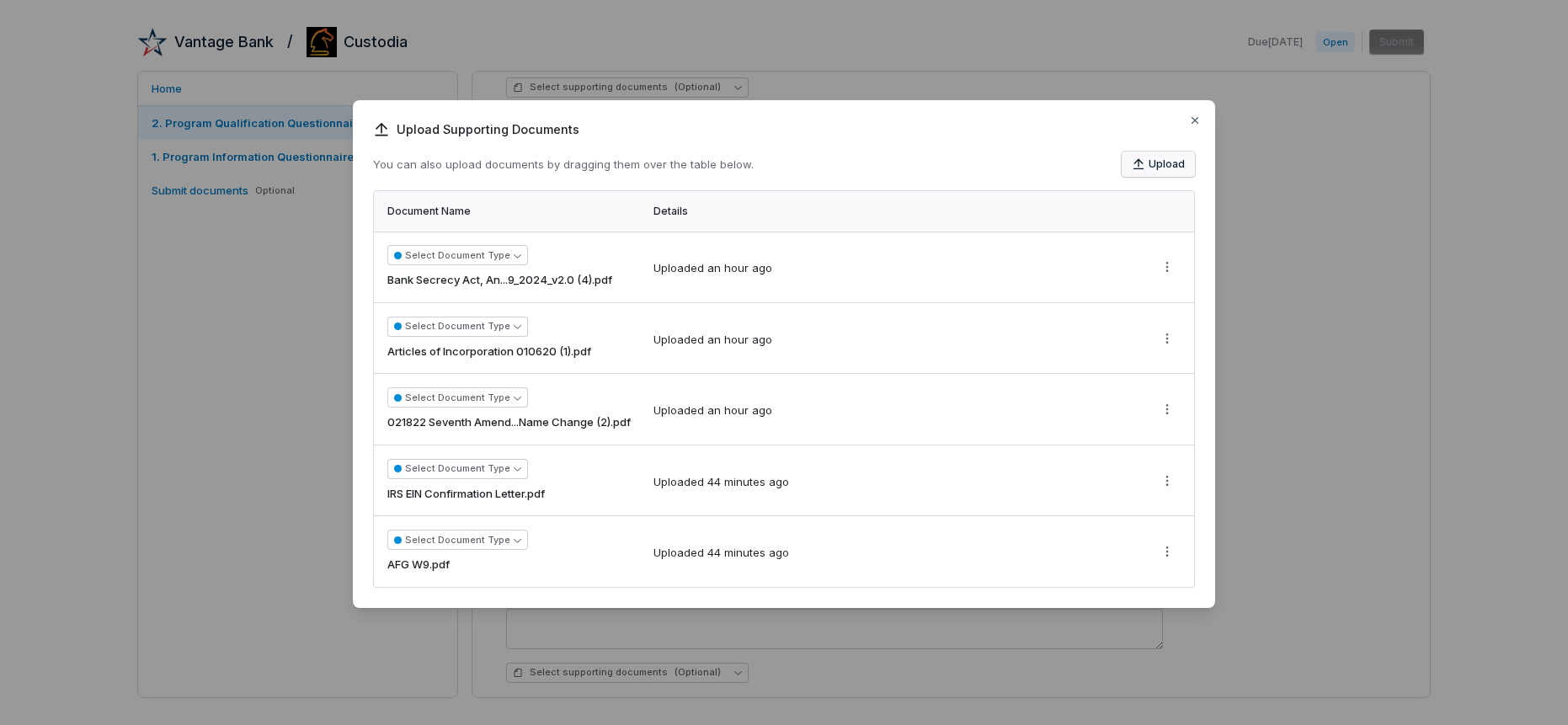
click at [1158, 165] on button "Upload" at bounding box center [1158, 163] width 73 height 25
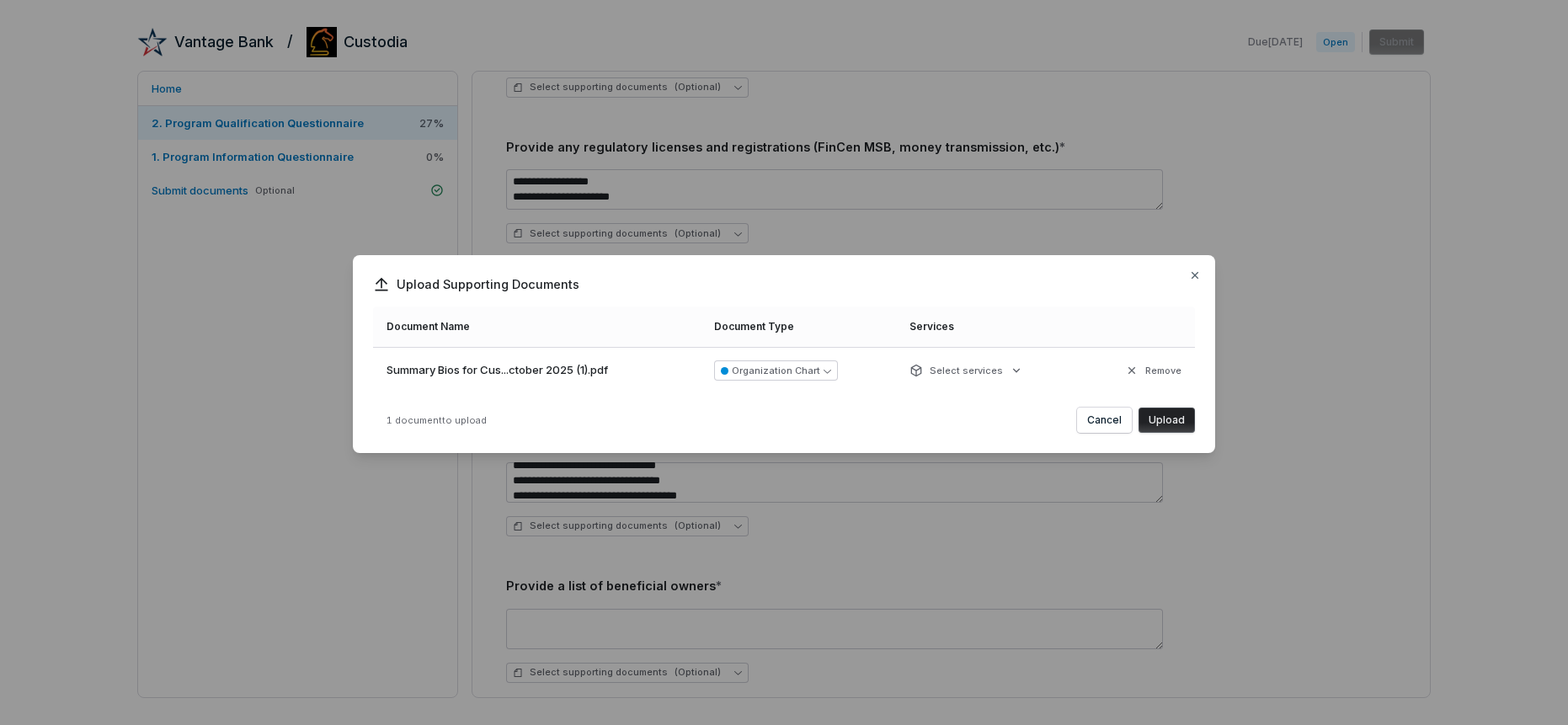
click at [1165, 416] on button "Upload" at bounding box center [1166, 420] width 56 height 25
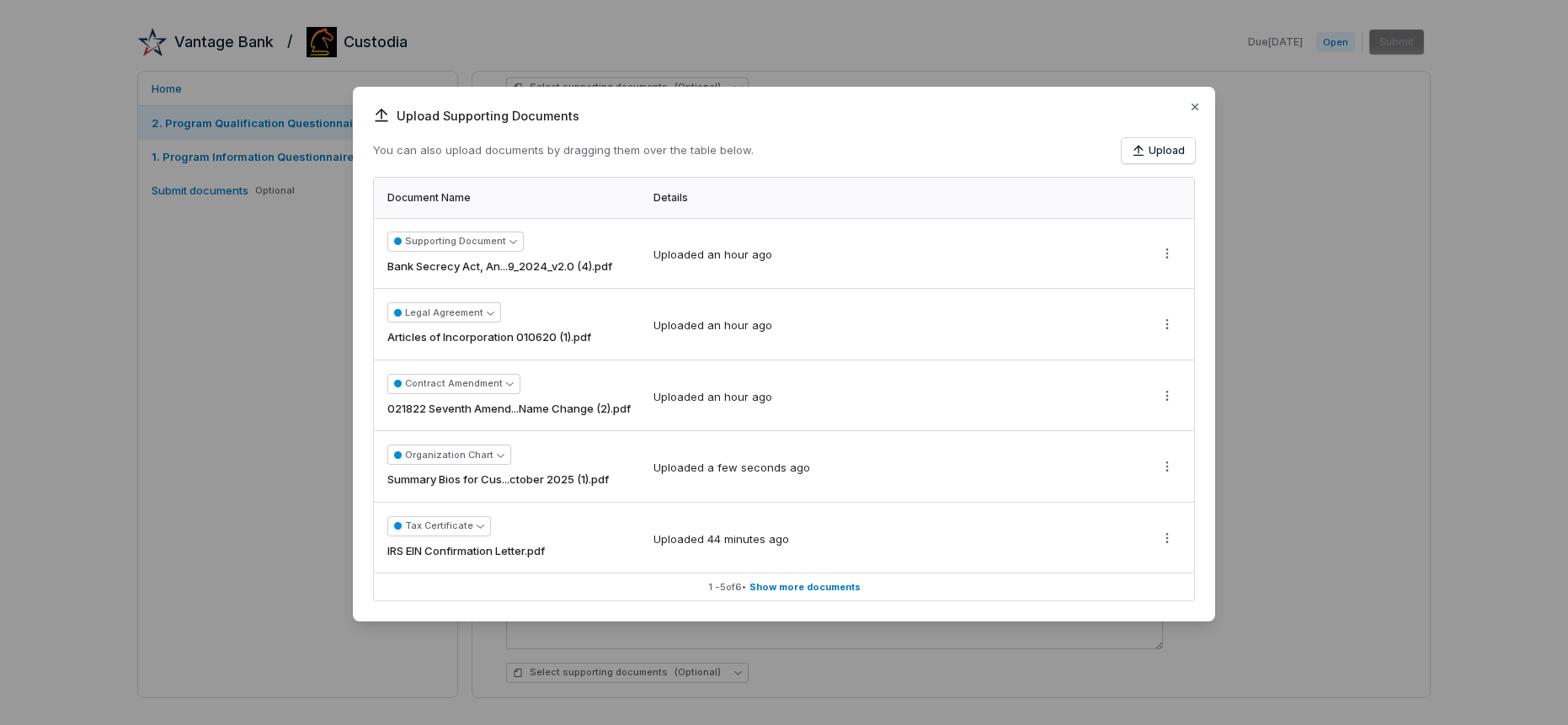
scroll to position [0, 0]
click at [1199, 103] on icon "button" at bounding box center [1195, 107] width 14 height 14
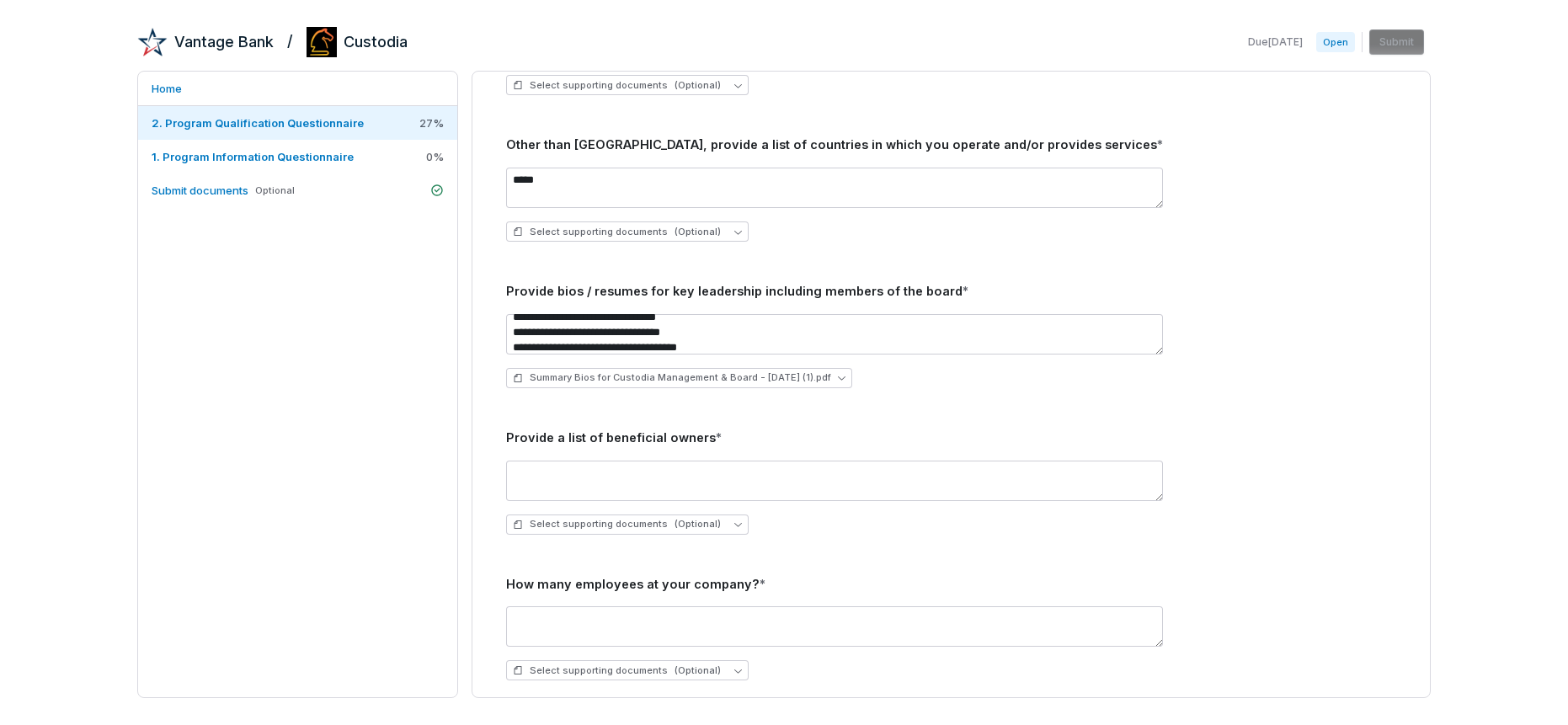
scroll to position [854, 0]
click at [590, 473] on textarea at bounding box center [834, 479] width 657 height 41
type textarea "**********"
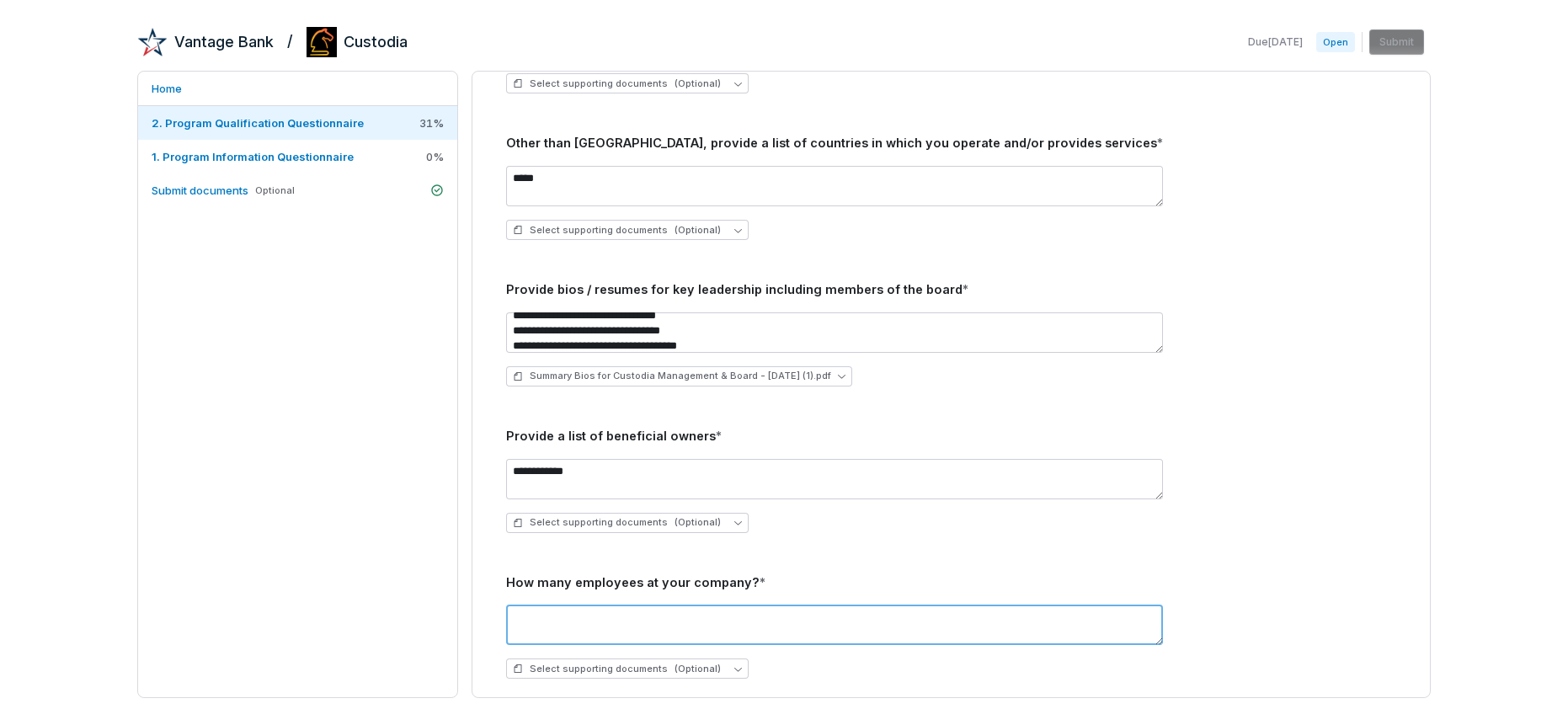
click at [621, 610] on textarea at bounding box center [834, 625] width 657 height 41
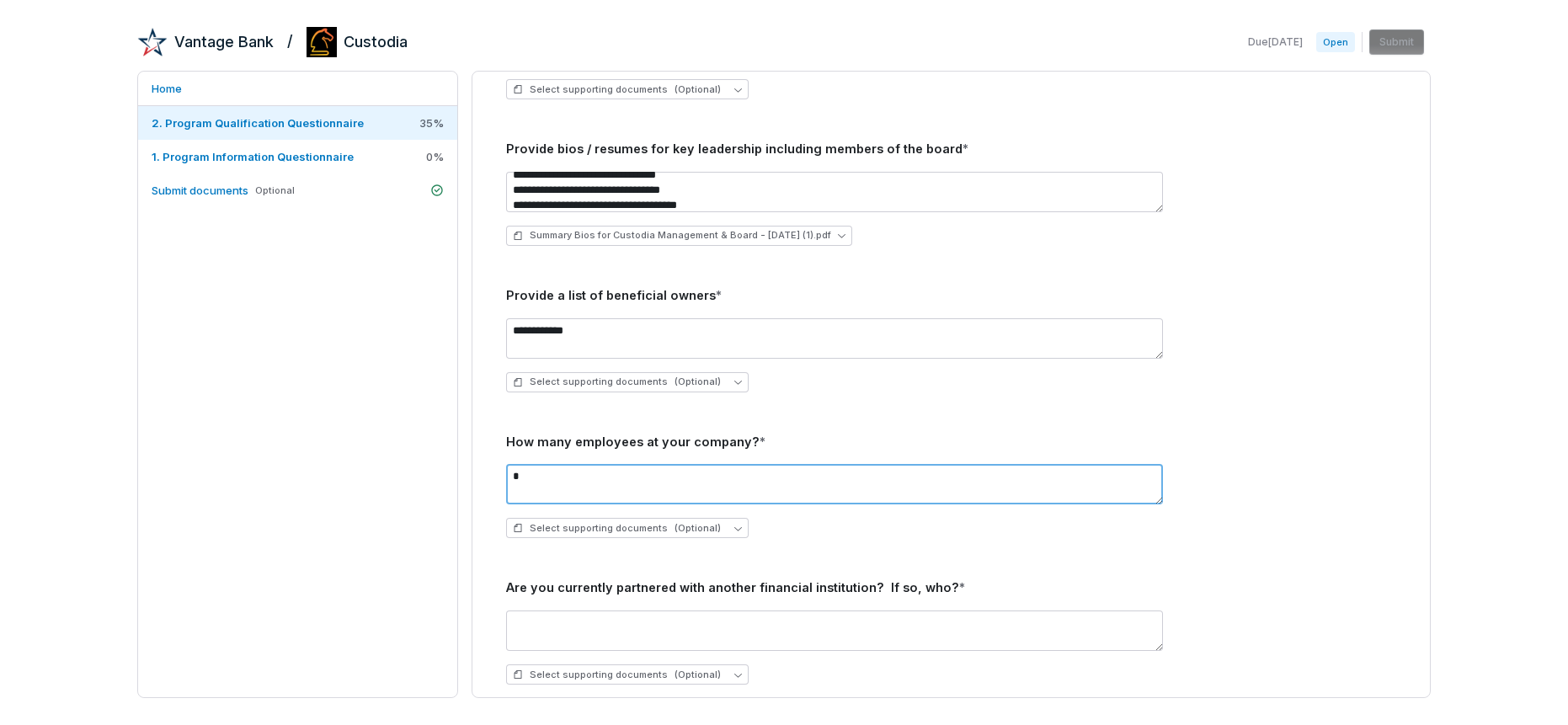
scroll to position [1027, 0]
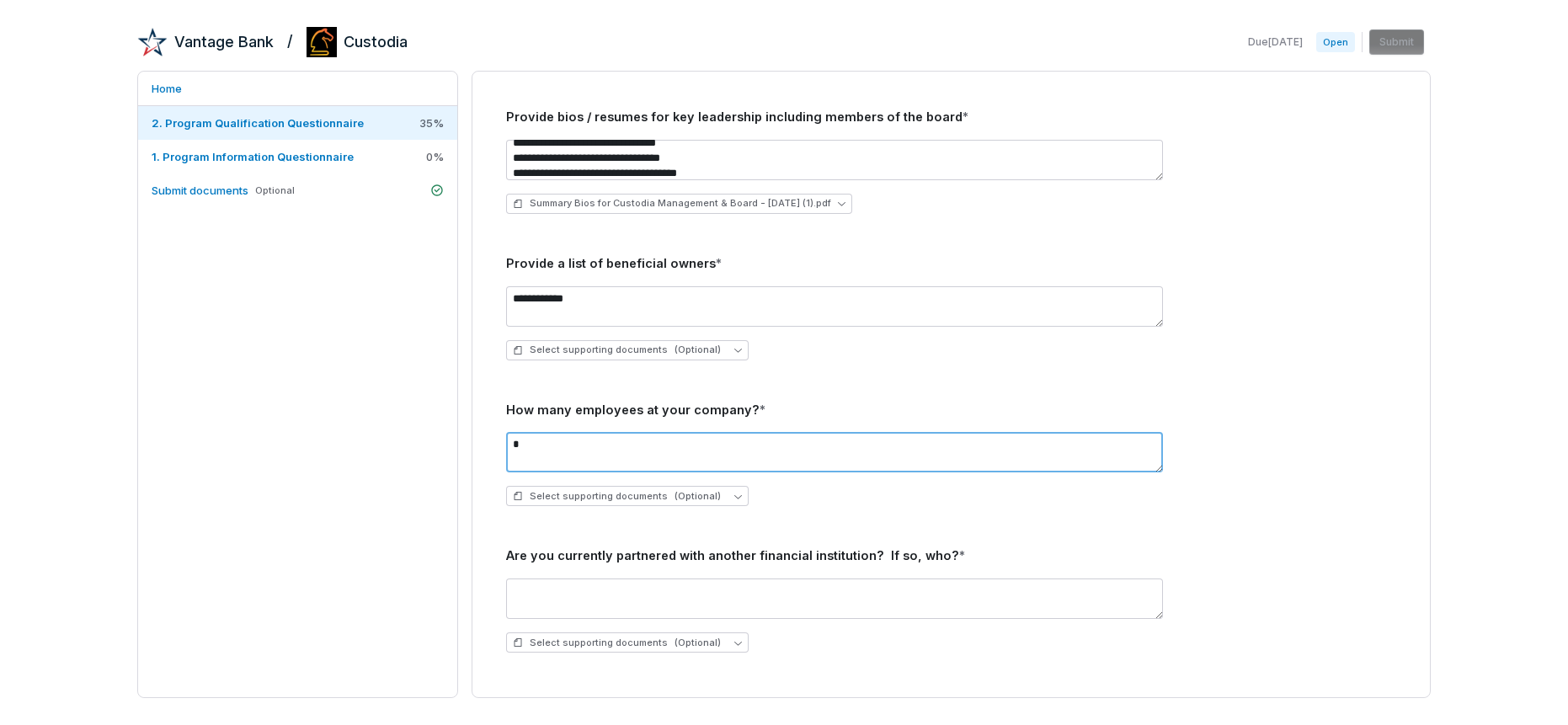
type textarea "*"
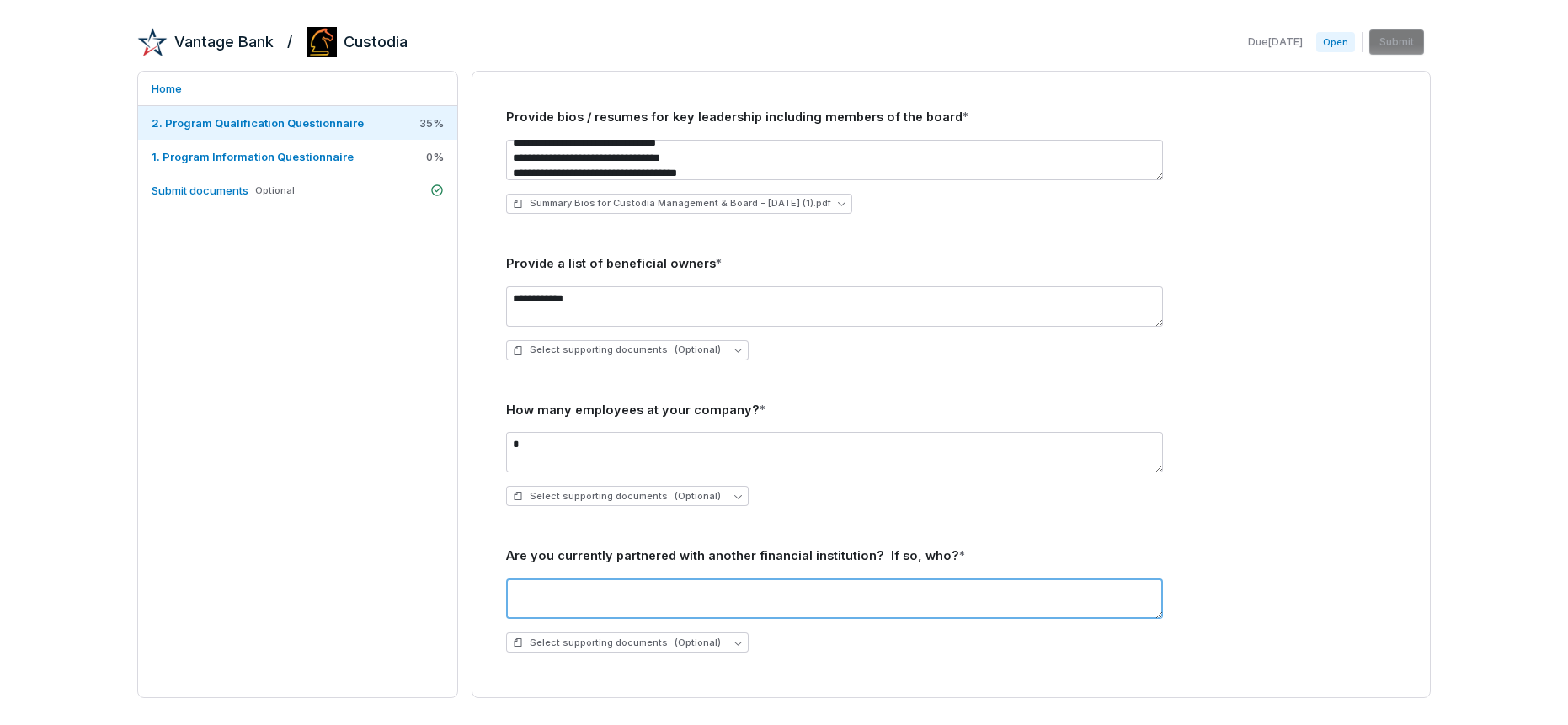
click at [648, 587] on textarea at bounding box center [834, 599] width 657 height 41
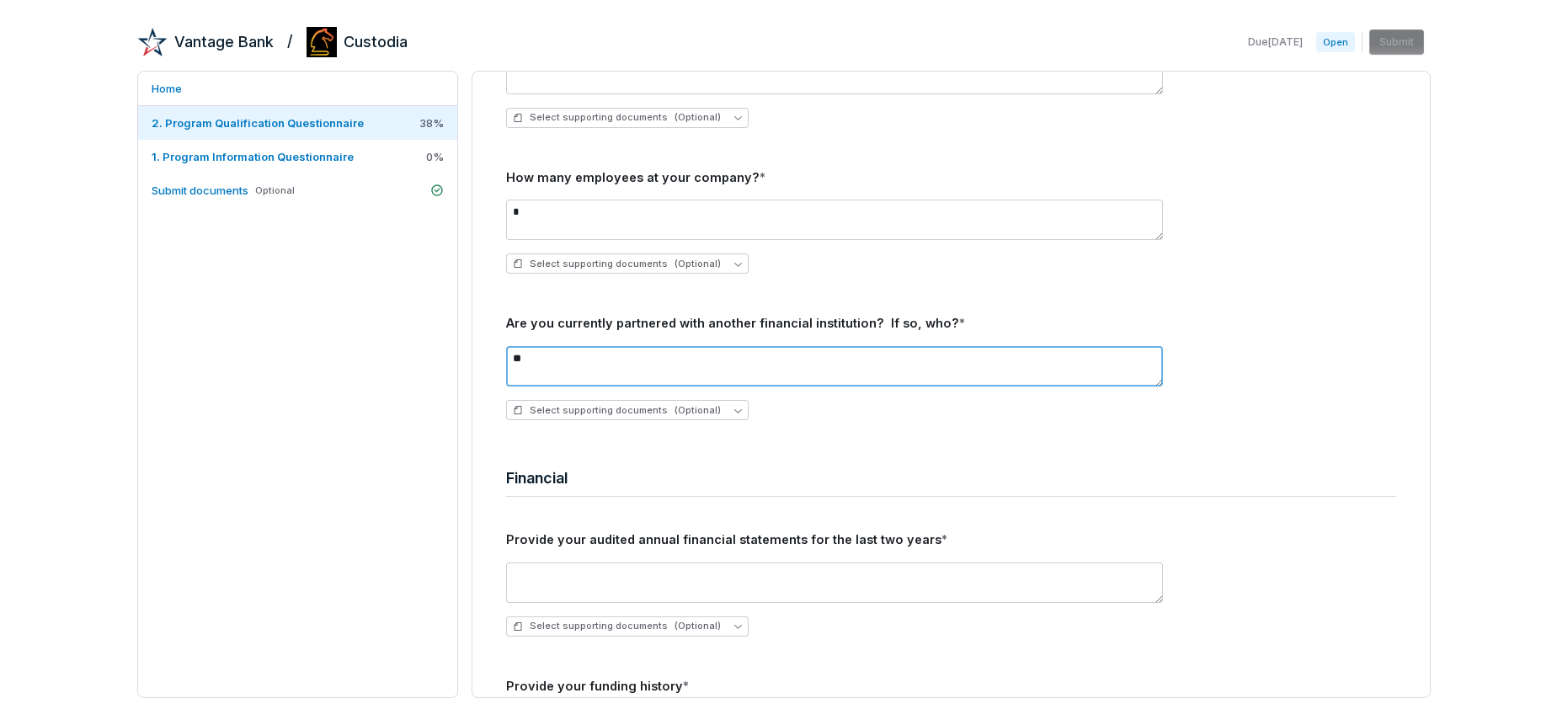
scroll to position [1260, 0]
type textarea "**"
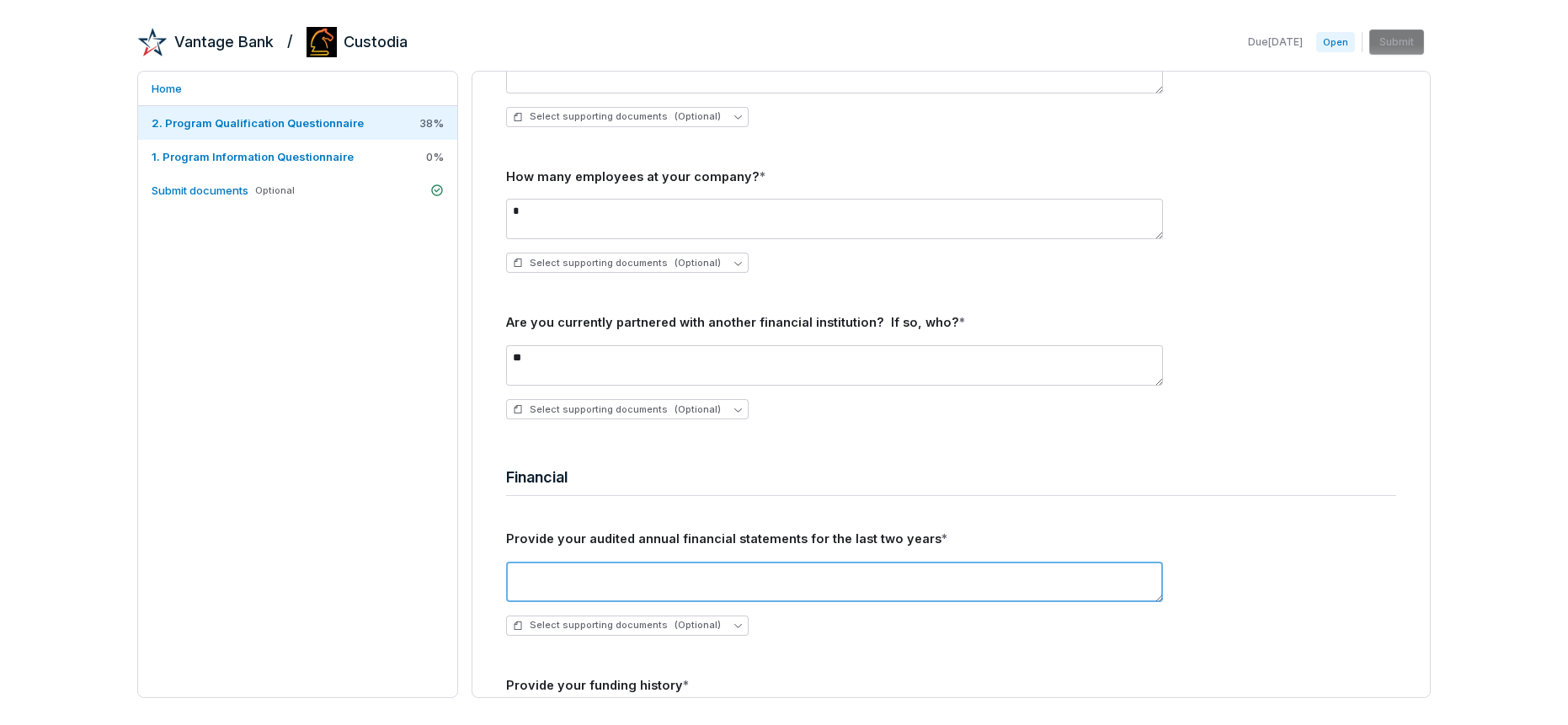
click at [584, 582] on textarea at bounding box center [834, 582] width 657 height 41
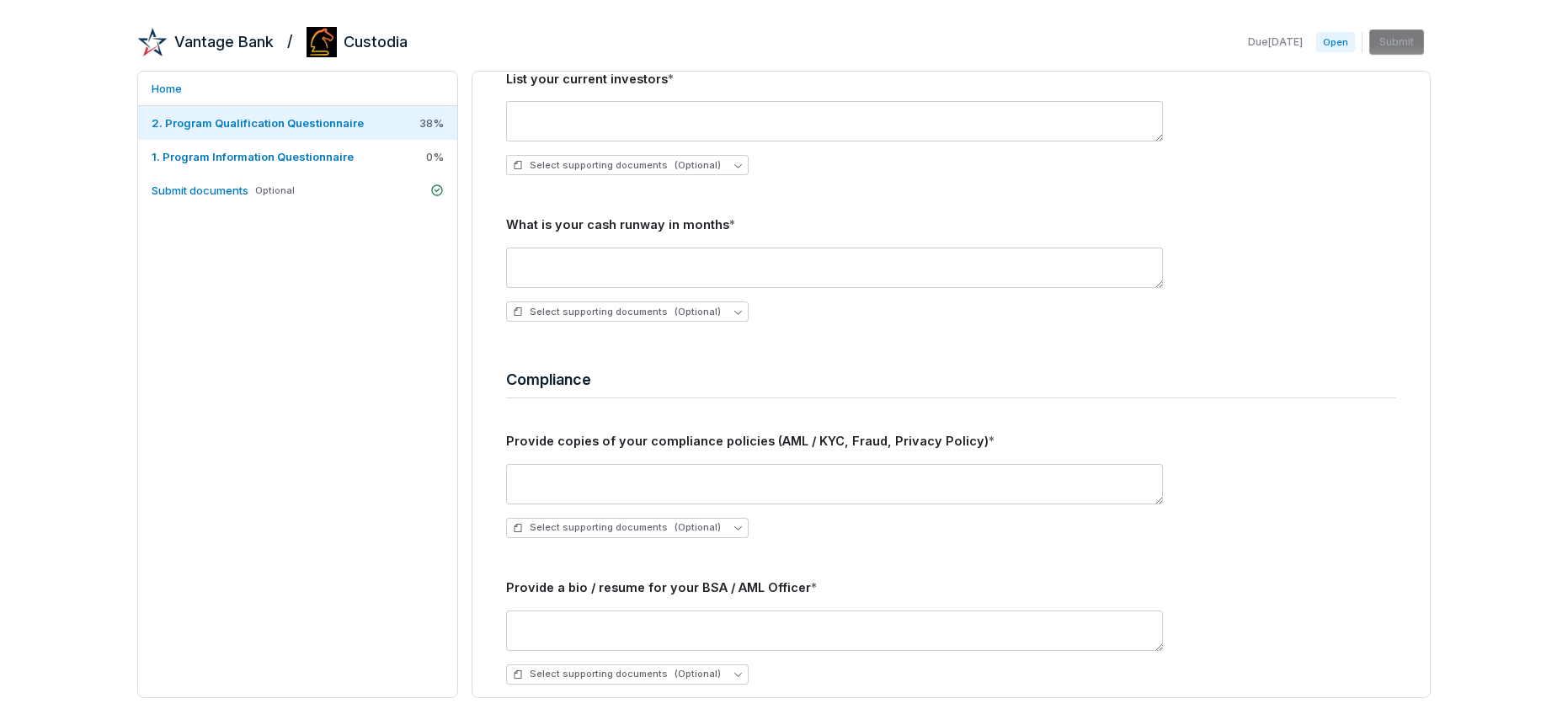
scroll to position [2044, 0]
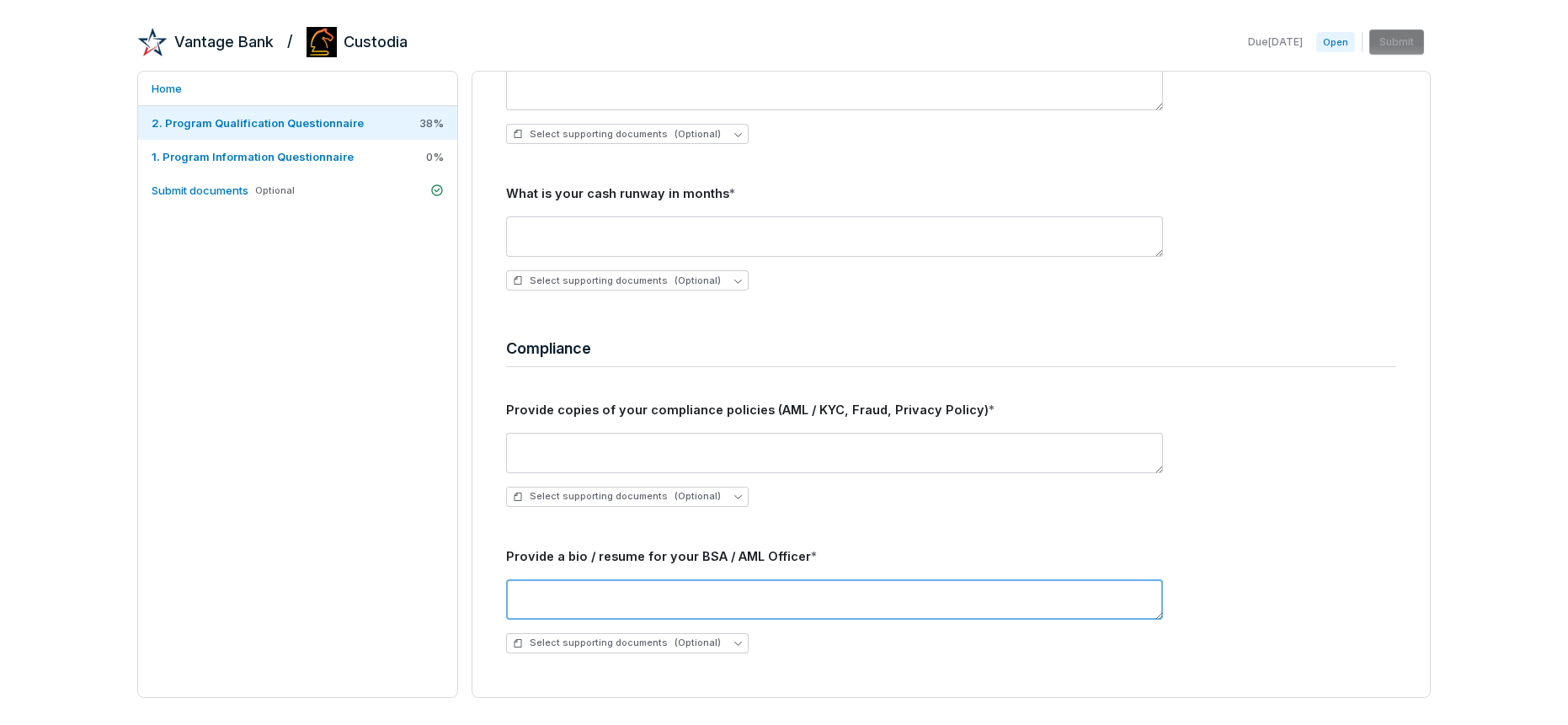
click at [603, 589] on textarea at bounding box center [834, 600] width 657 height 41
type textarea "**********"
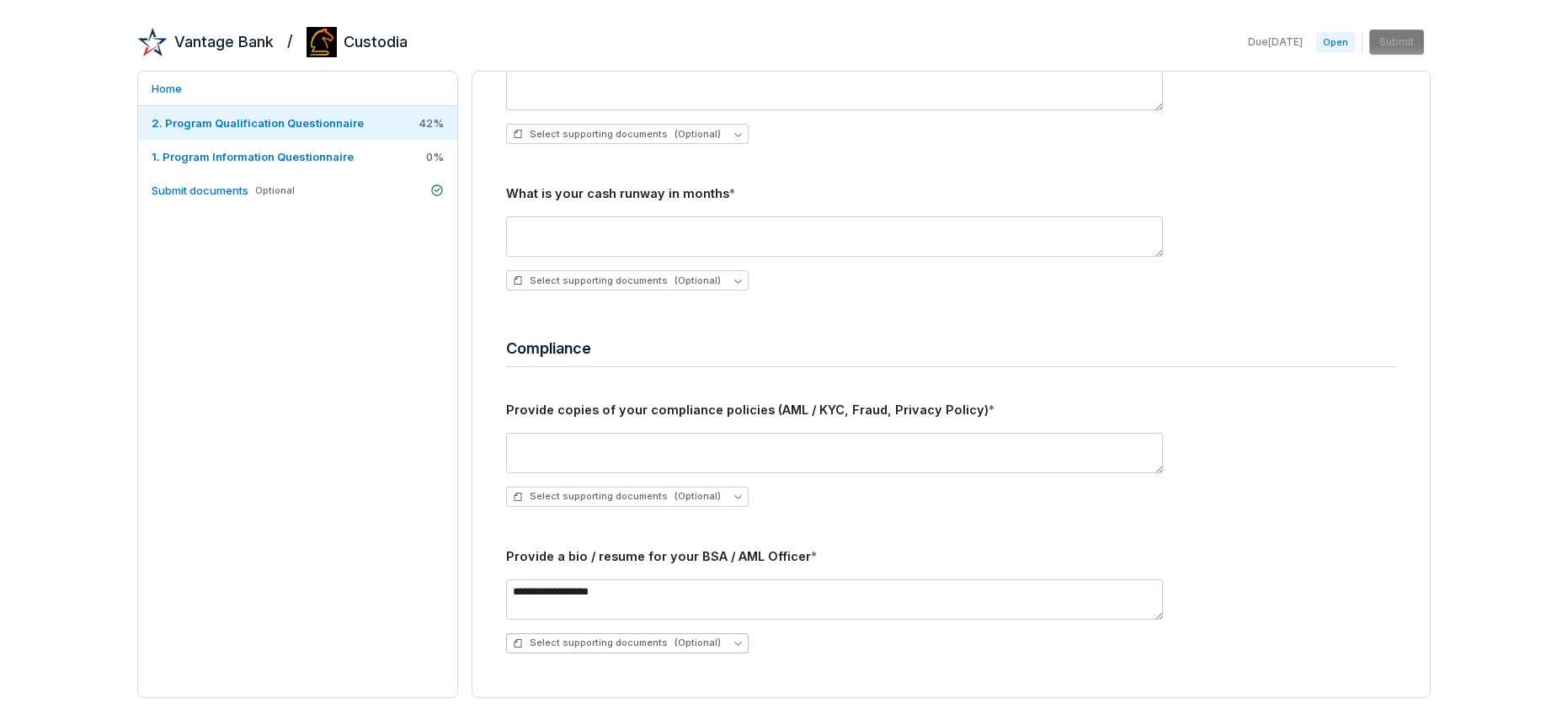
click at [568, 640] on span "Select supporting documents (Optional)" at bounding box center [616, 642] width 208 height 13
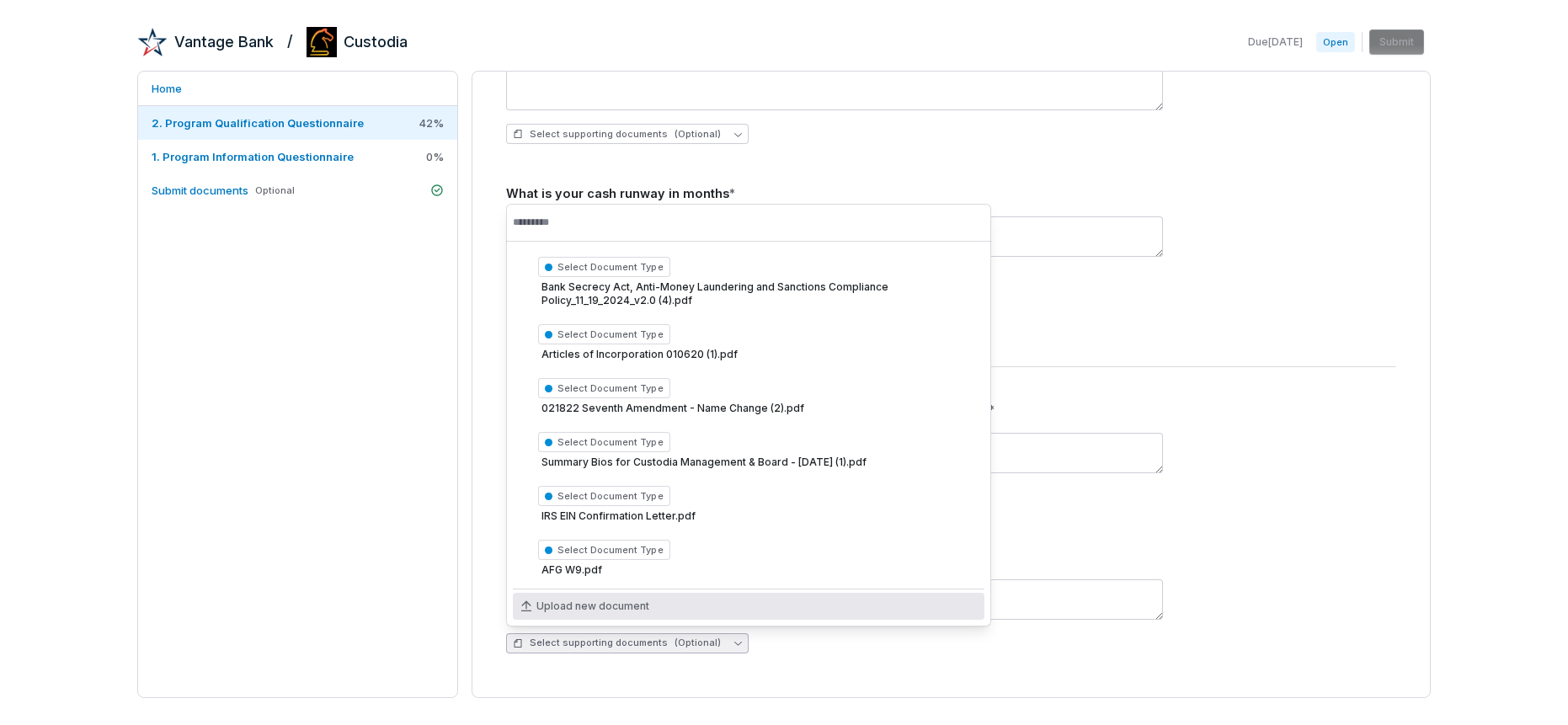
click at [576, 603] on span "Upload new document" at bounding box center [593, 607] width 113 height 14
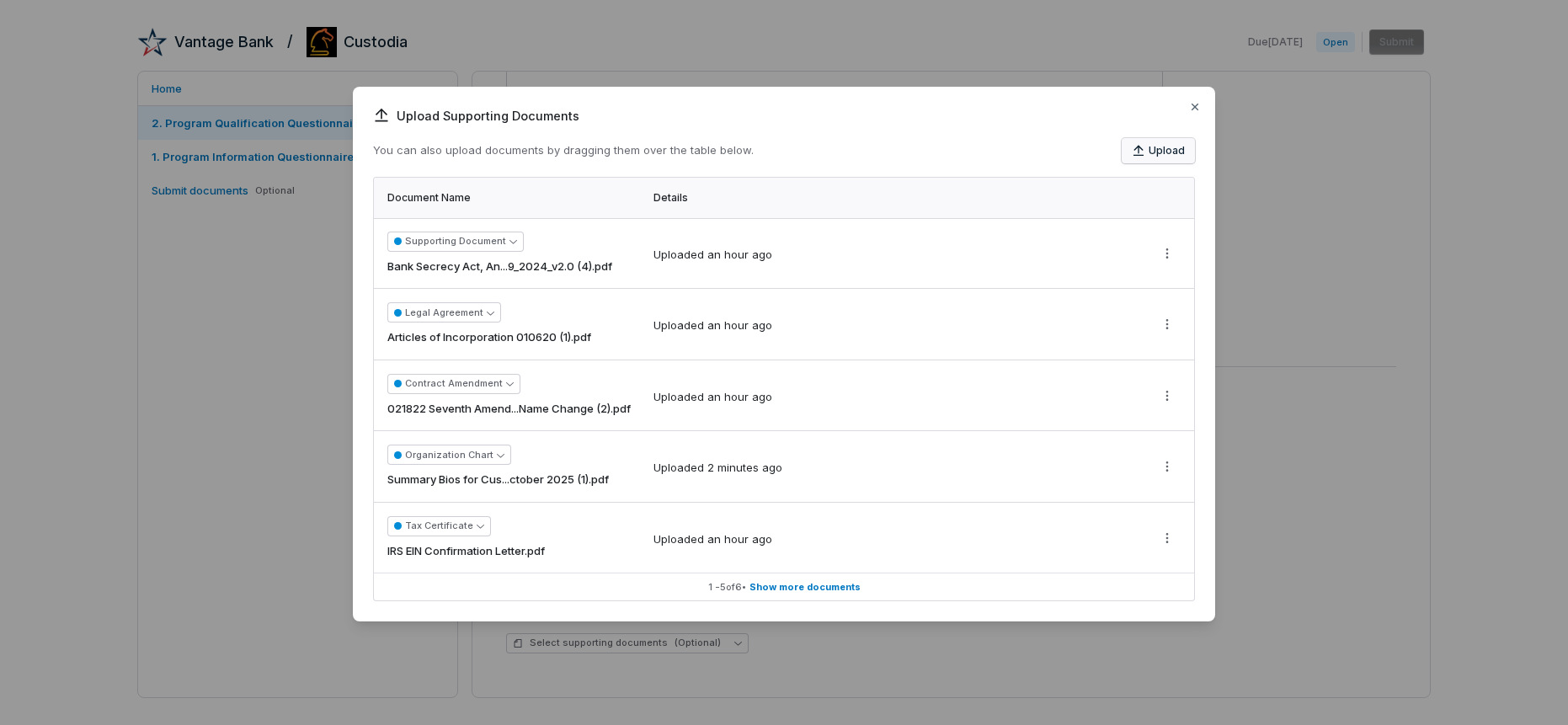
click at [1161, 147] on button "Upload" at bounding box center [1158, 150] width 73 height 25
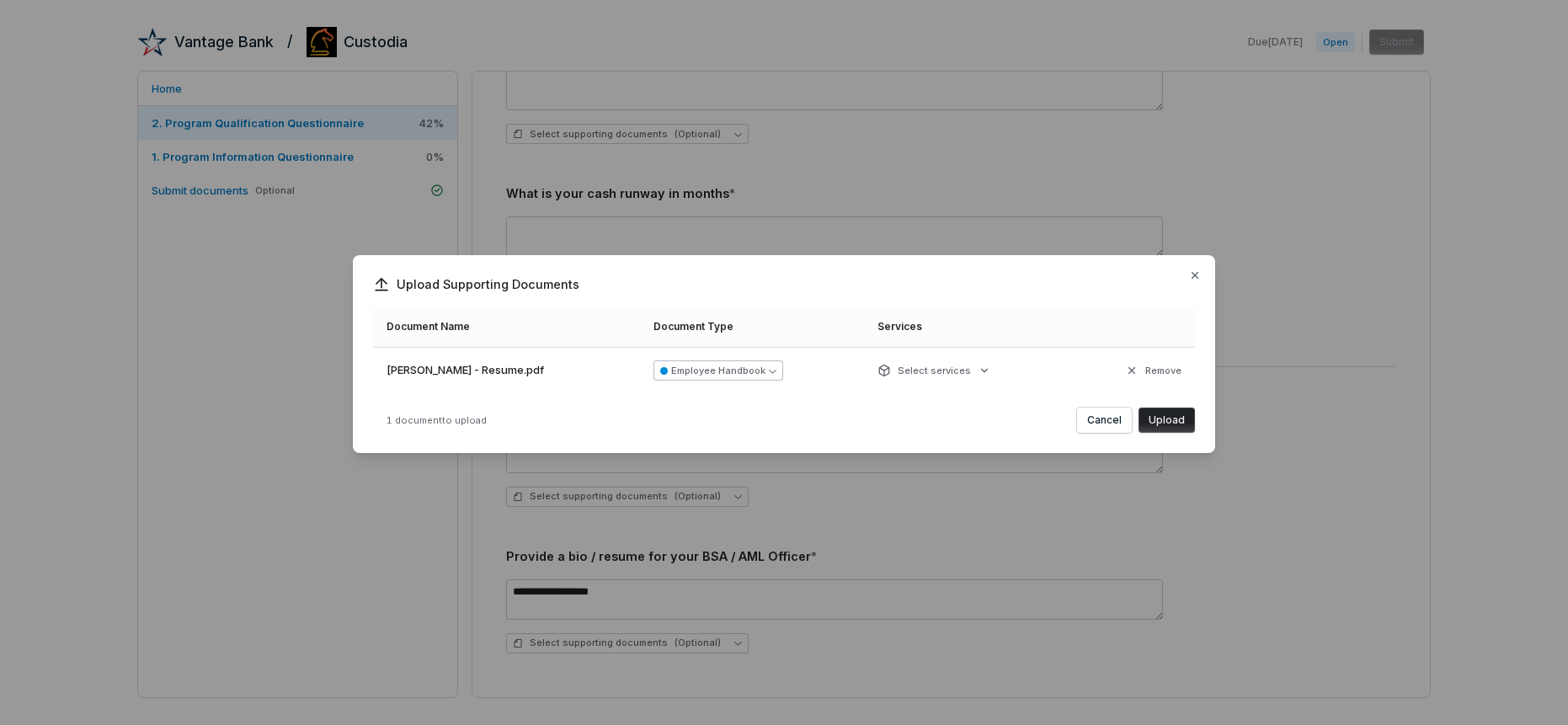
click at [776, 372] on icon "button" at bounding box center [773, 370] width 8 height 8
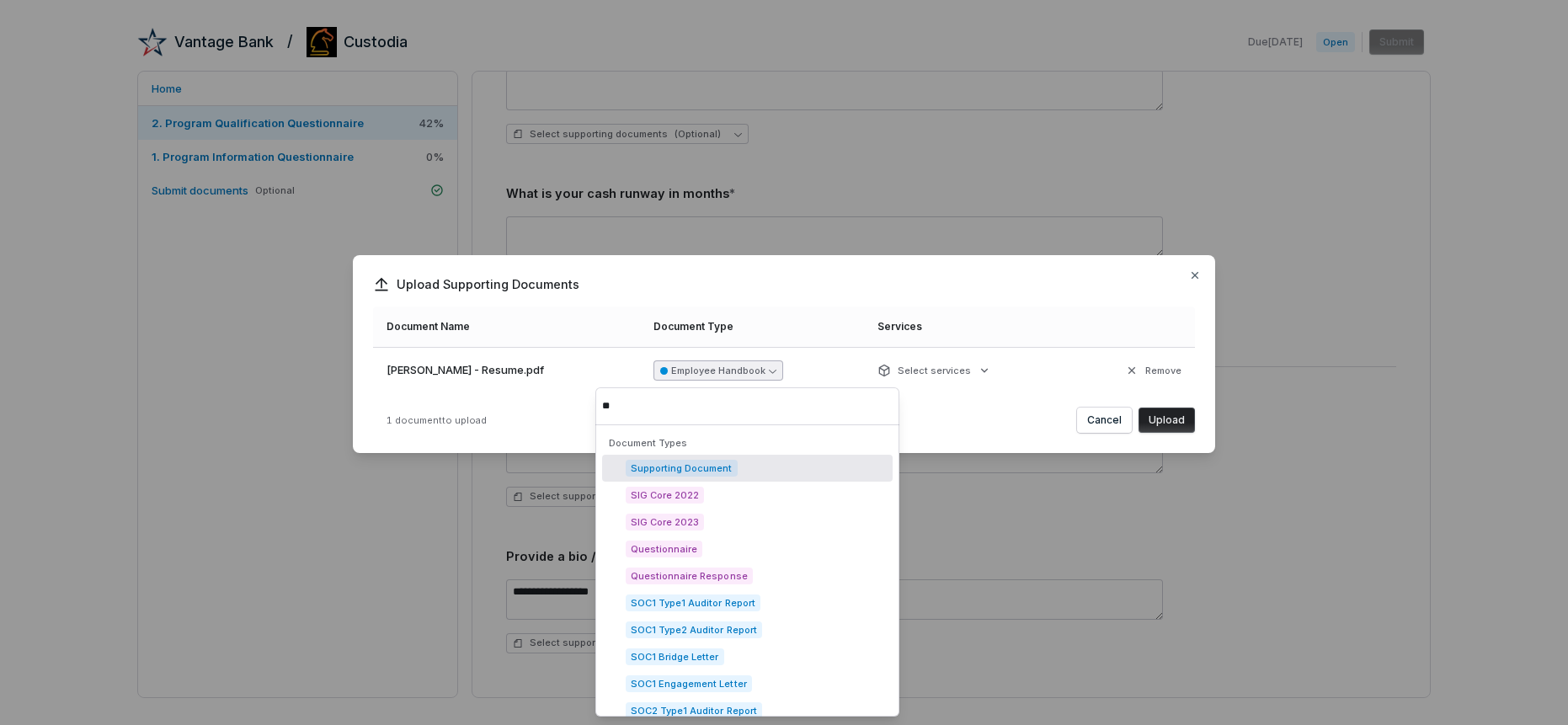
type input "**"
click at [719, 469] on span "Supporting Document" at bounding box center [681, 468] width 112 height 17
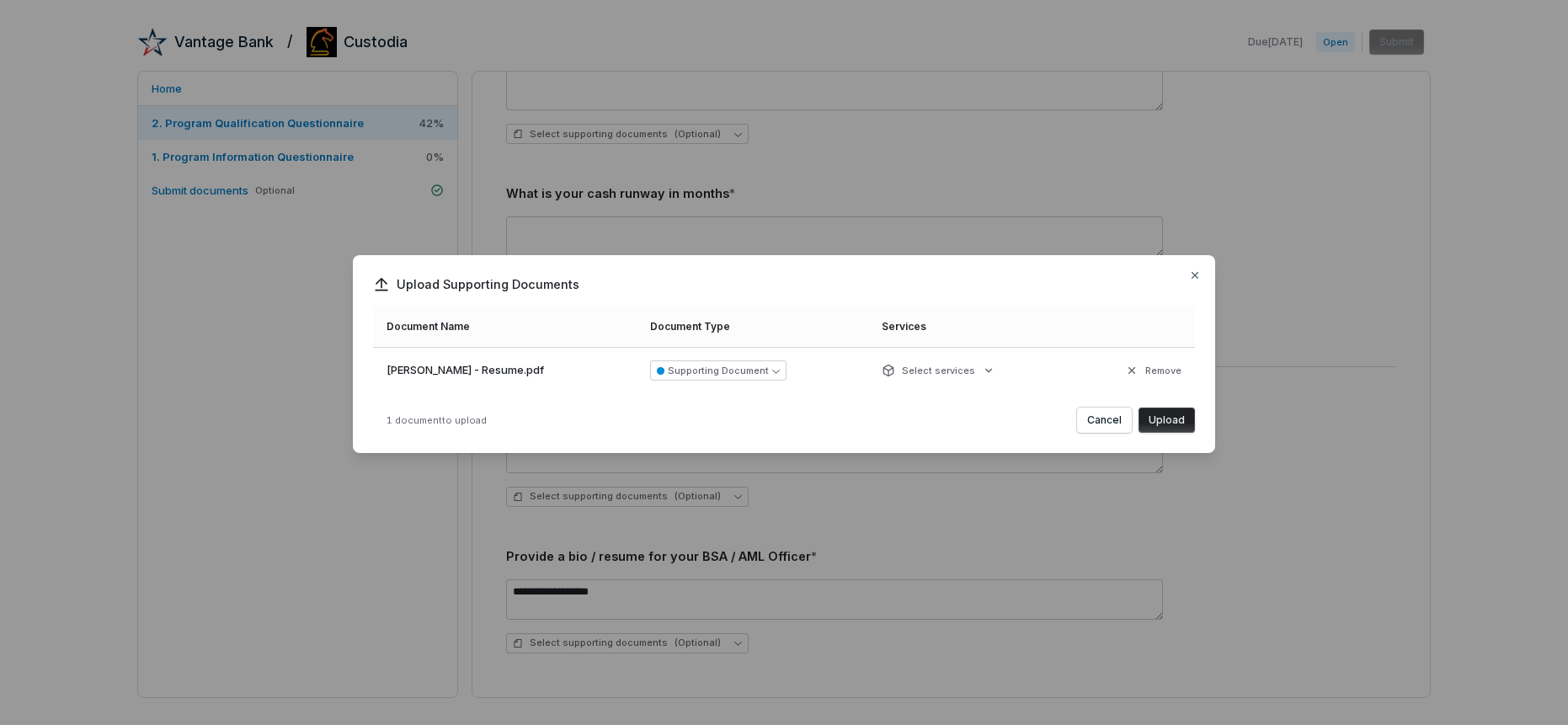
click at [1167, 420] on button "Upload" at bounding box center [1166, 420] width 56 height 25
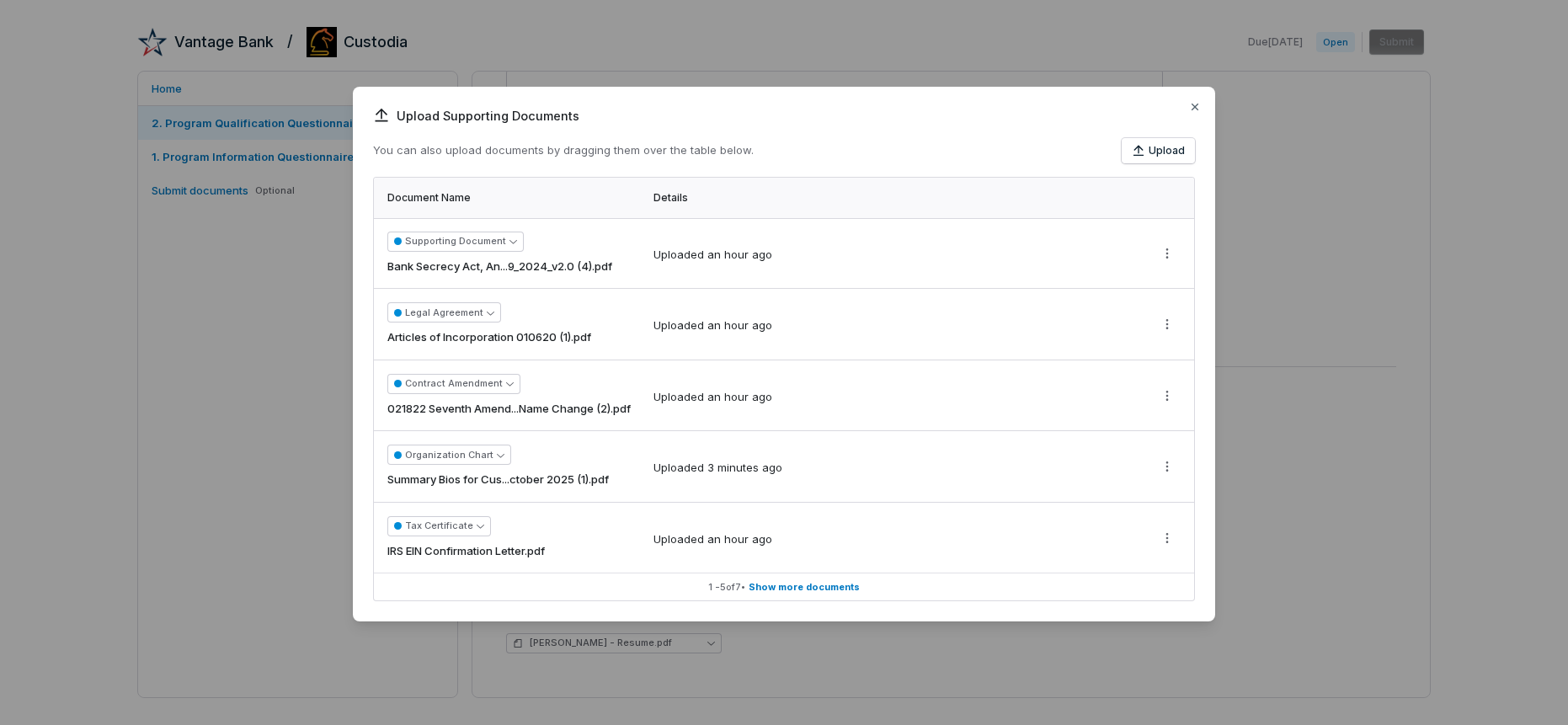
scroll to position [0, 0]
click at [1196, 106] on icon "button" at bounding box center [1195, 107] width 7 height 7
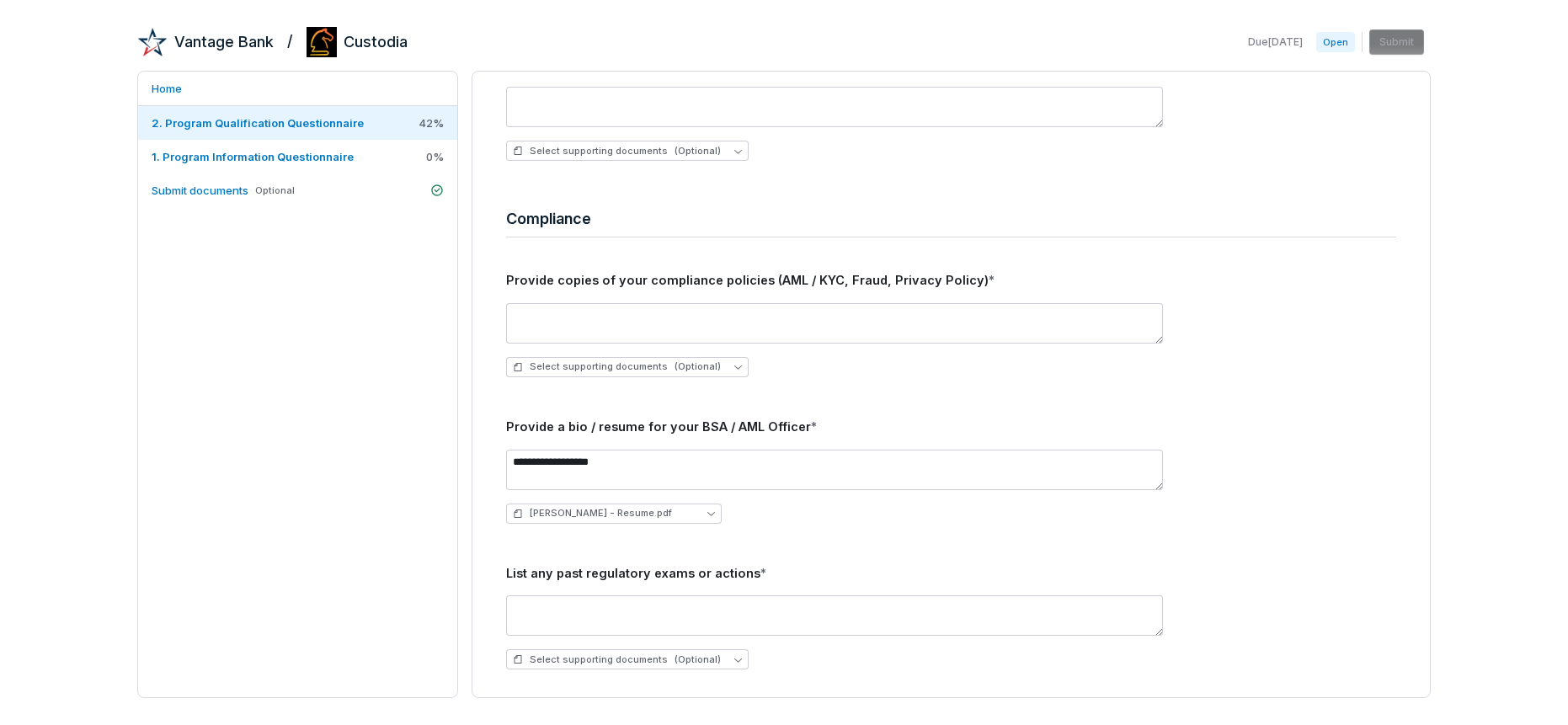
scroll to position [2175, 0]
click at [827, 602] on textarea at bounding box center [834, 615] width 657 height 41
type textarea "*"
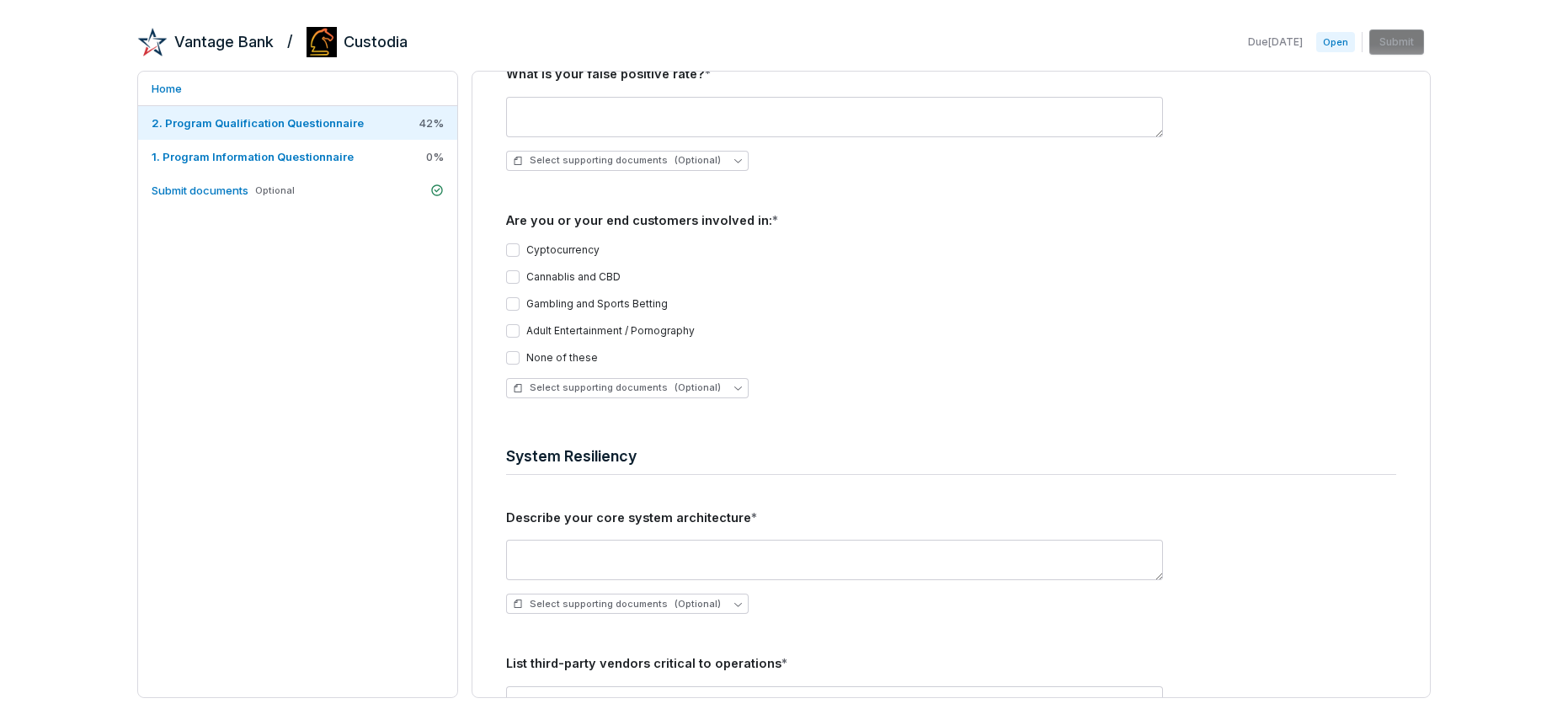
scroll to position [3007, 0]
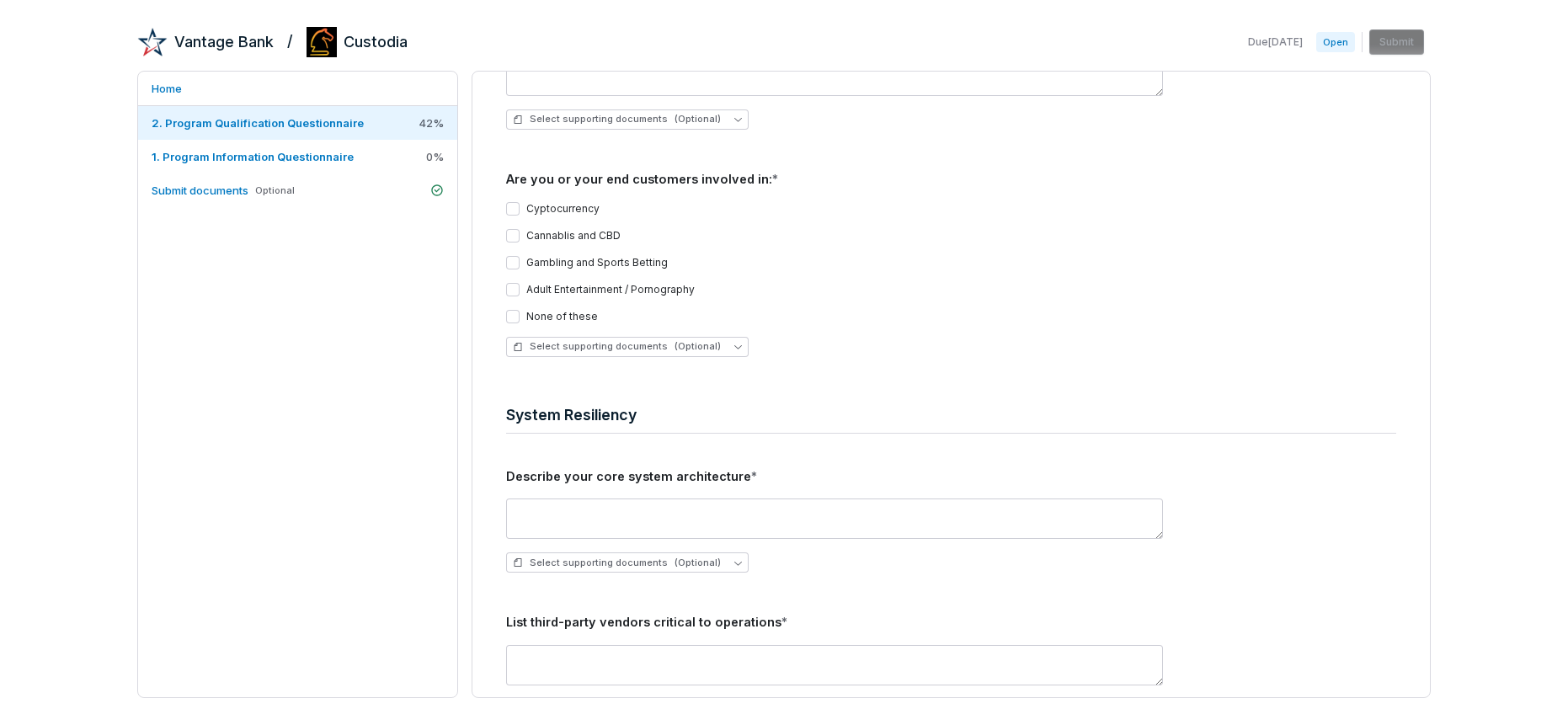
click at [509, 209] on button "Cyptocurrency" at bounding box center [513, 210] width 14 height 14
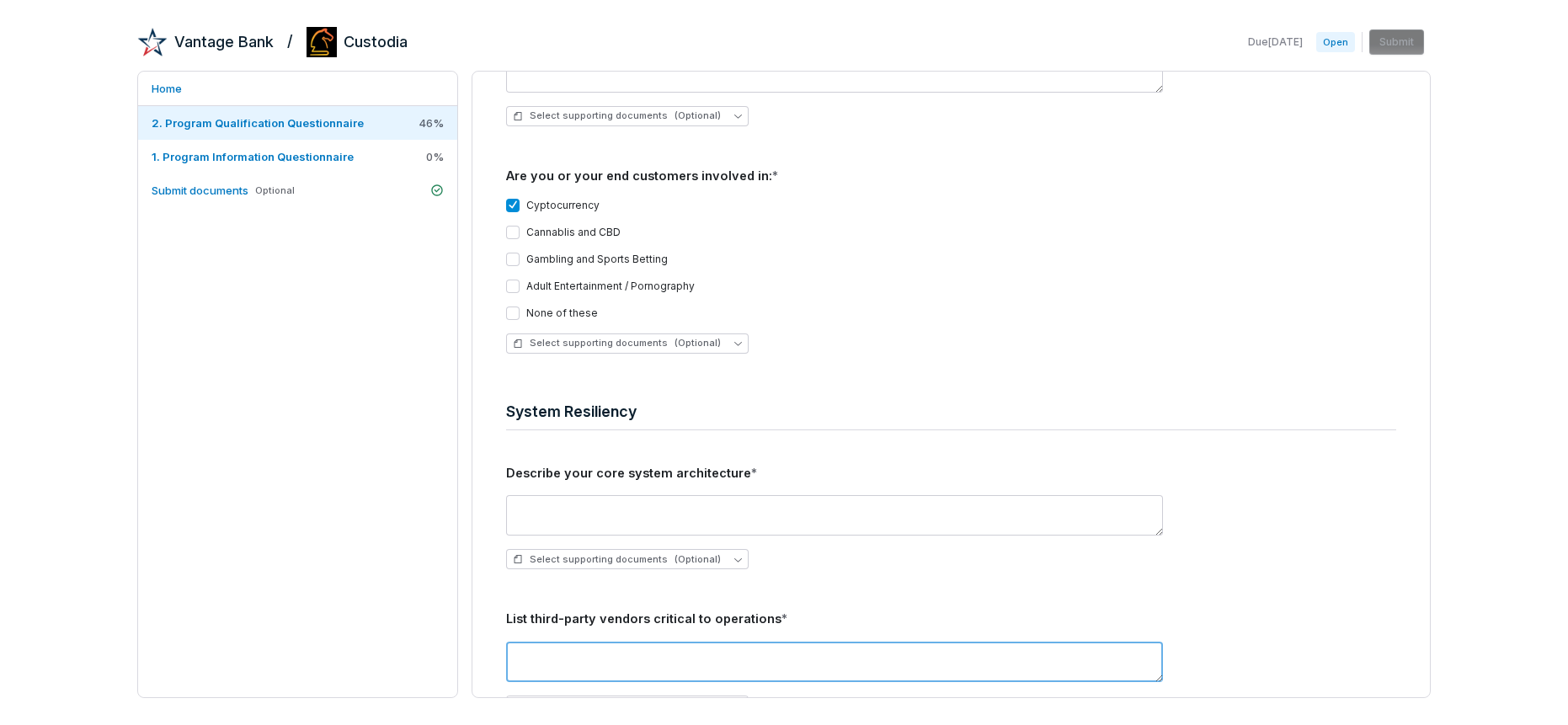
click at [542, 655] on textarea at bounding box center [834, 662] width 657 height 41
drag, startPoint x: 507, startPoint y: 471, endPoint x: 904, endPoint y: 472, distance: 397.0
click at [904, 472] on div "Describe your core system architecture *" at bounding box center [951, 473] width 890 height 18
copy div "Describe your core system architecture *"
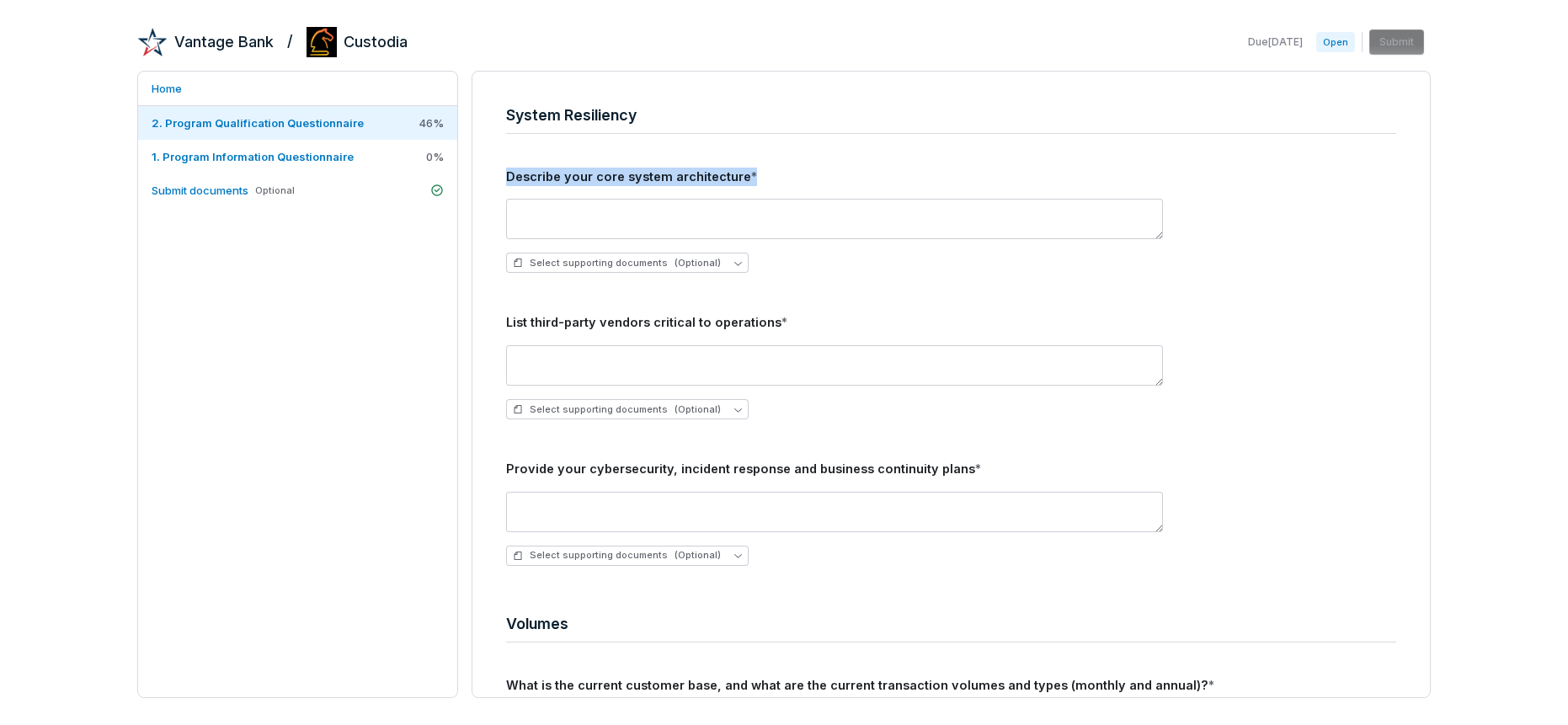
scroll to position [3311, 0]
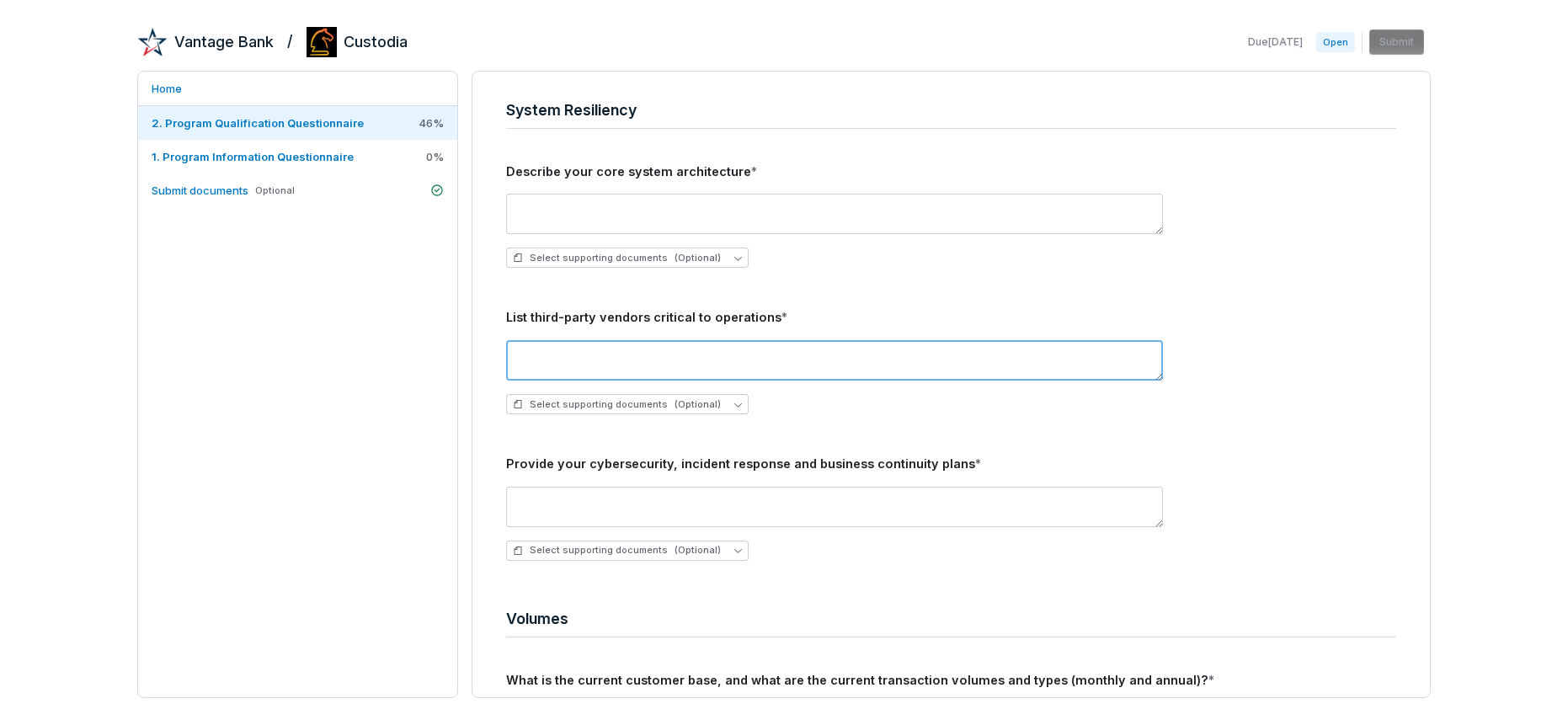
click at [568, 351] on textarea at bounding box center [834, 360] width 657 height 41
type textarea "**********"
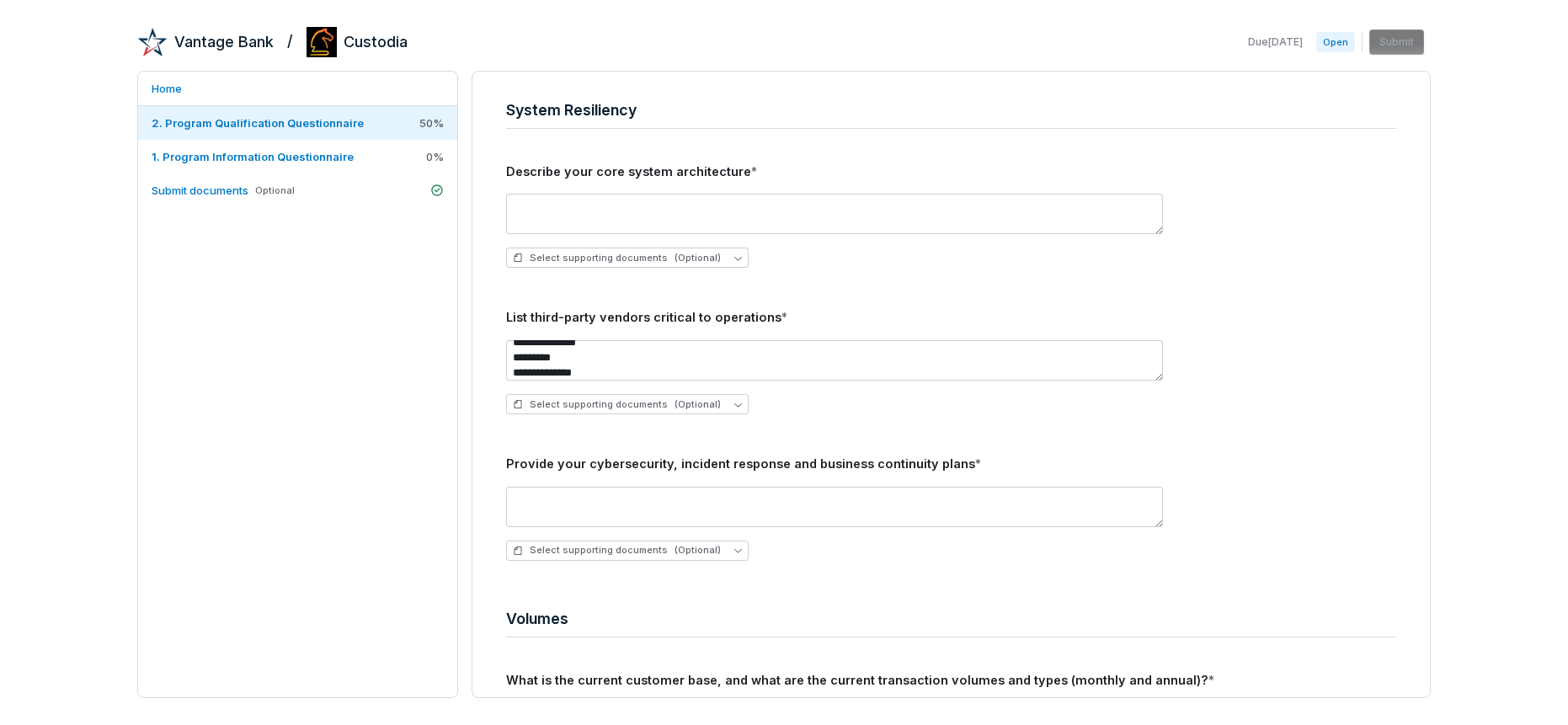
click at [781, 401] on div "Select supporting documents (Optional)" at bounding box center [951, 403] width 890 height 20
click at [614, 403] on span "Select supporting documents (Optional)" at bounding box center [616, 404] width 208 height 13
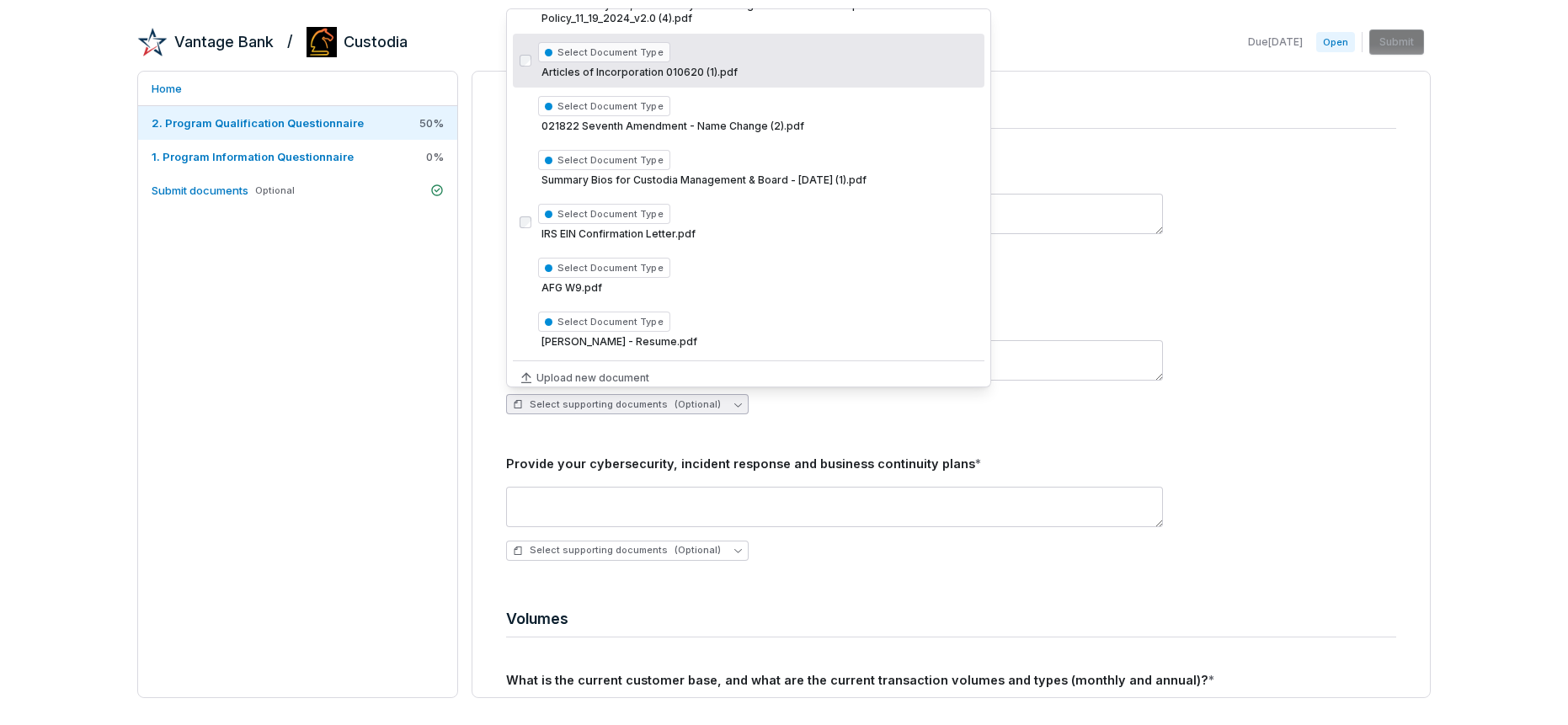
scroll to position [97, 0]
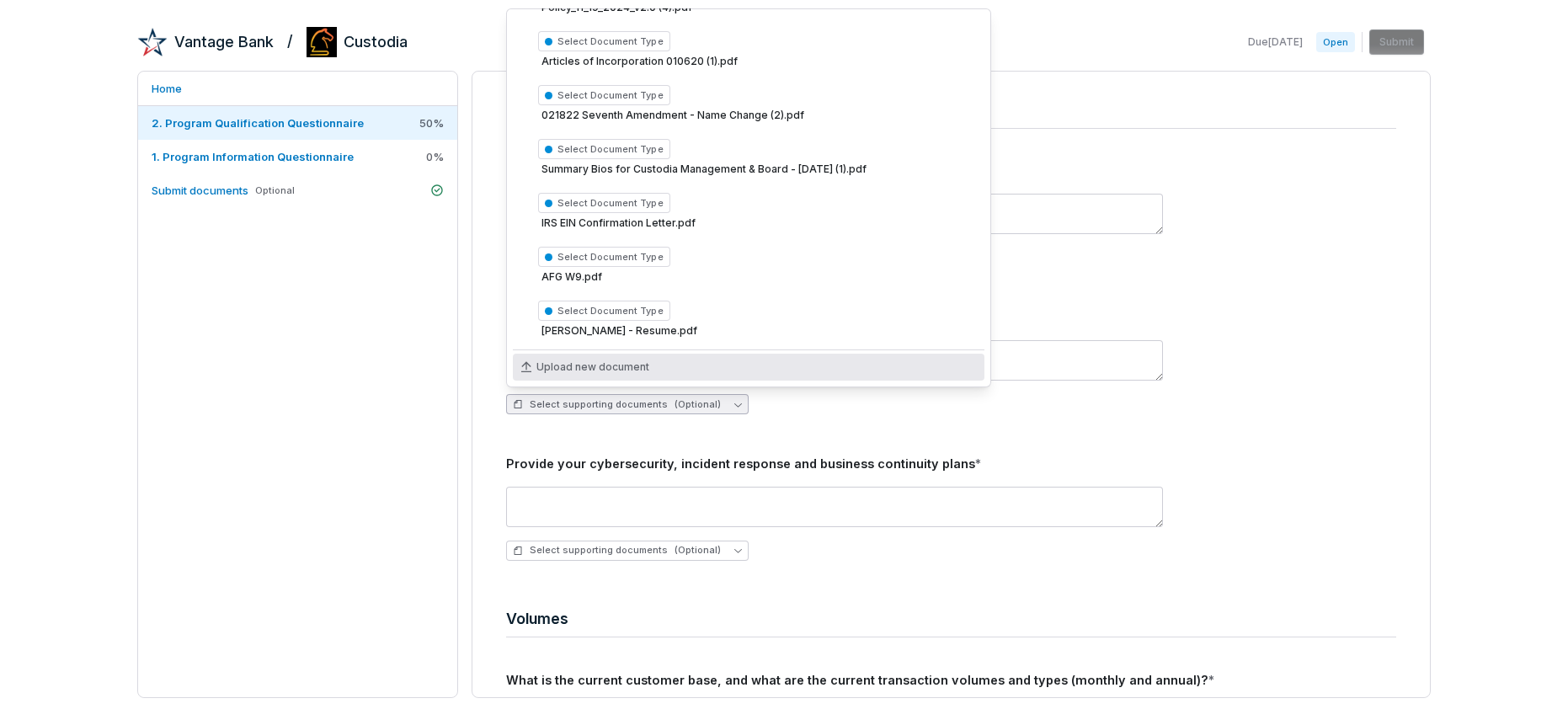
click at [593, 363] on span "Upload new document" at bounding box center [593, 368] width 113 height 14
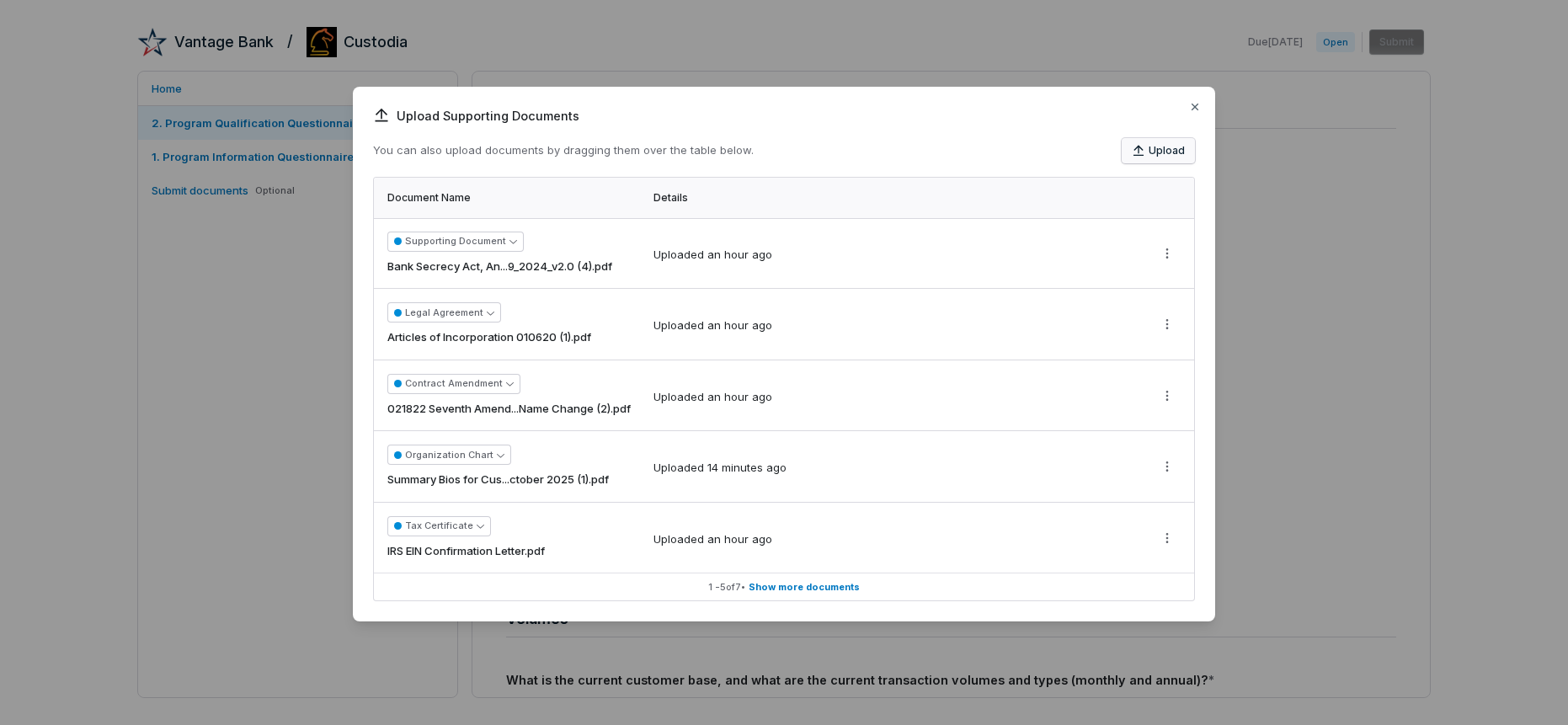
click at [1146, 150] on icon "button" at bounding box center [1139, 151] width 14 height 14
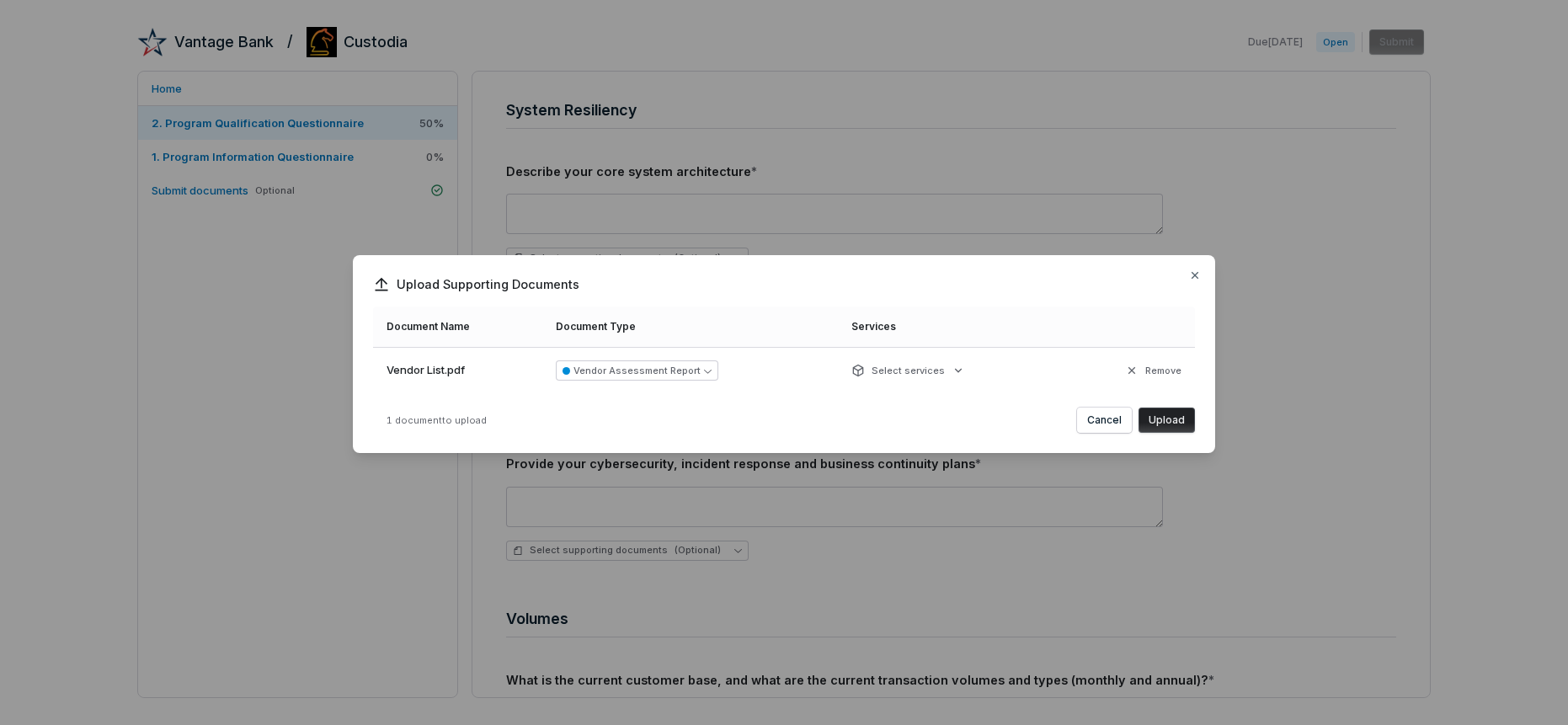
click at [1159, 419] on button "Upload" at bounding box center [1166, 420] width 56 height 25
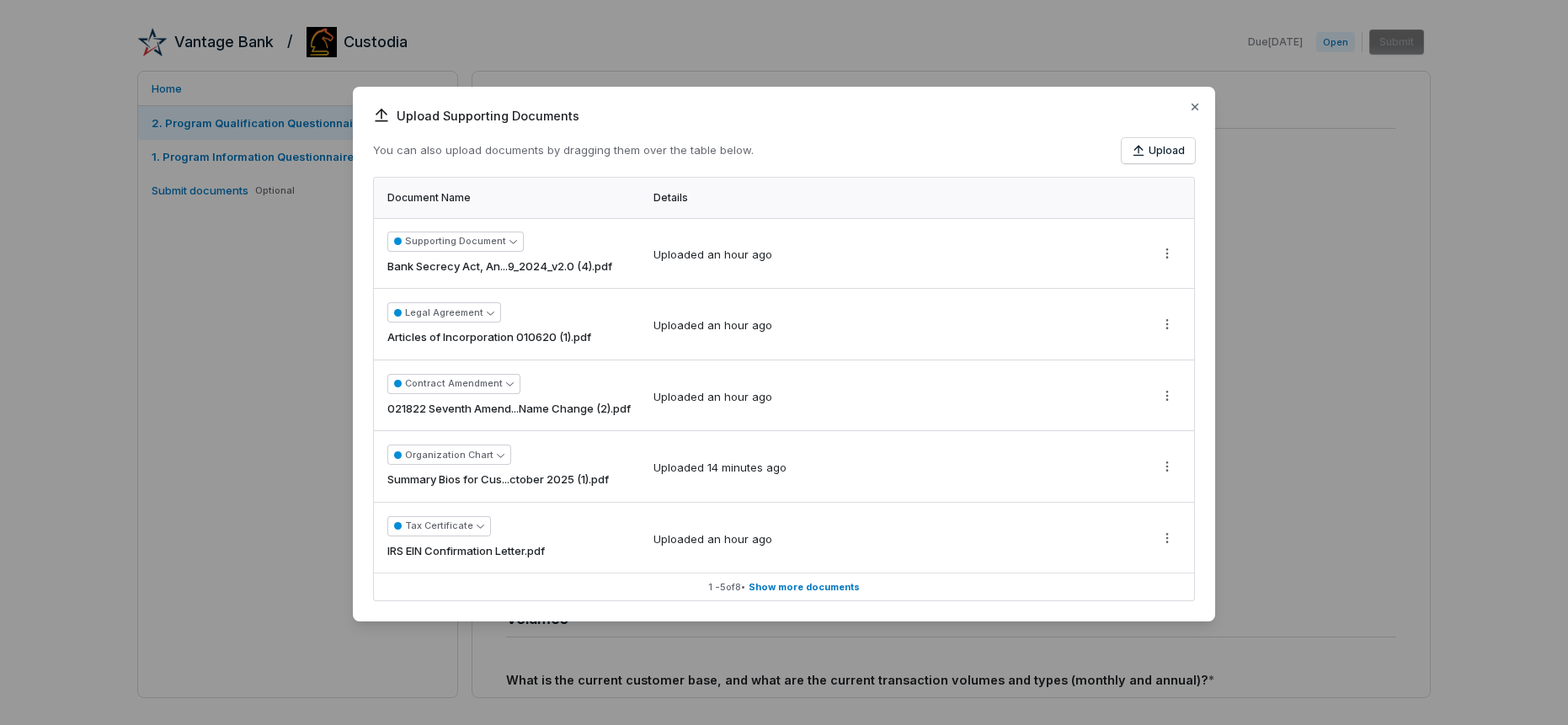
scroll to position [0, 0]
click at [1195, 107] on icon "button" at bounding box center [1195, 107] width 7 height 7
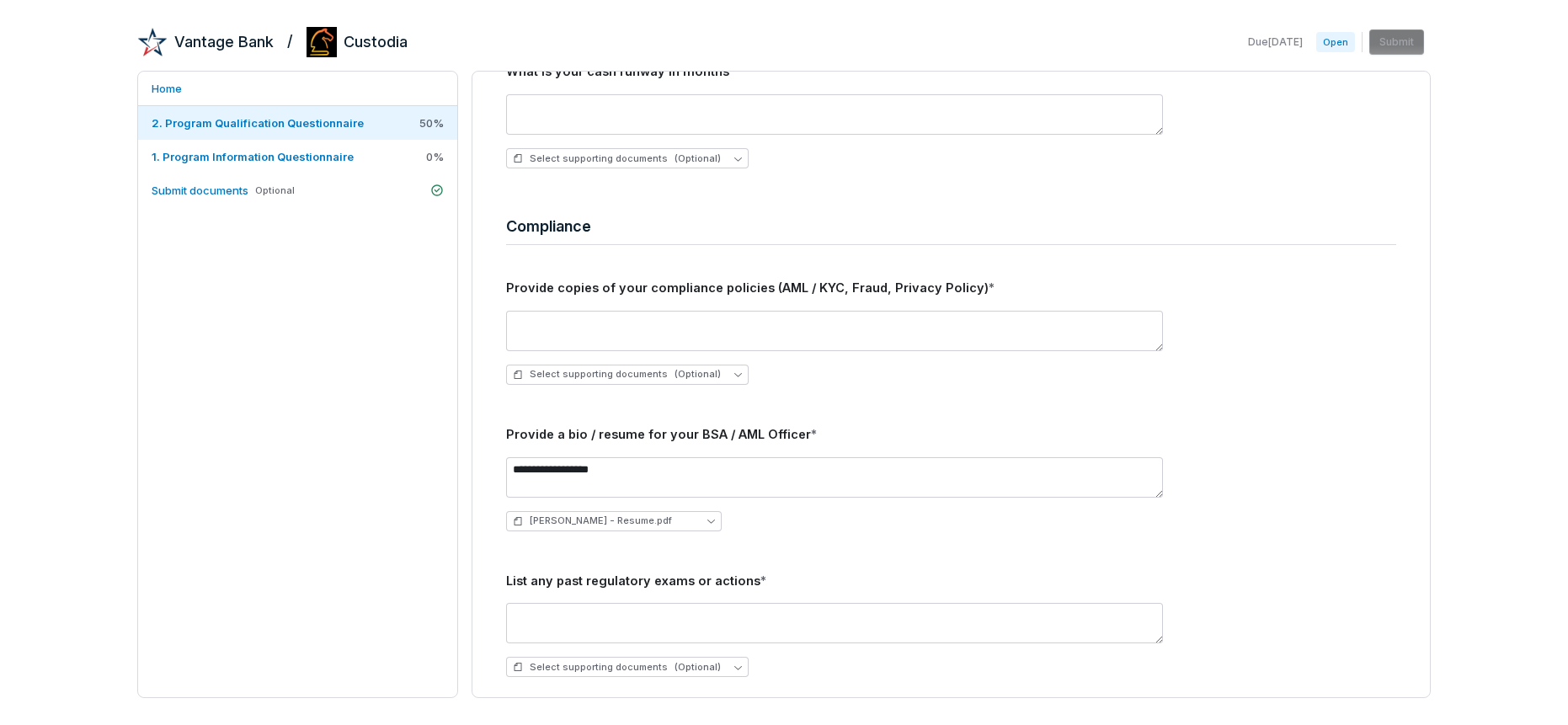
scroll to position [2171, 0]
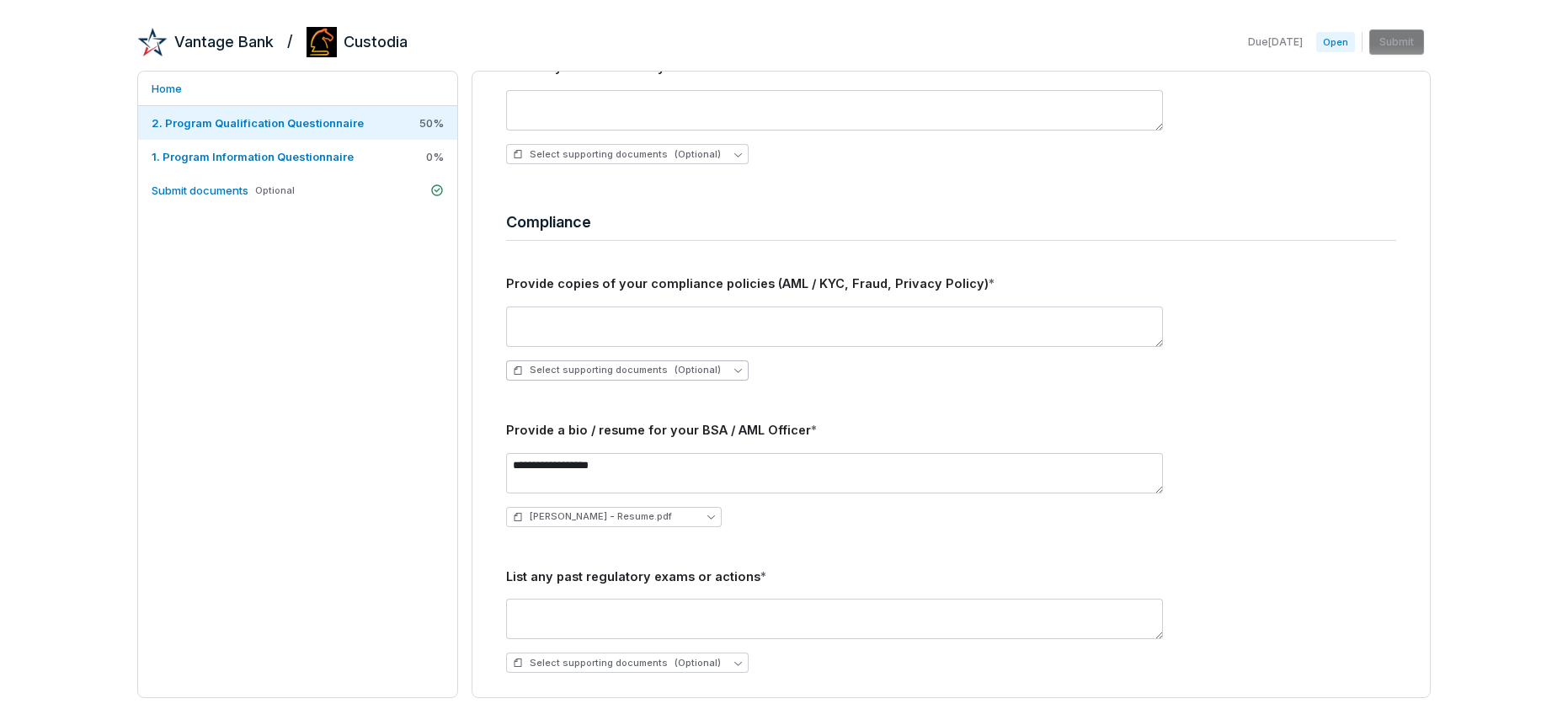
click at [657, 369] on span "Select supporting documents (Optional)" at bounding box center [616, 370] width 208 height 13
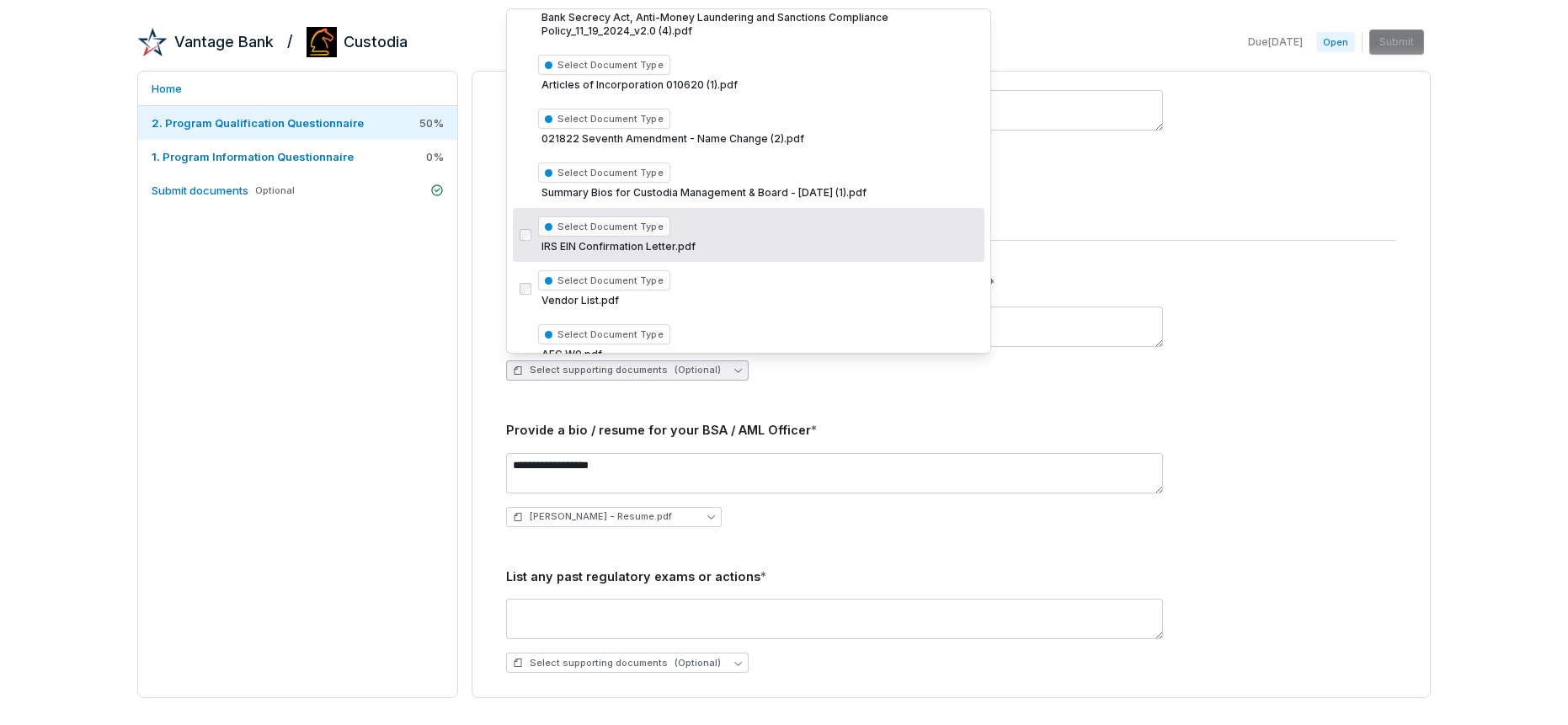
scroll to position [185, 0]
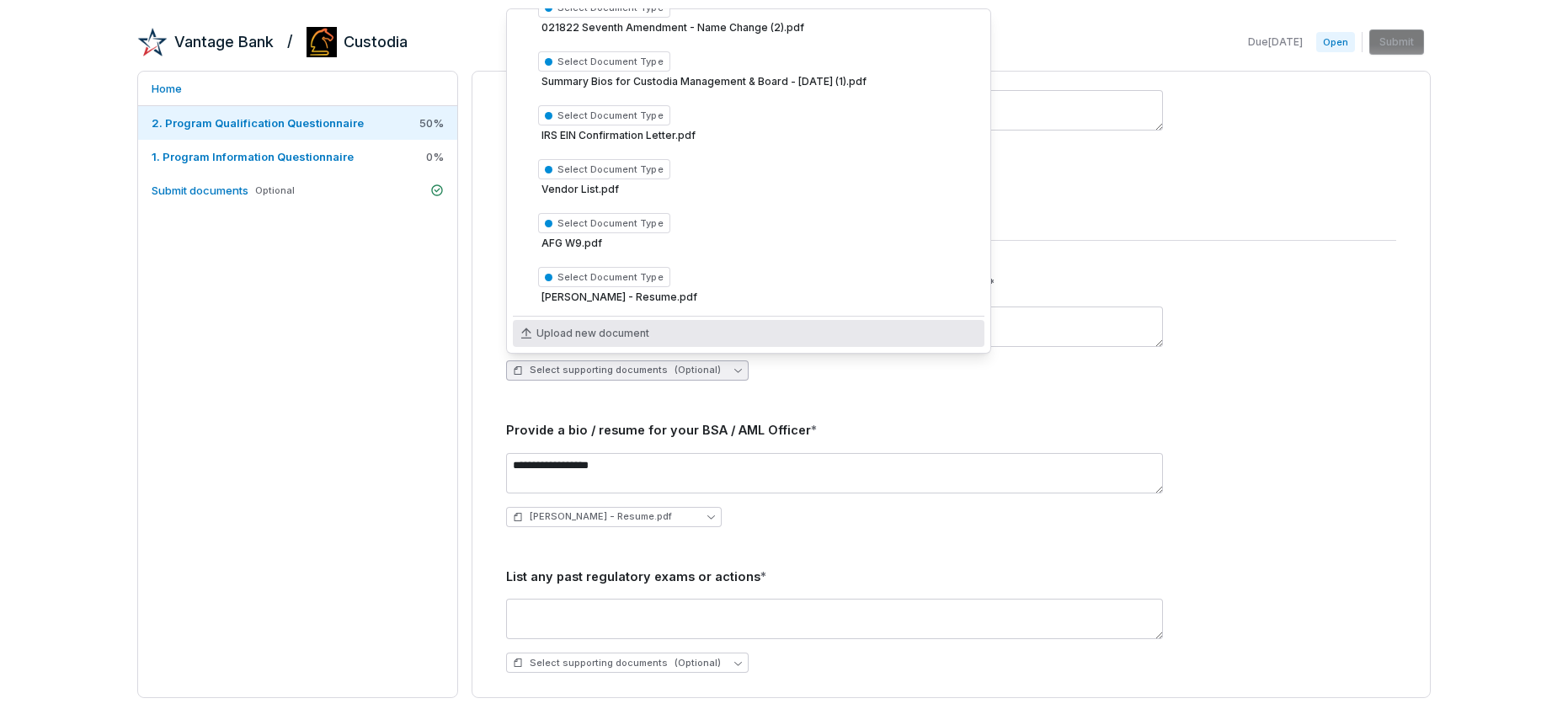
click at [612, 329] on span "Upload new document" at bounding box center [593, 334] width 113 height 14
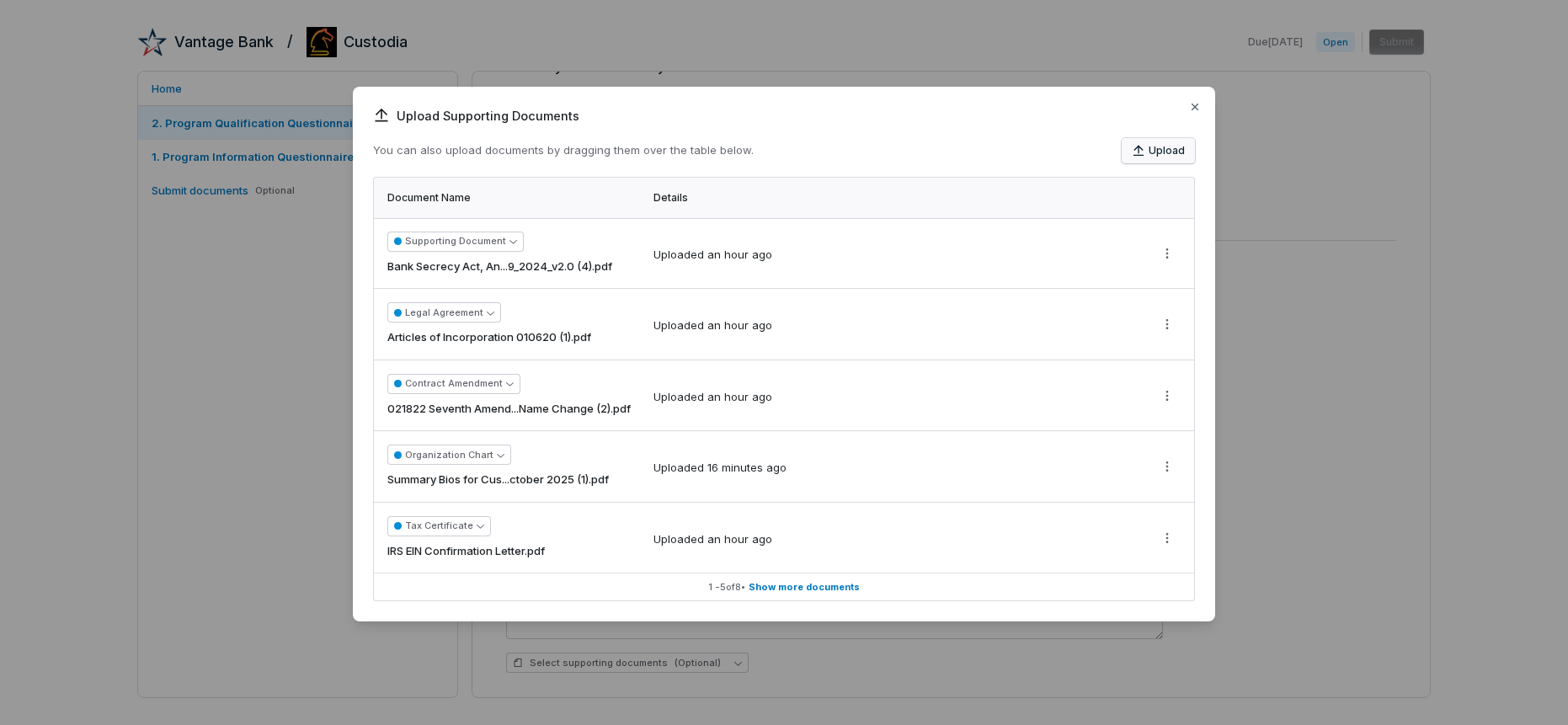
click at [1149, 152] on button "Upload" at bounding box center [1158, 150] width 73 height 25
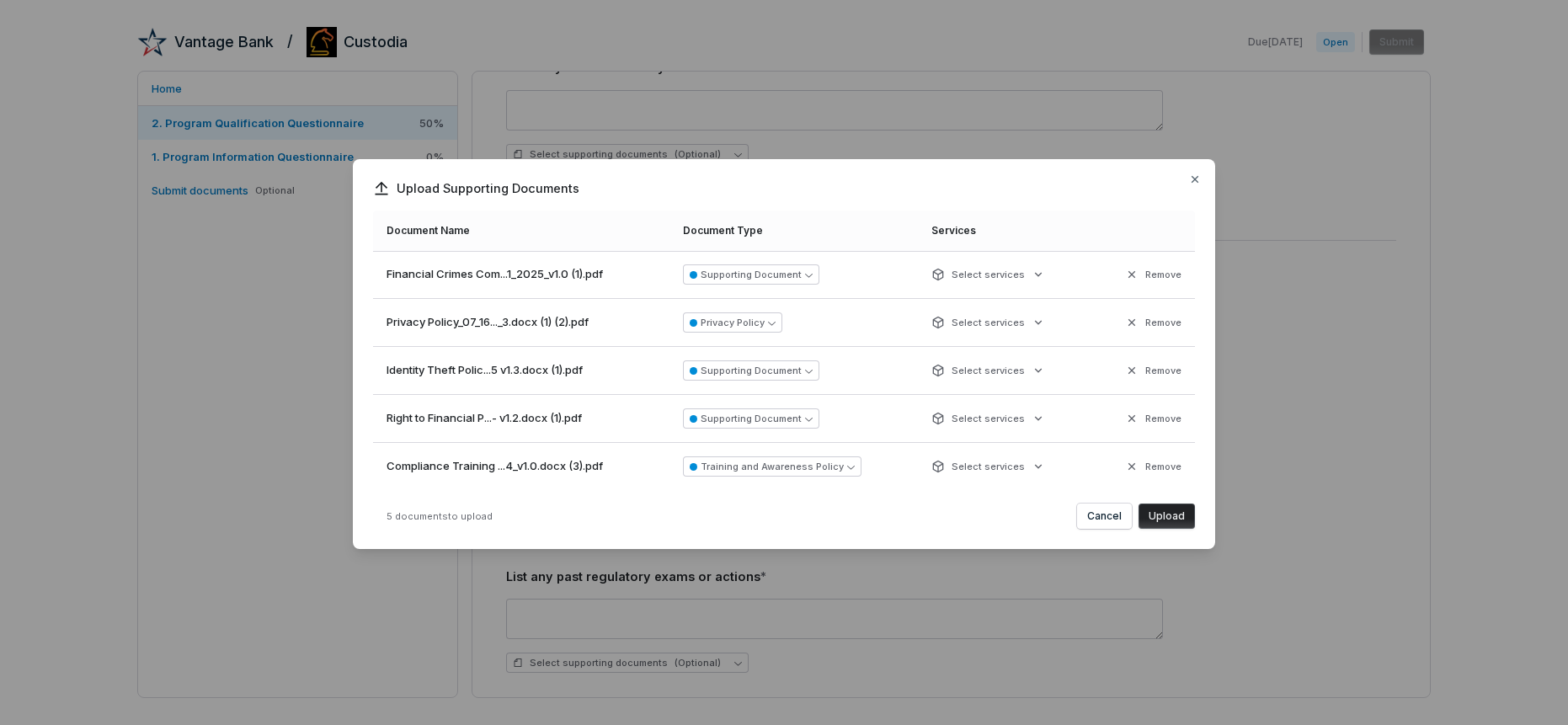
click at [1165, 514] on button "Upload" at bounding box center [1166, 515] width 56 height 25
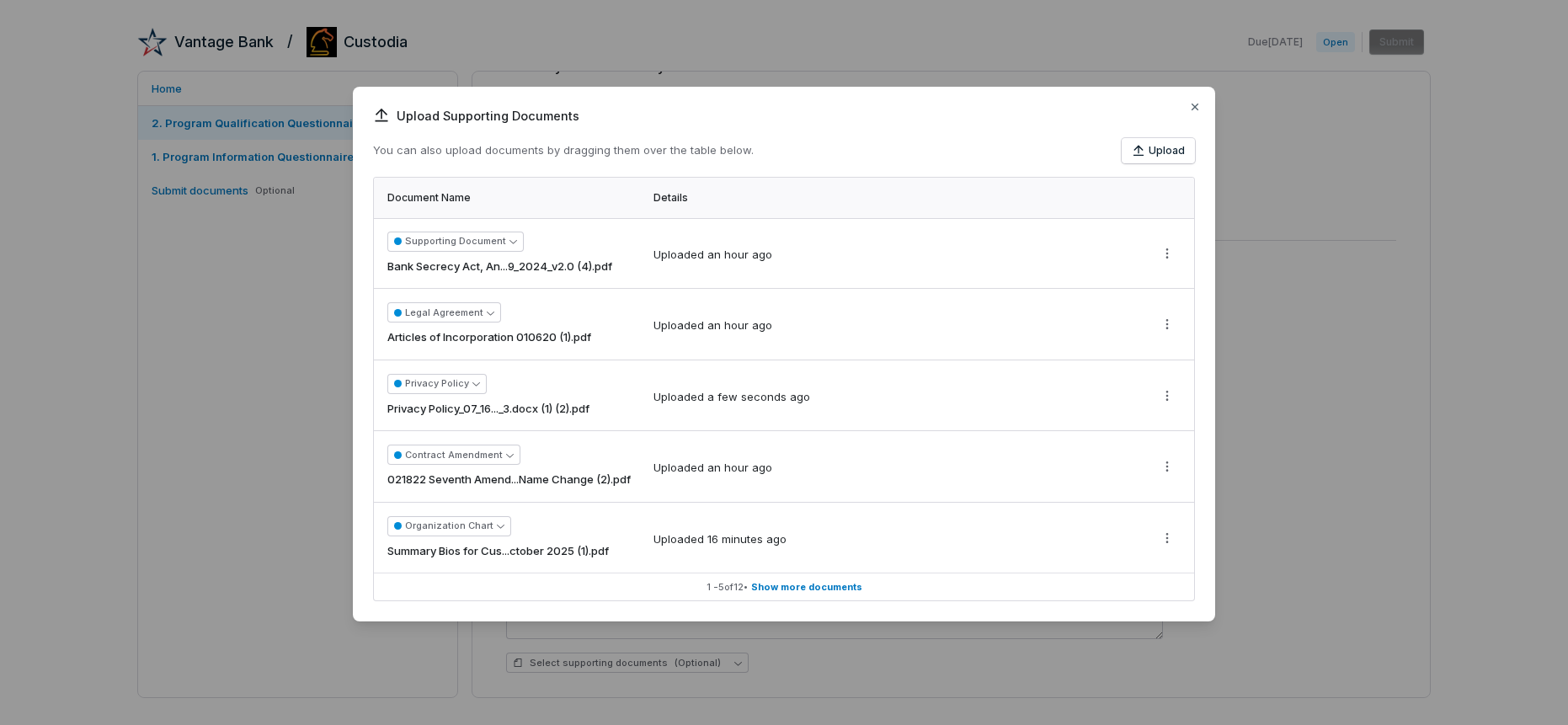
scroll to position [0, 0]
click at [1193, 107] on icon "button" at bounding box center [1195, 107] width 14 height 14
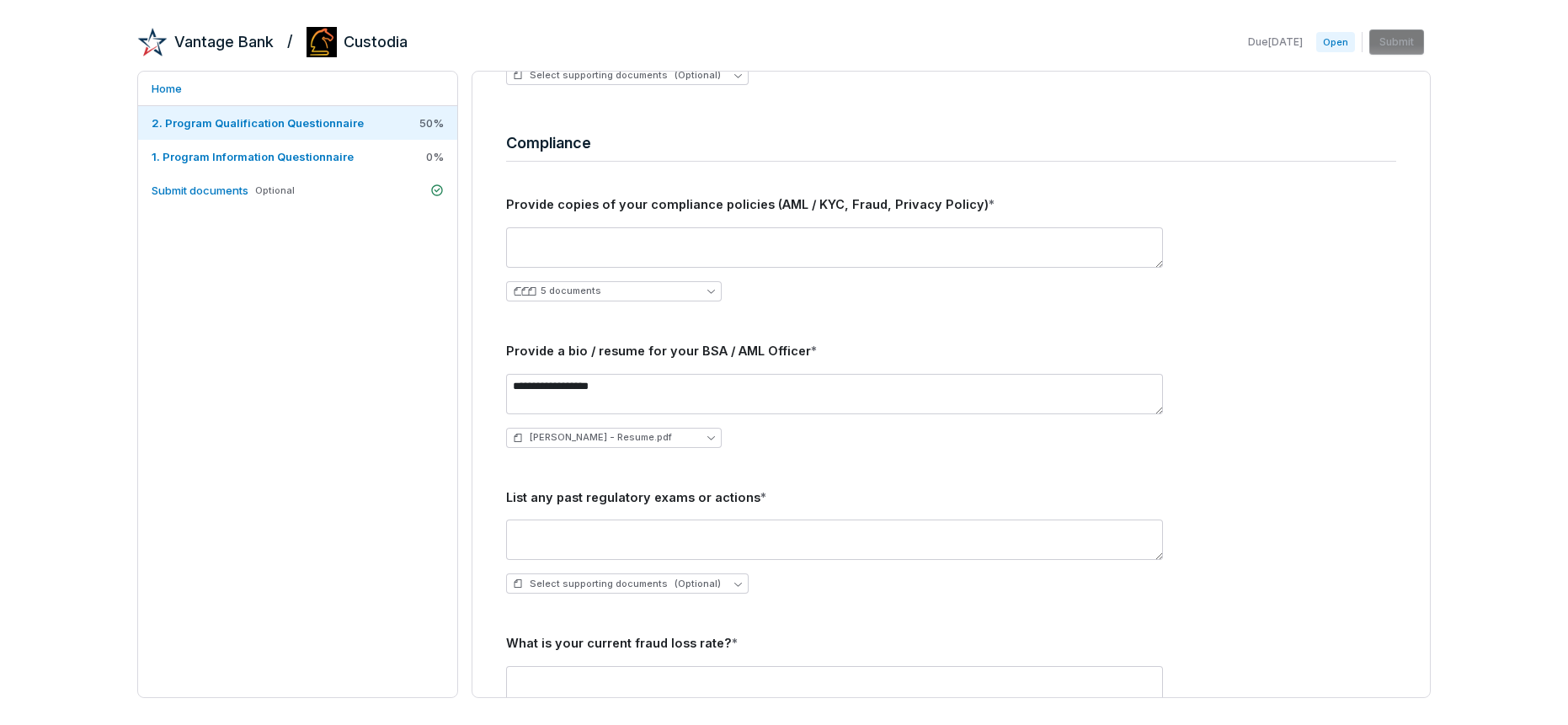
scroll to position [2265, 0]
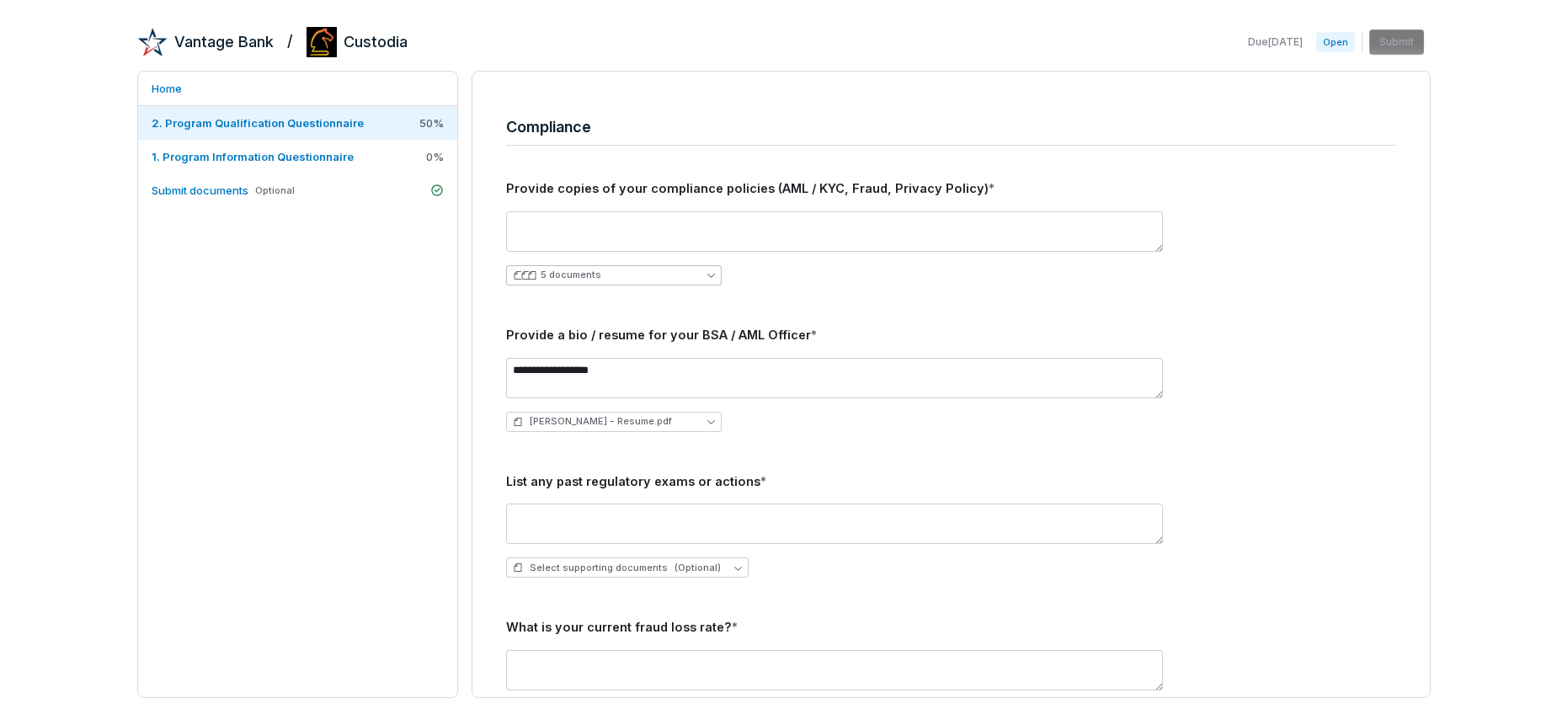
click at [614, 275] on button "5 documents" at bounding box center [614, 275] width 216 height 20
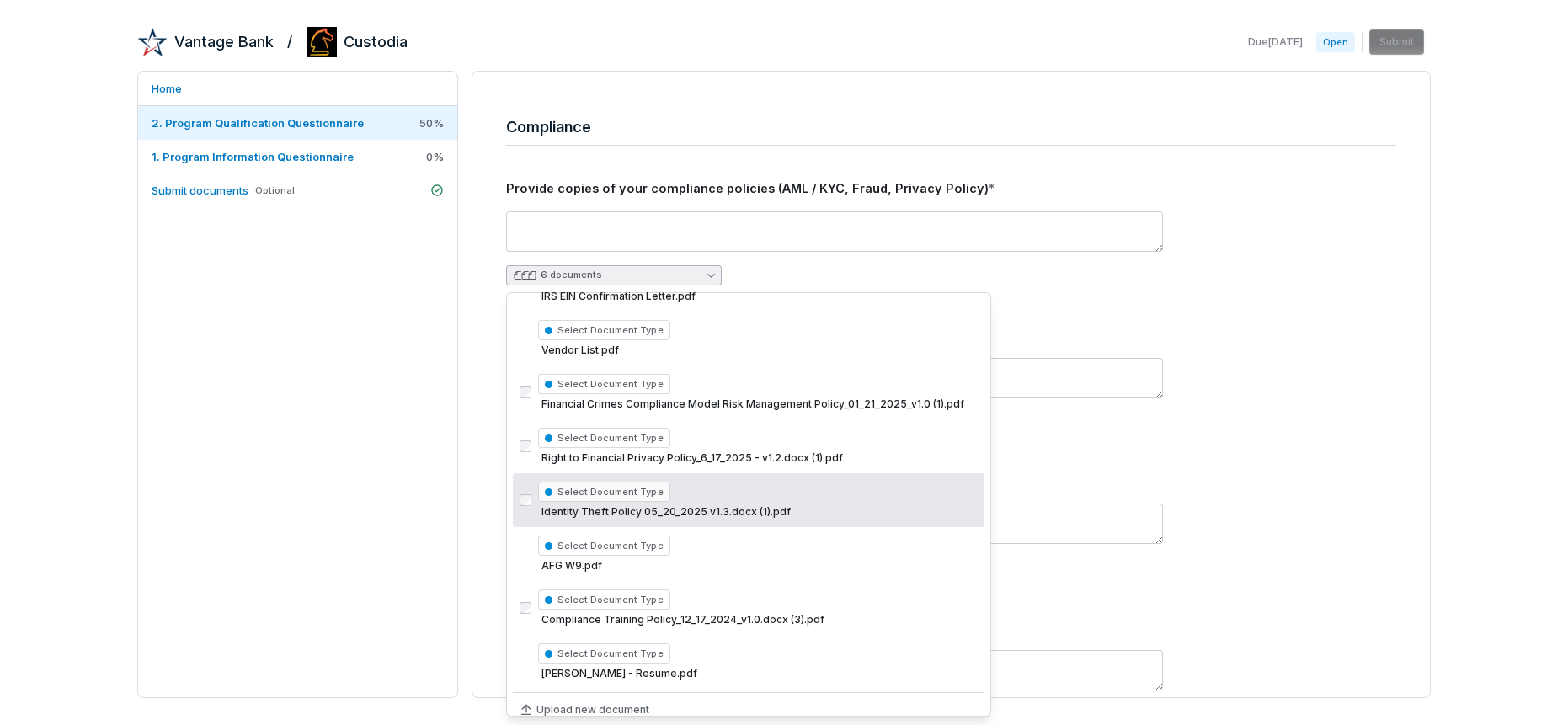
scroll to position [376, 0]
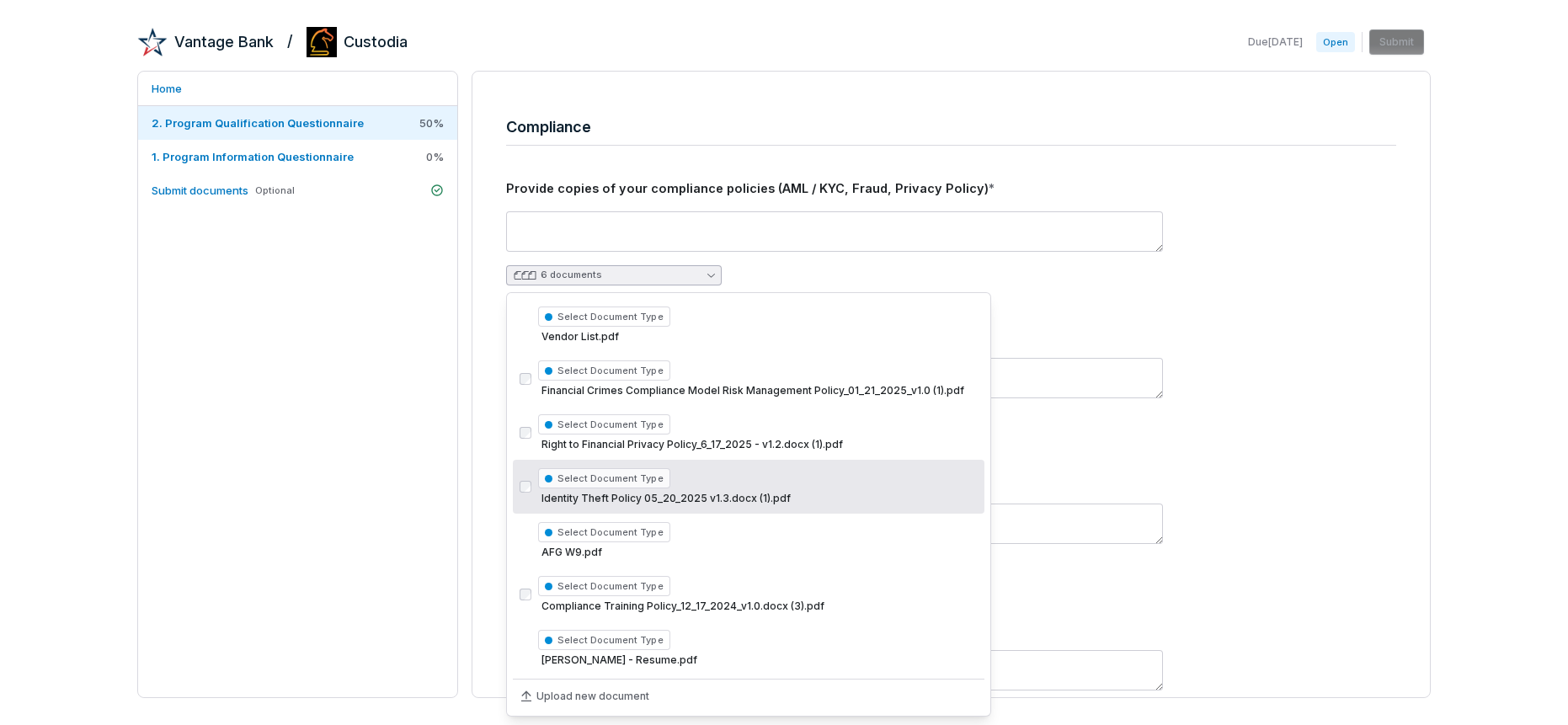
click at [1006, 462] on div "**********" at bounding box center [951, 645] width 890 height 933
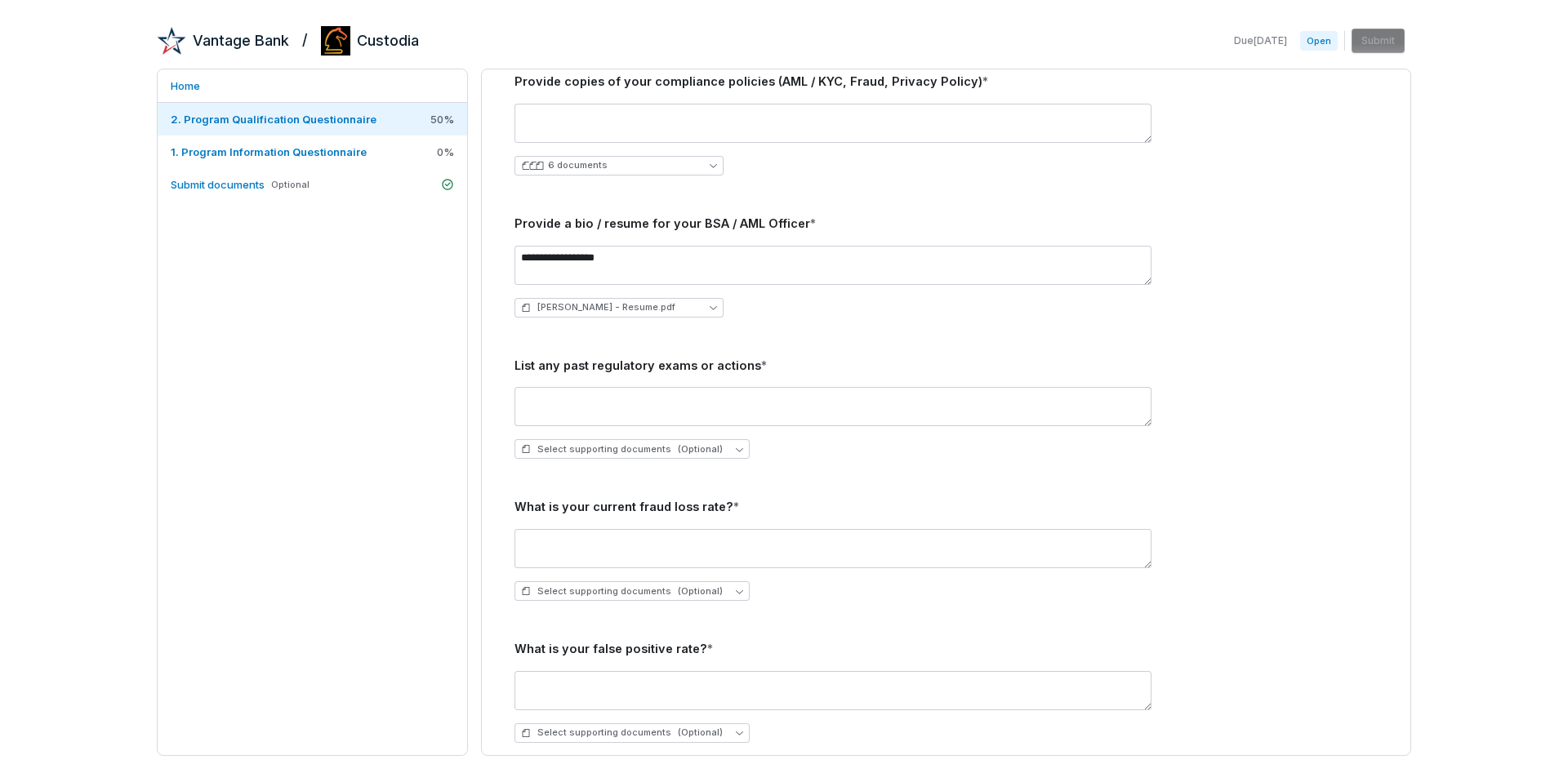
scroll to position [2461, 0]
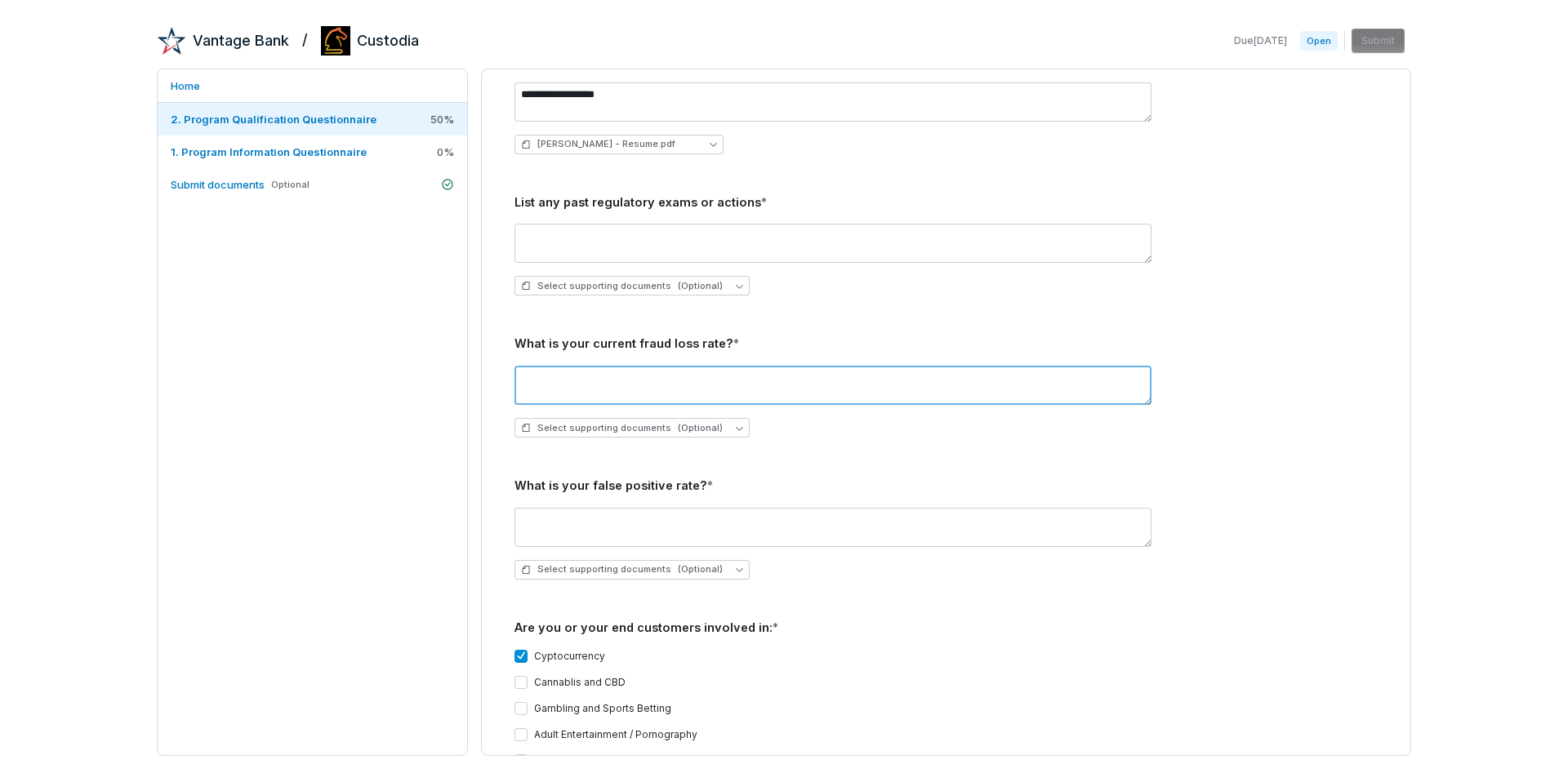
click at [589, 380] on textarea at bounding box center [833, 385] width 637 height 40
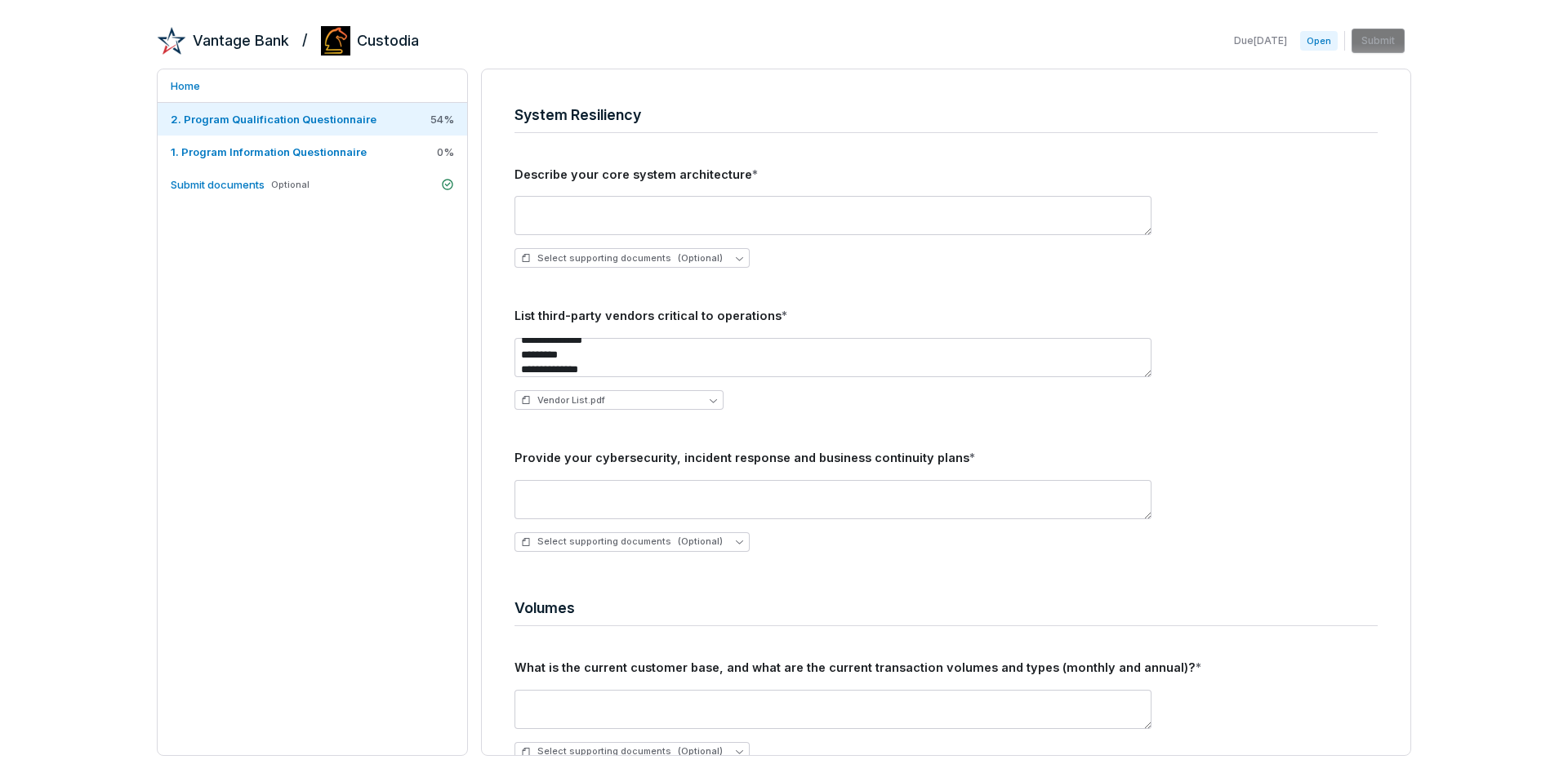
scroll to position [3291, 0]
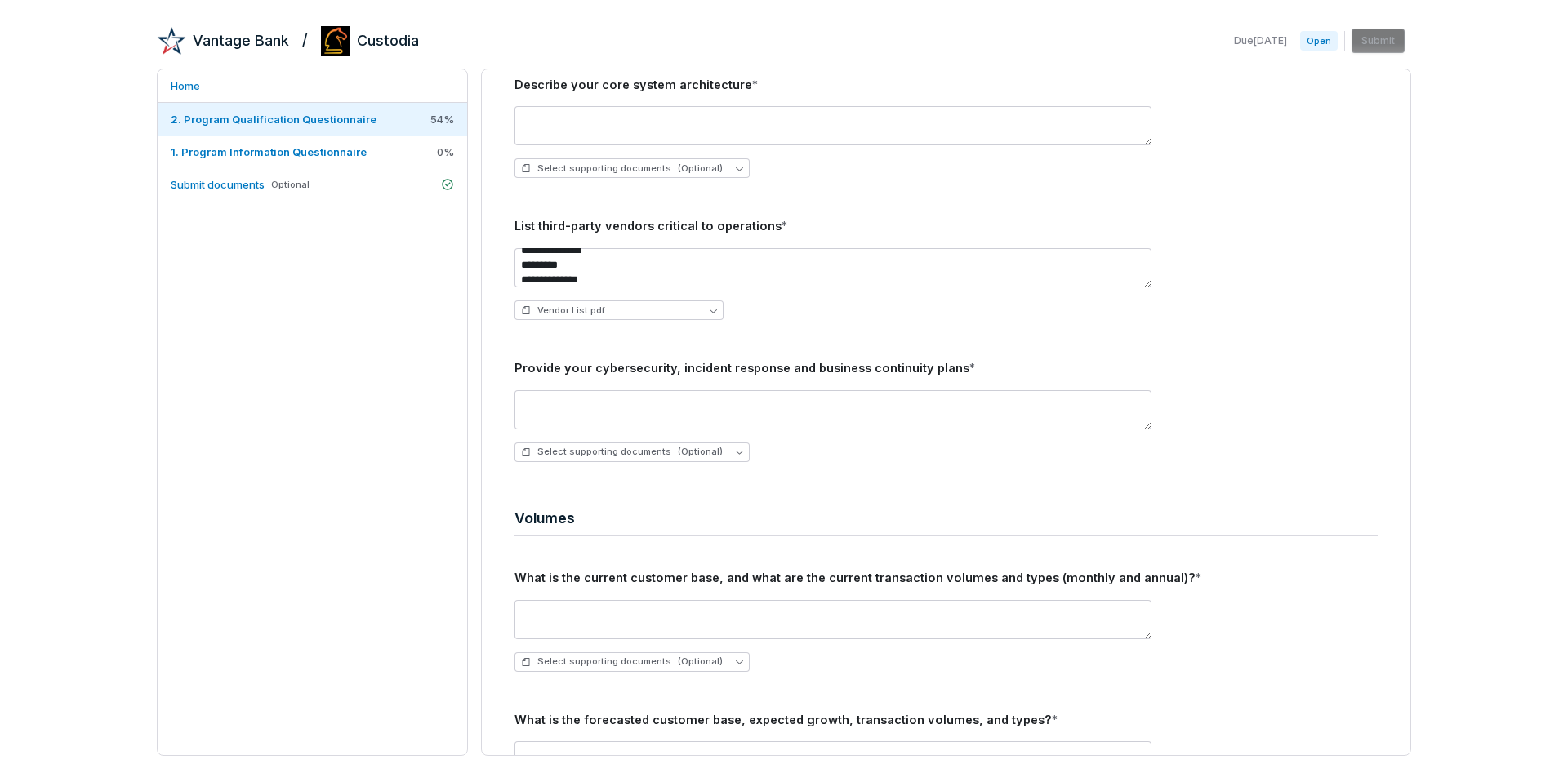
type textarea "**********"
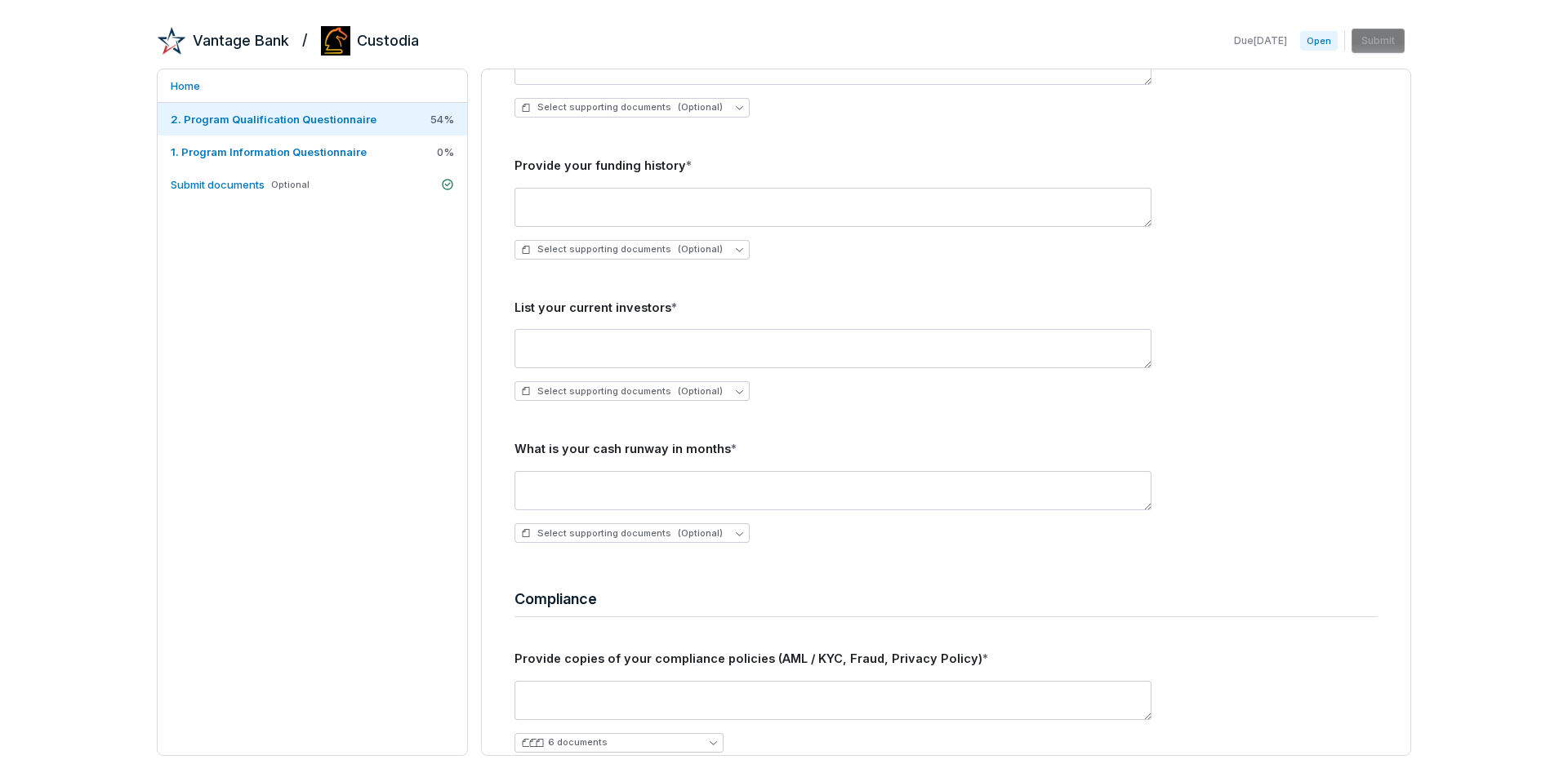
scroll to position [1483, 0]
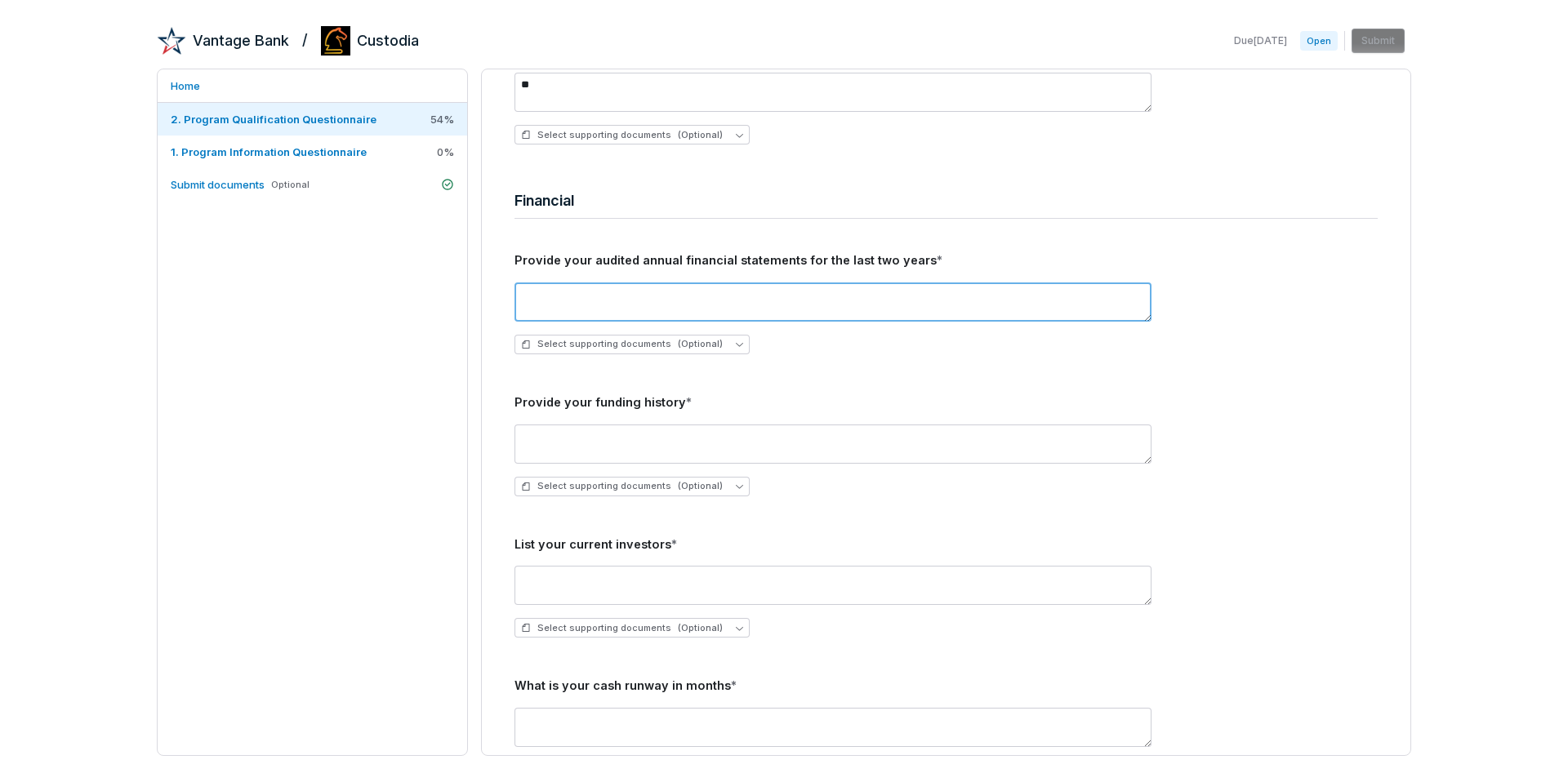
click at [661, 297] on textarea at bounding box center [833, 302] width 637 height 40
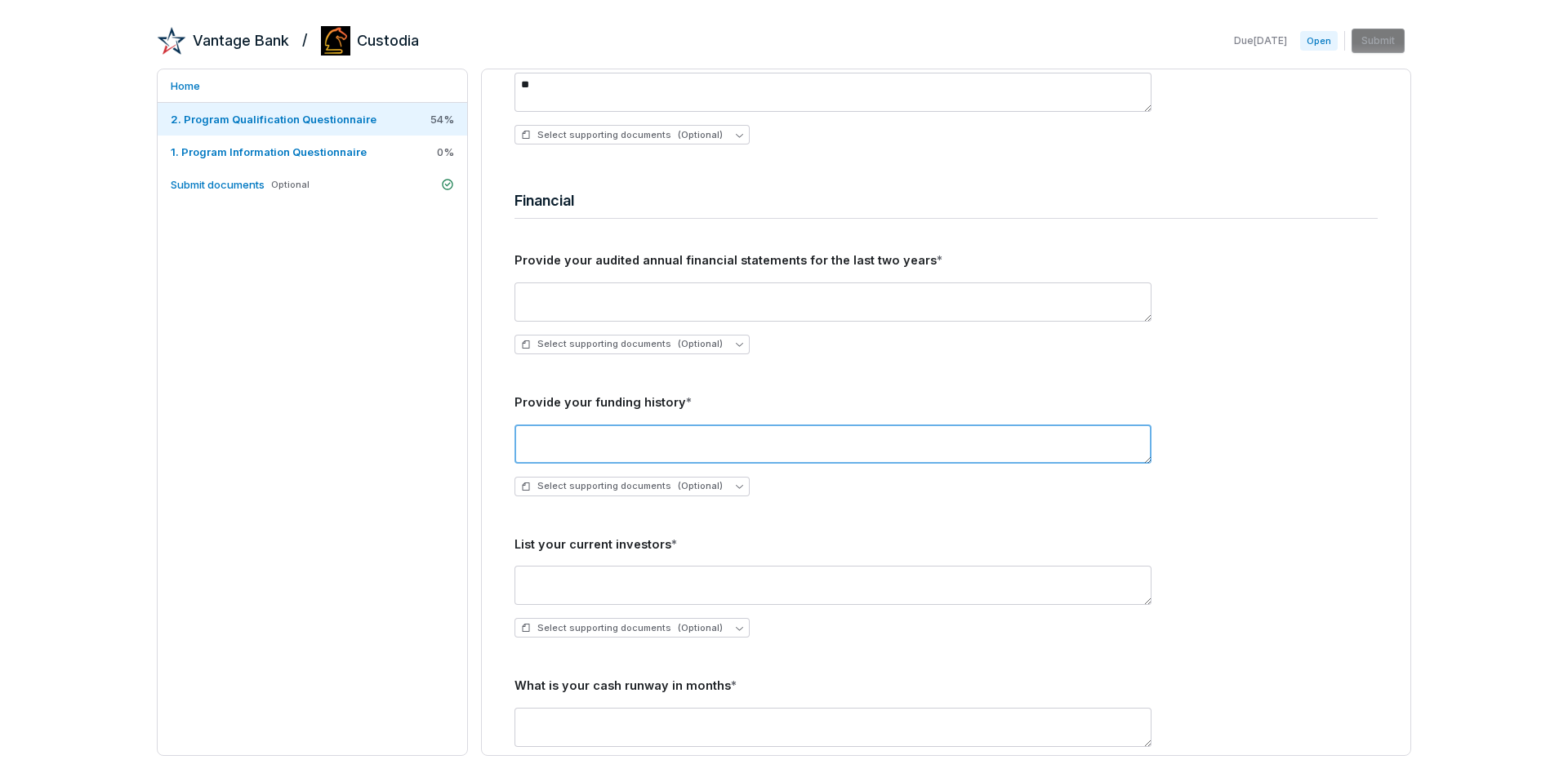
click at [621, 428] on textarea at bounding box center [833, 444] width 637 height 40
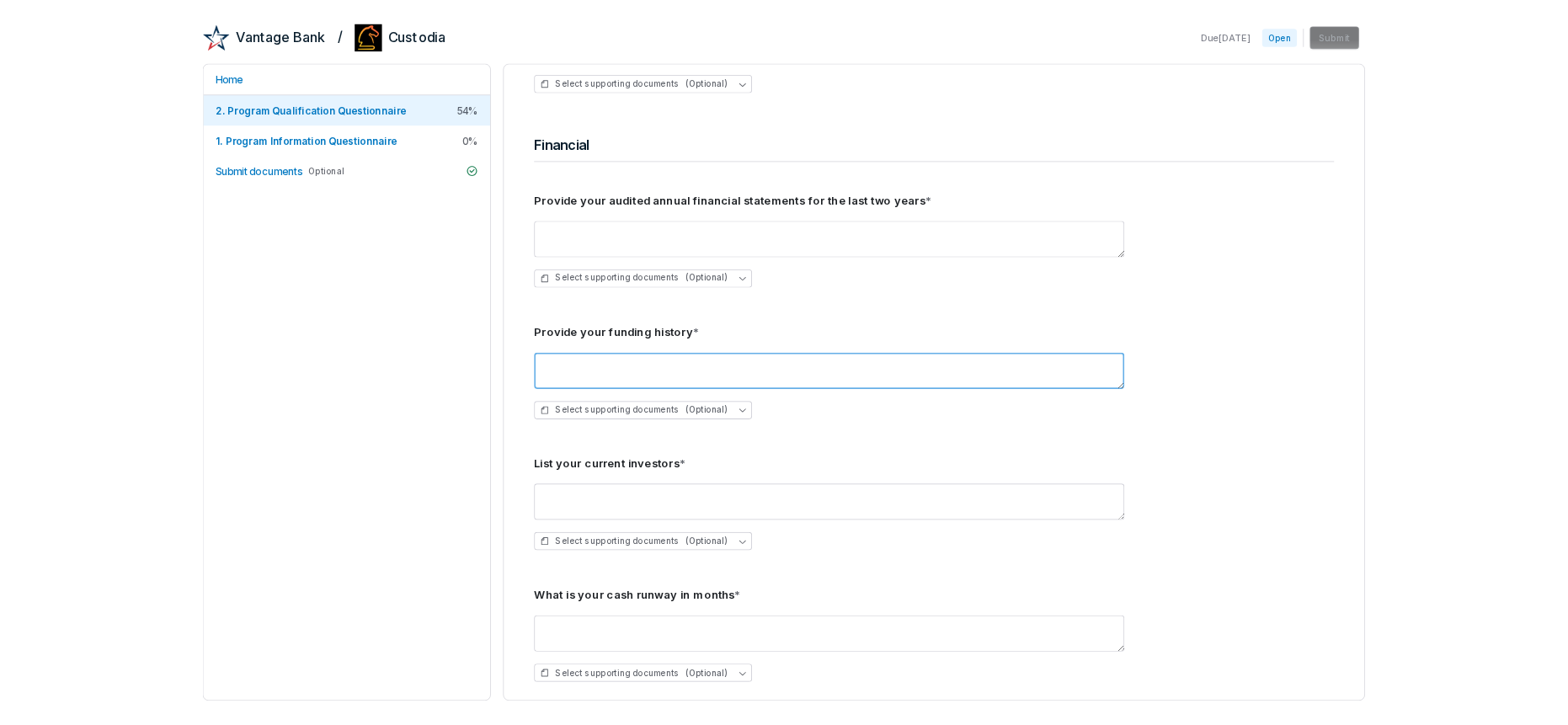
scroll to position [1578, 0]
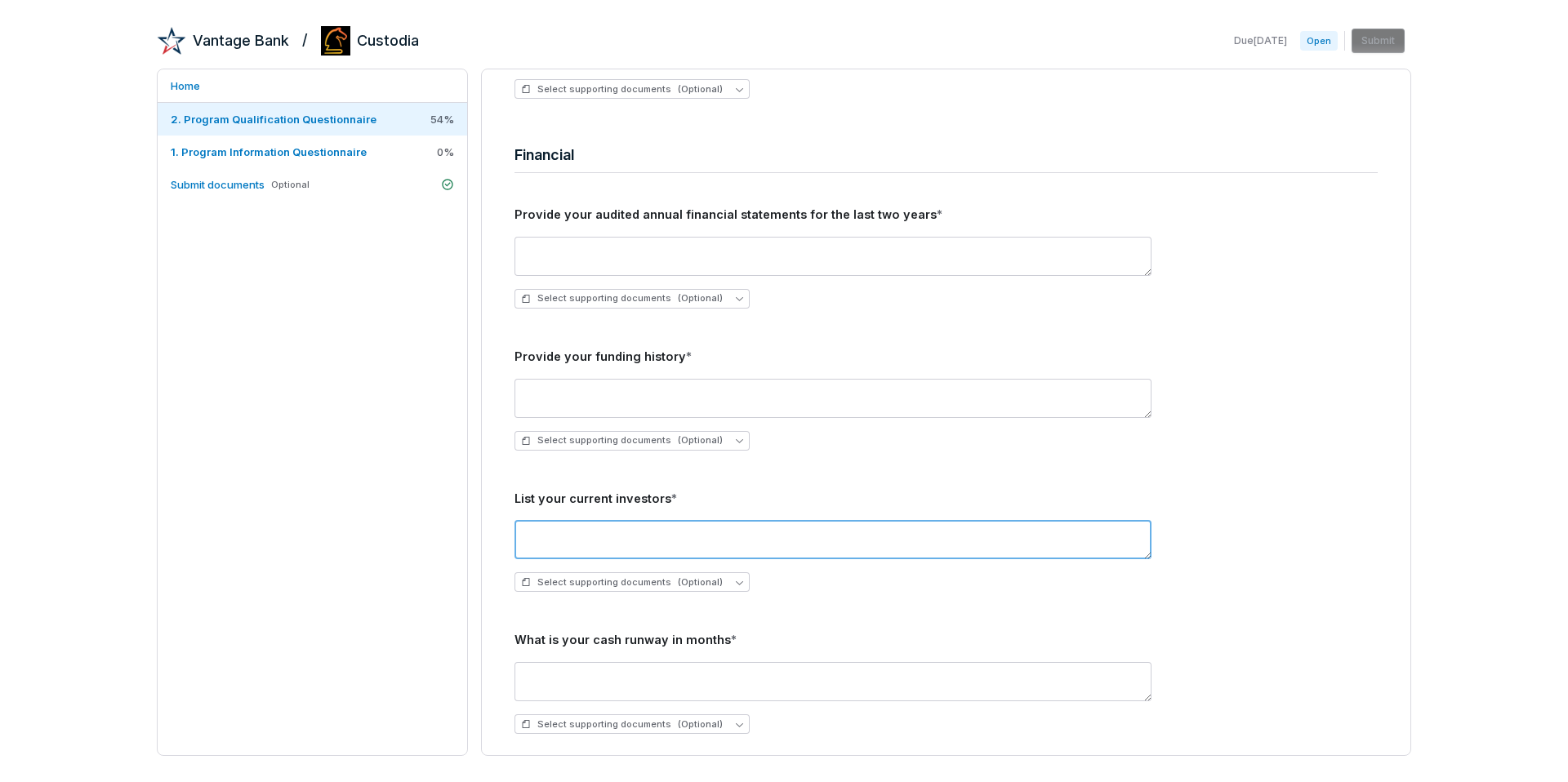
click at [594, 528] on textarea at bounding box center [833, 539] width 637 height 40
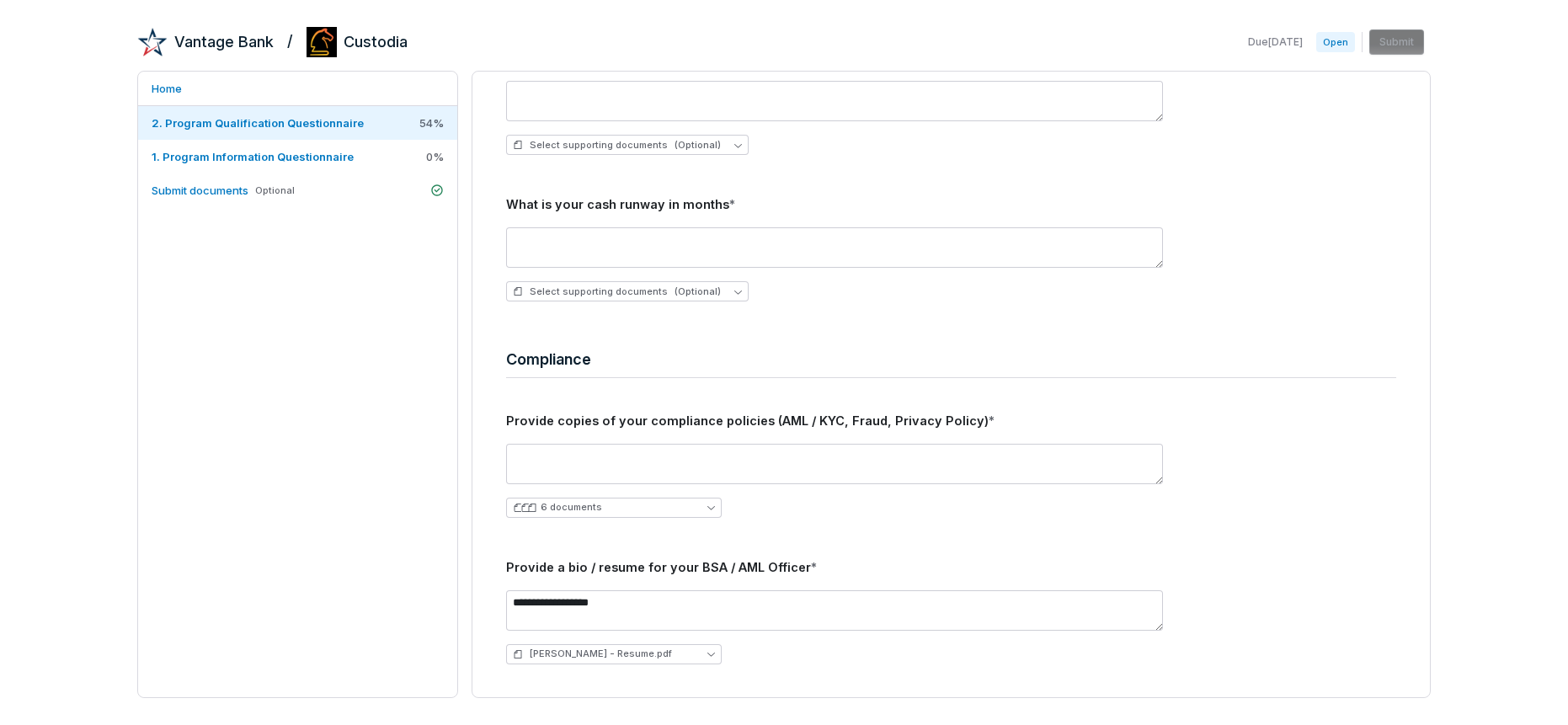
scroll to position [1869, 0]
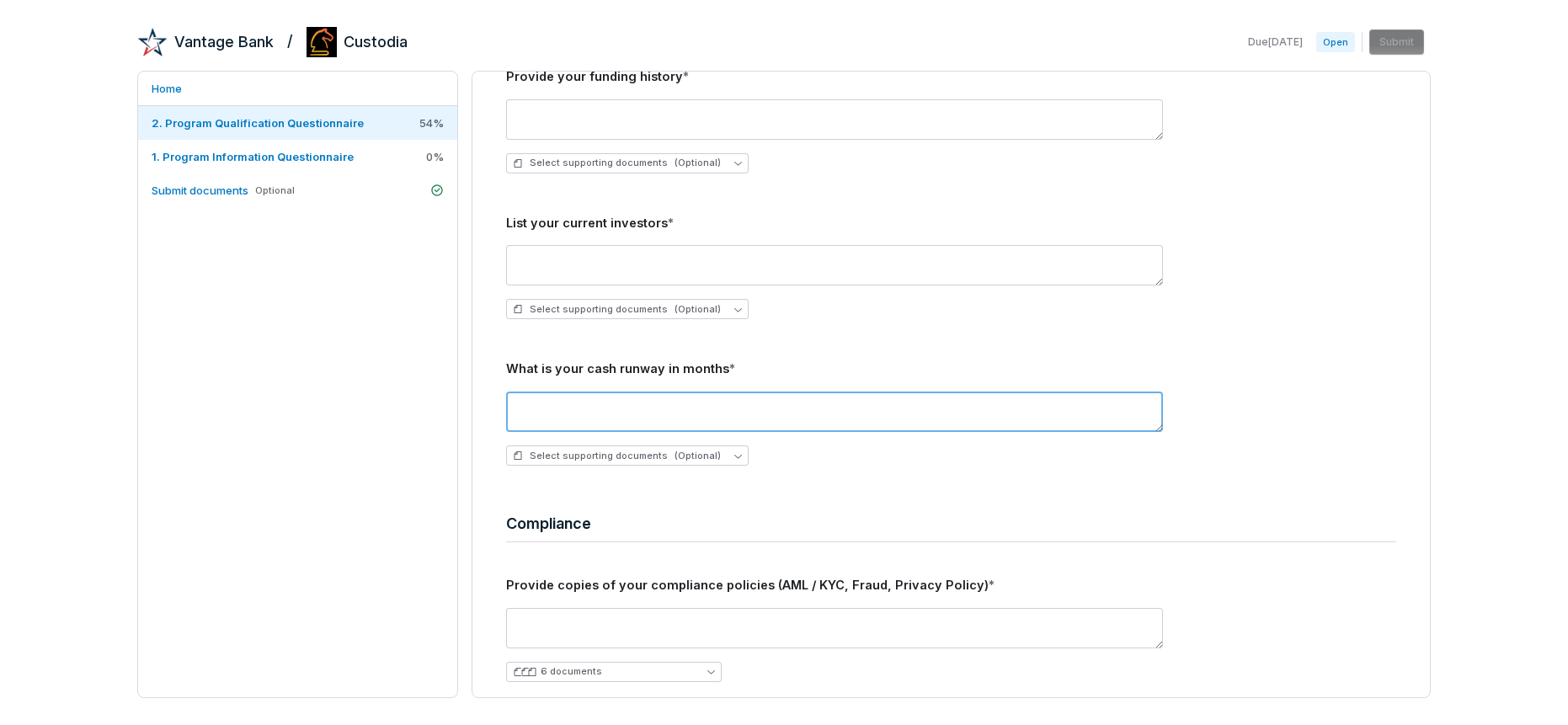
click at [551, 412] on textarea at bounding box center [834, 412] width 657 height 41
drag, startPoint x: 504, startPoint y: 369, endPoint x: 718, endPoint y: 365, distance: 214.0
click at [718, 365] on div "**********" at bounding box center [952, 422] width 904 height 4222
copy div "What is your cash runway in months"
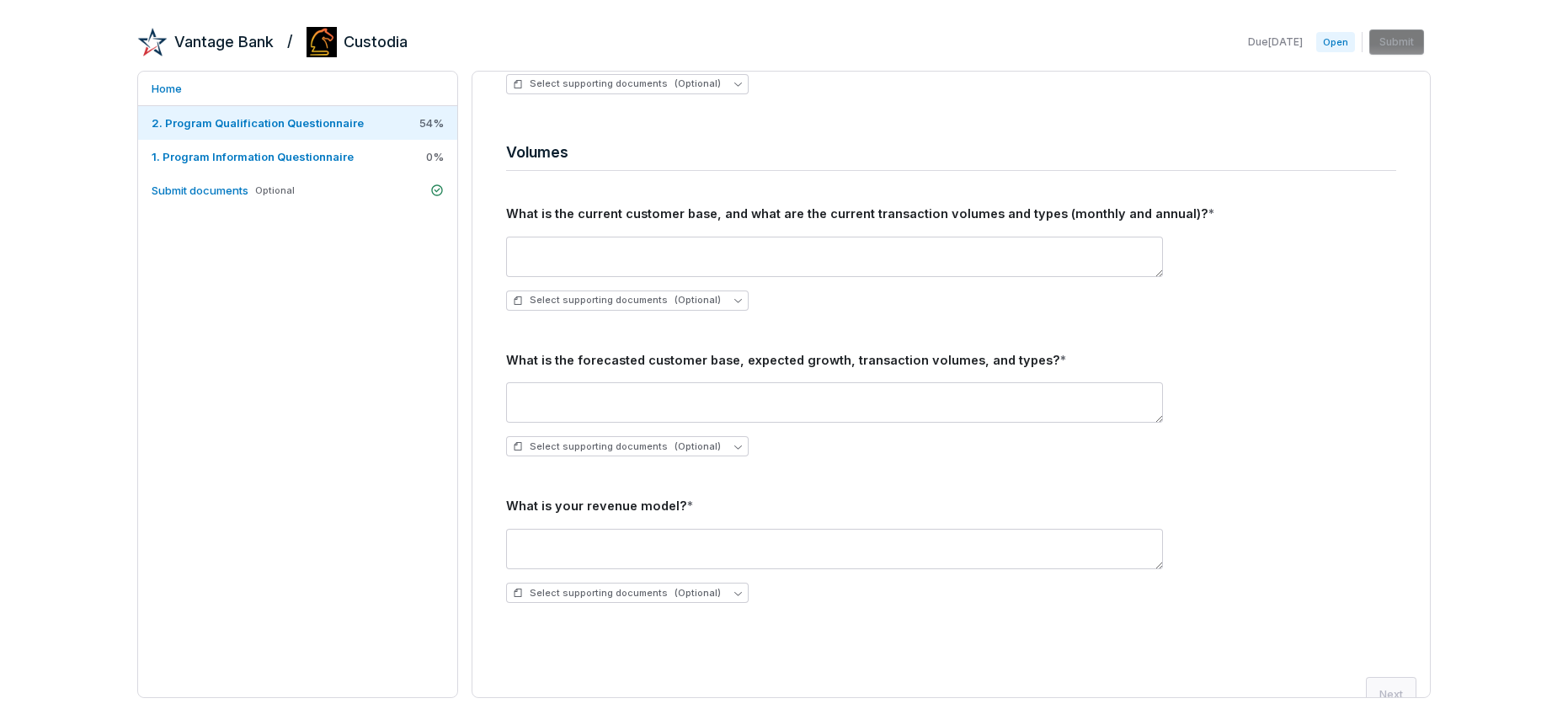
scroll to position [3782, 0]
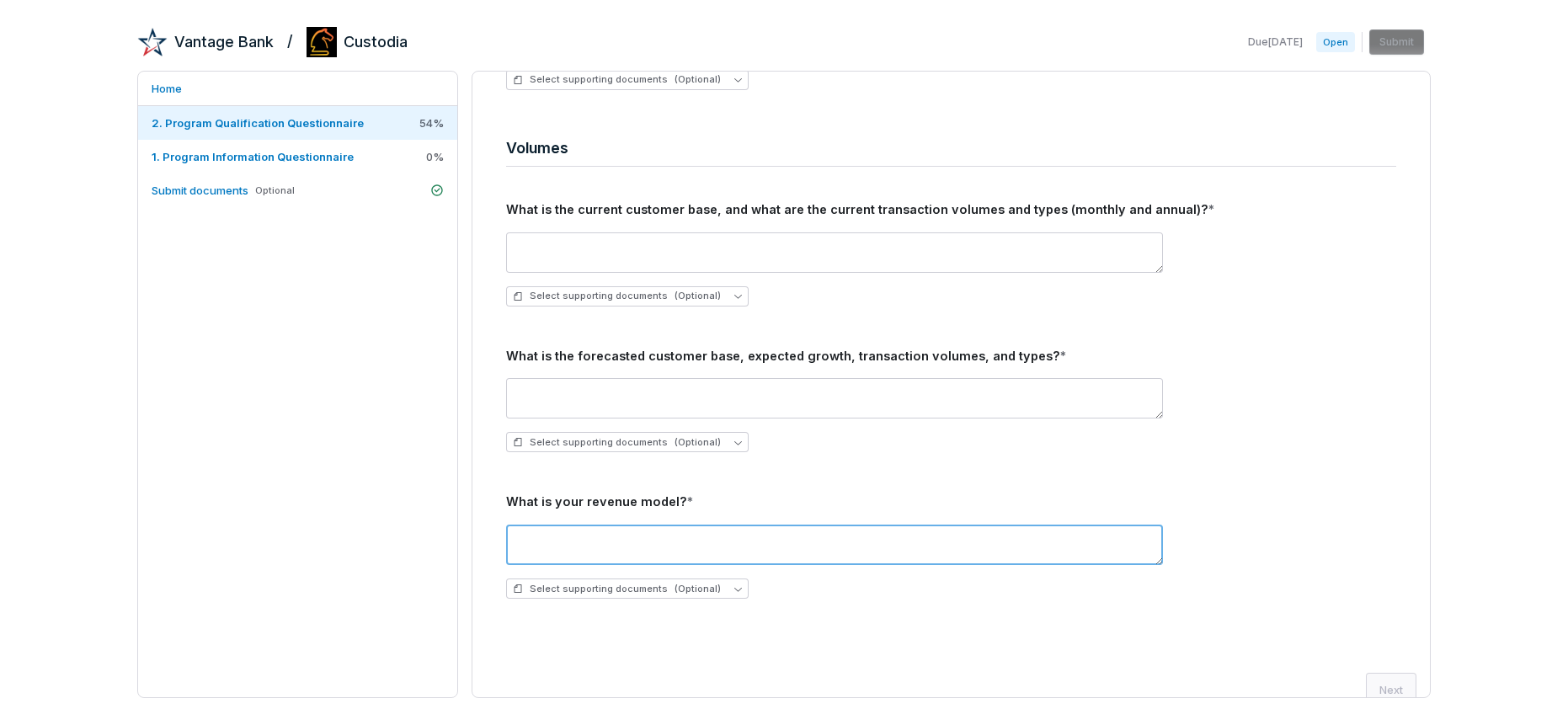
click at [686, 538] on textarea at bounding box center [834, 545] width 657 height 41
click at [684, 542] on textarea at bounding box center [834, 545] width 657 height 41
type textarea "**********"
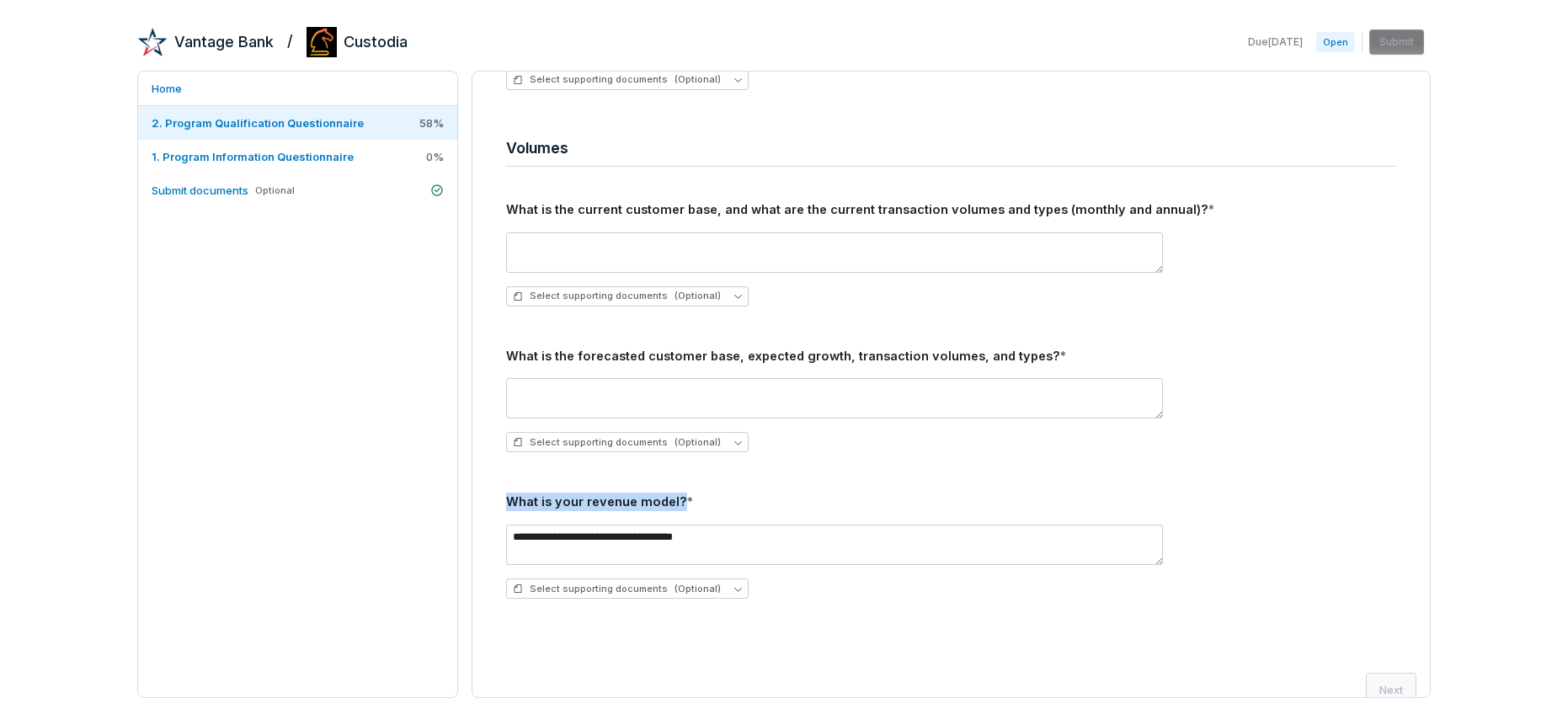
drag, startPoint x: 505, startPoint y: 502, endPoint x: 675, endPoint y: 502, distance: 170.0
click at [675, 502] on div "What is your revenue model? *" at bounding box center [951, 502] width 890 height 18
copy div "What is your revenue model?"
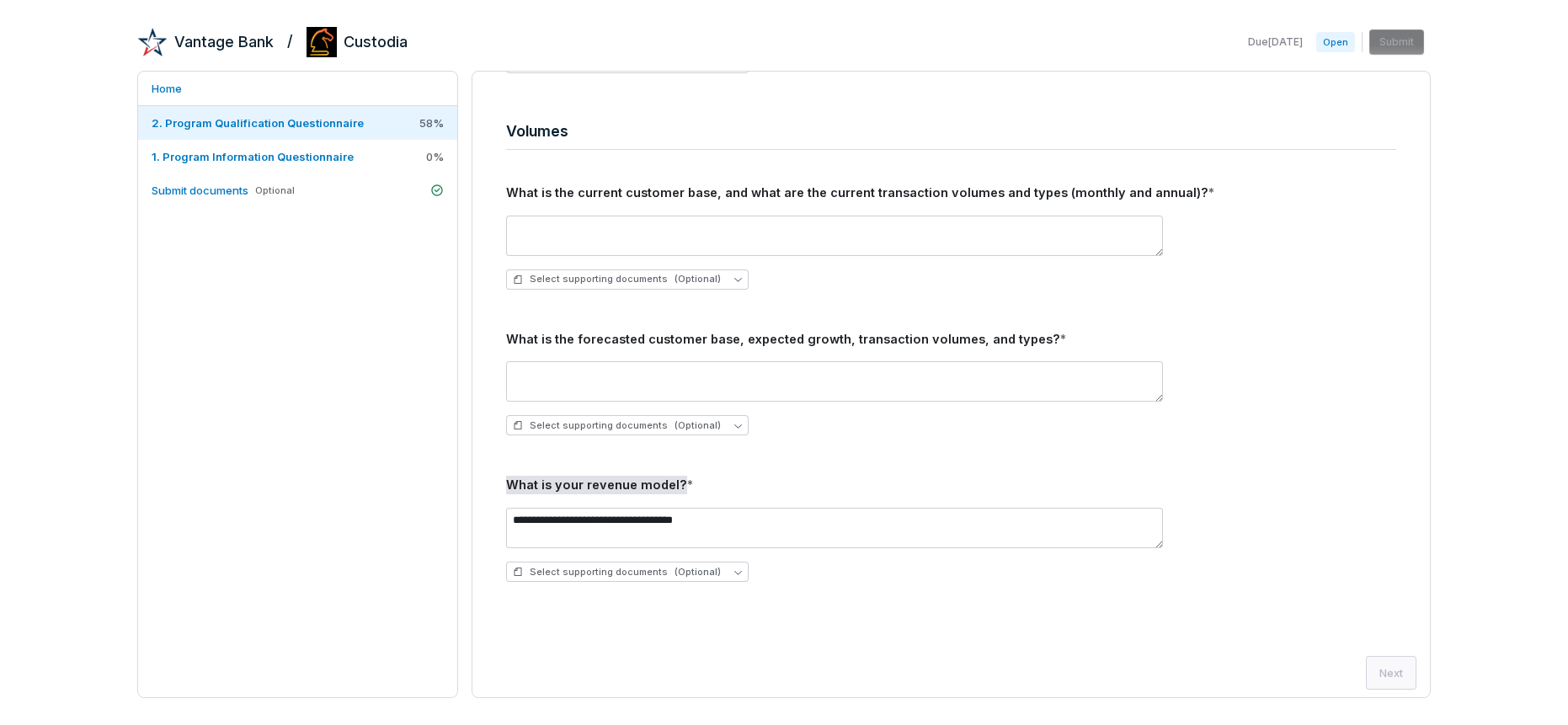
scroll to position [3805, 0]
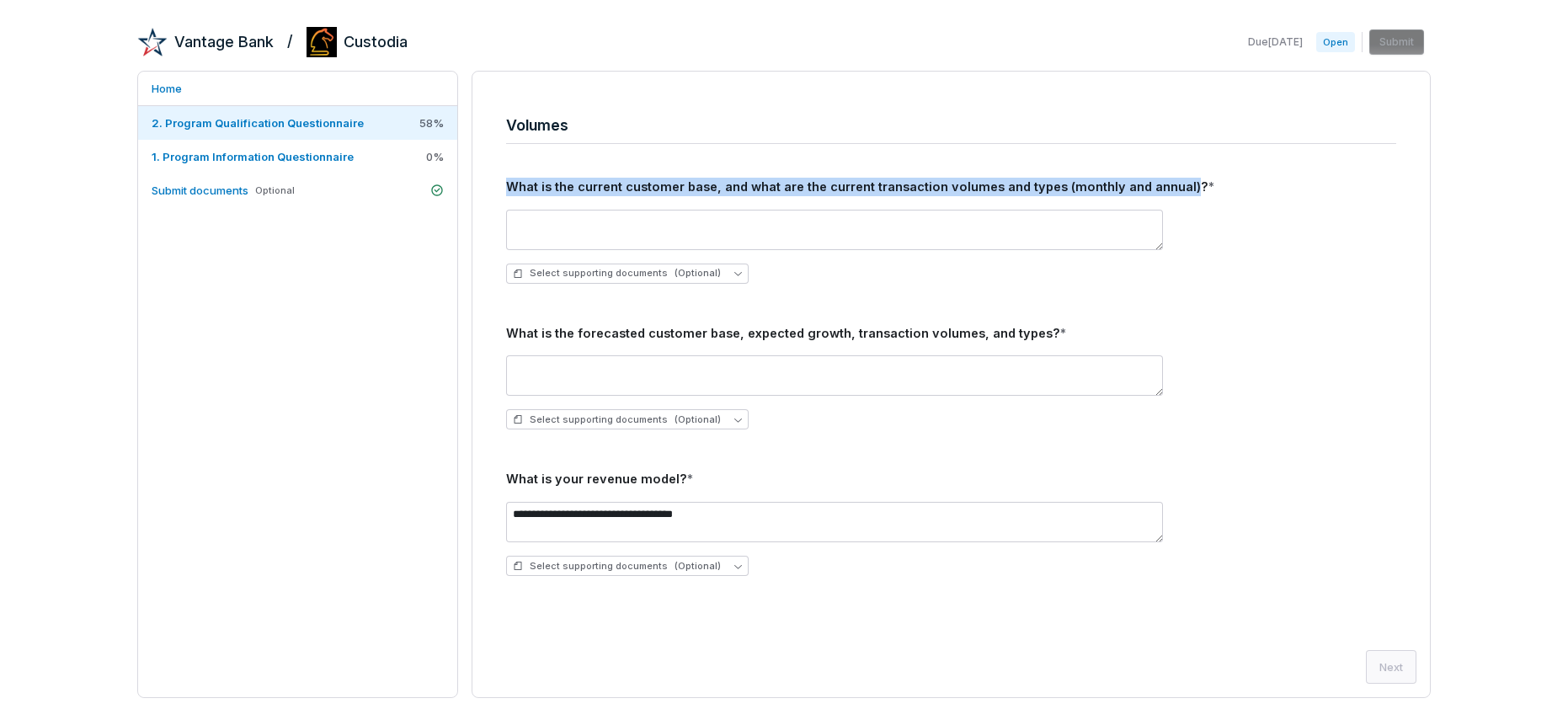
drag, startPoint x: 510, startPoint y: 189, endPoint x: 1176, endPoint y: 187, distance: 666.0
click at [1176, 187] on div "What is the current customer base, and what are the current transaction volumes…" at bounding box center [951, 186] width 890 height 18
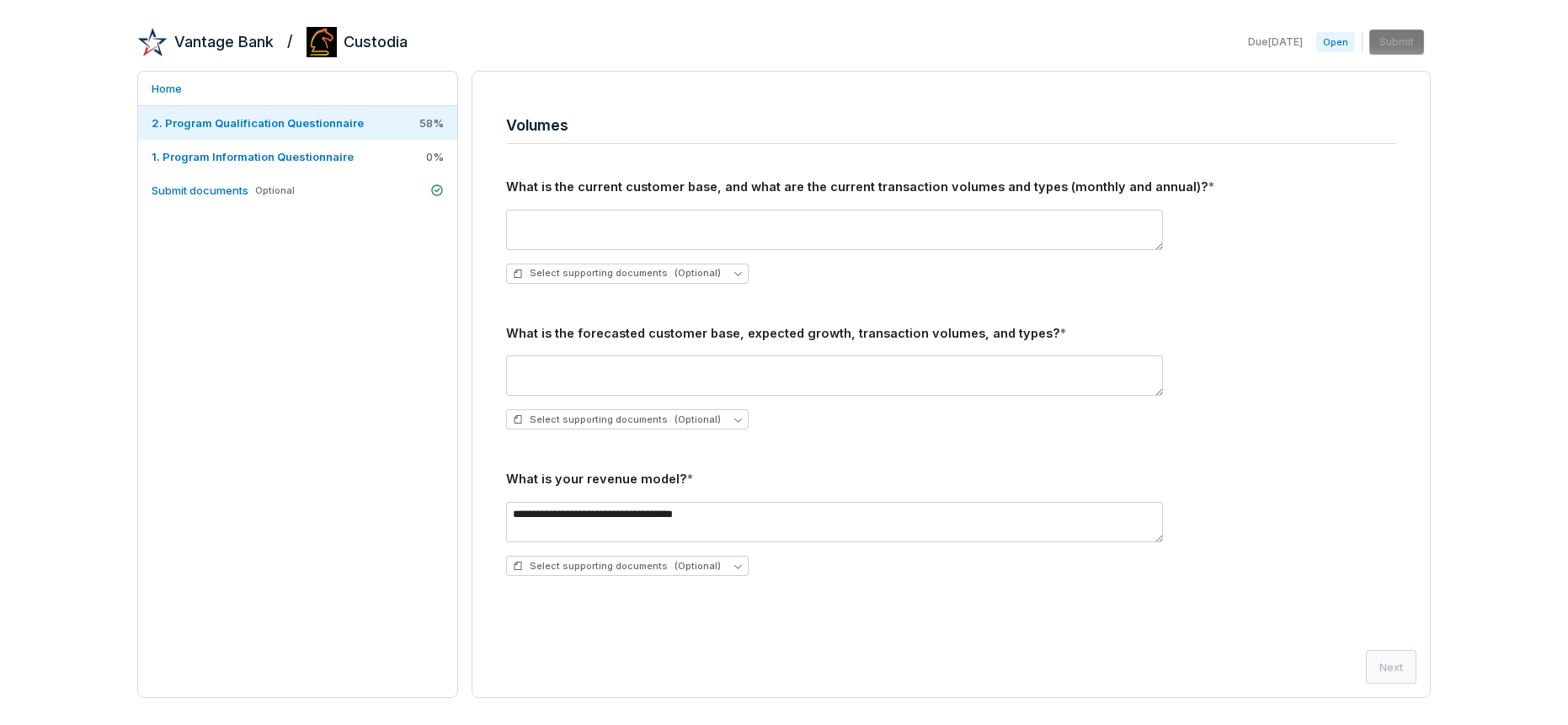
click at [1176, 187] on div "What is the current customer base, and what are the current transaction volumes…" at bounding box center [951, 186] width 890 height 18
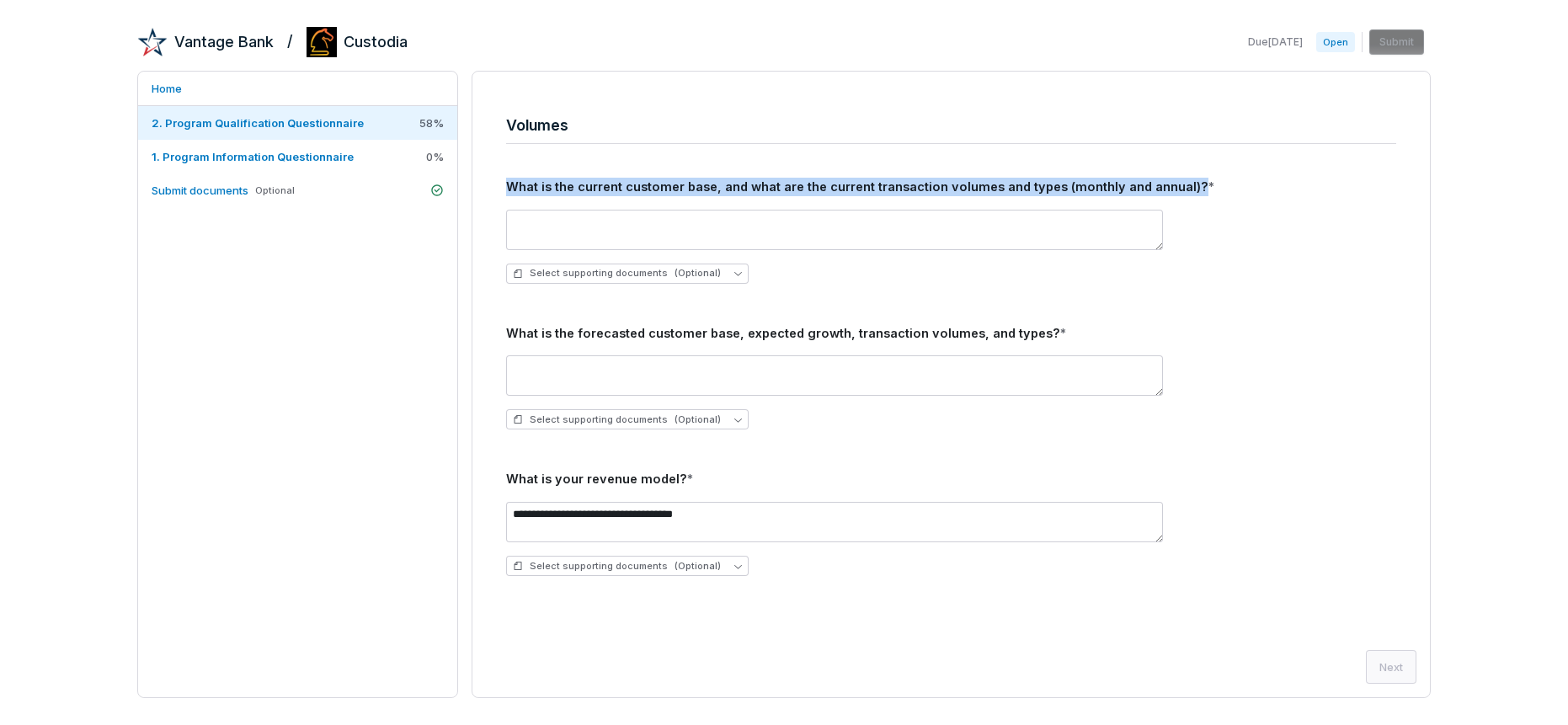
drag, startPoint x: 1176, startPoint y: 187, endPoint x: 502, endPoint y: 179, distance: 674.0
copy div "What is the current customer base, and what are the current transaction volumes…"
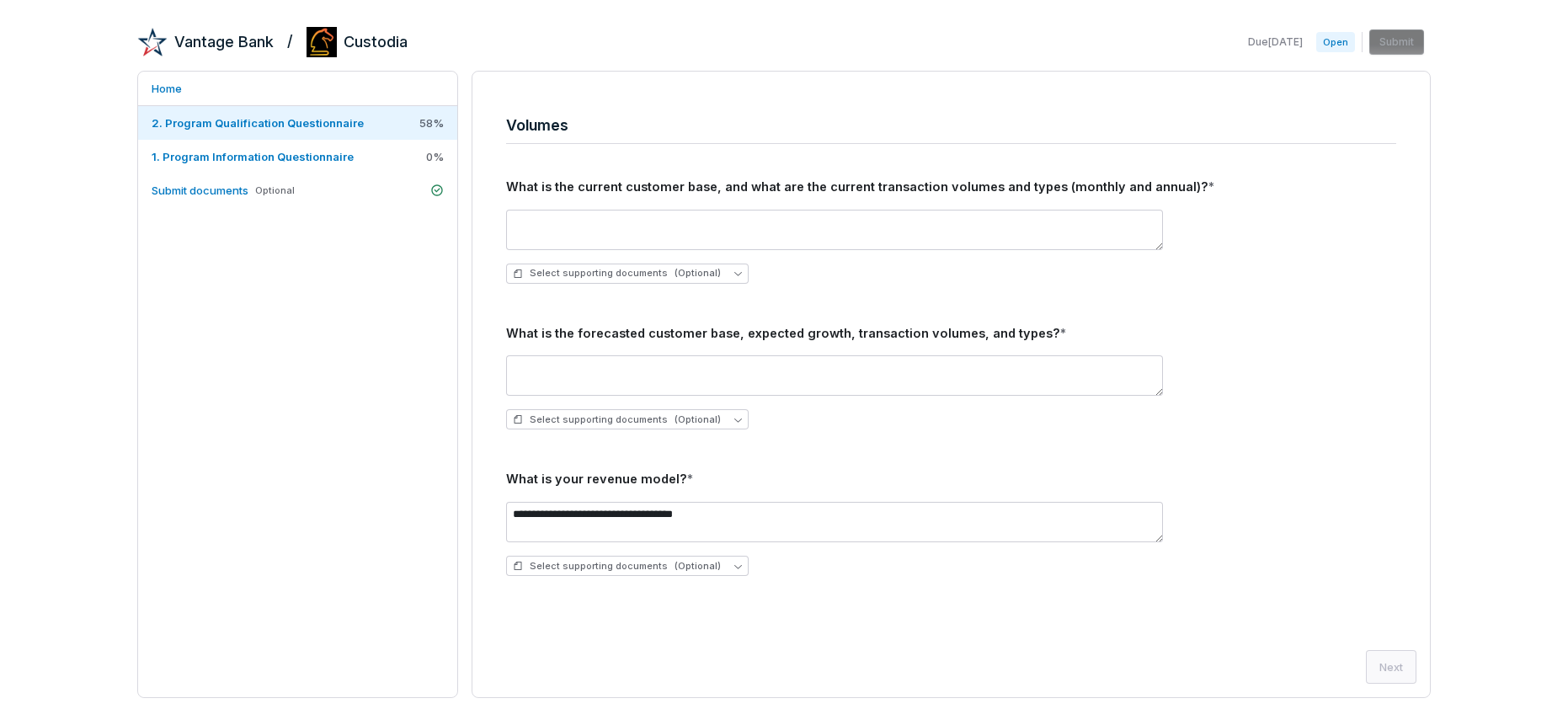
click at [513, 344] on div "Select supporting documents (Optional)" at bounding box center [951, 392] width 890 height 101
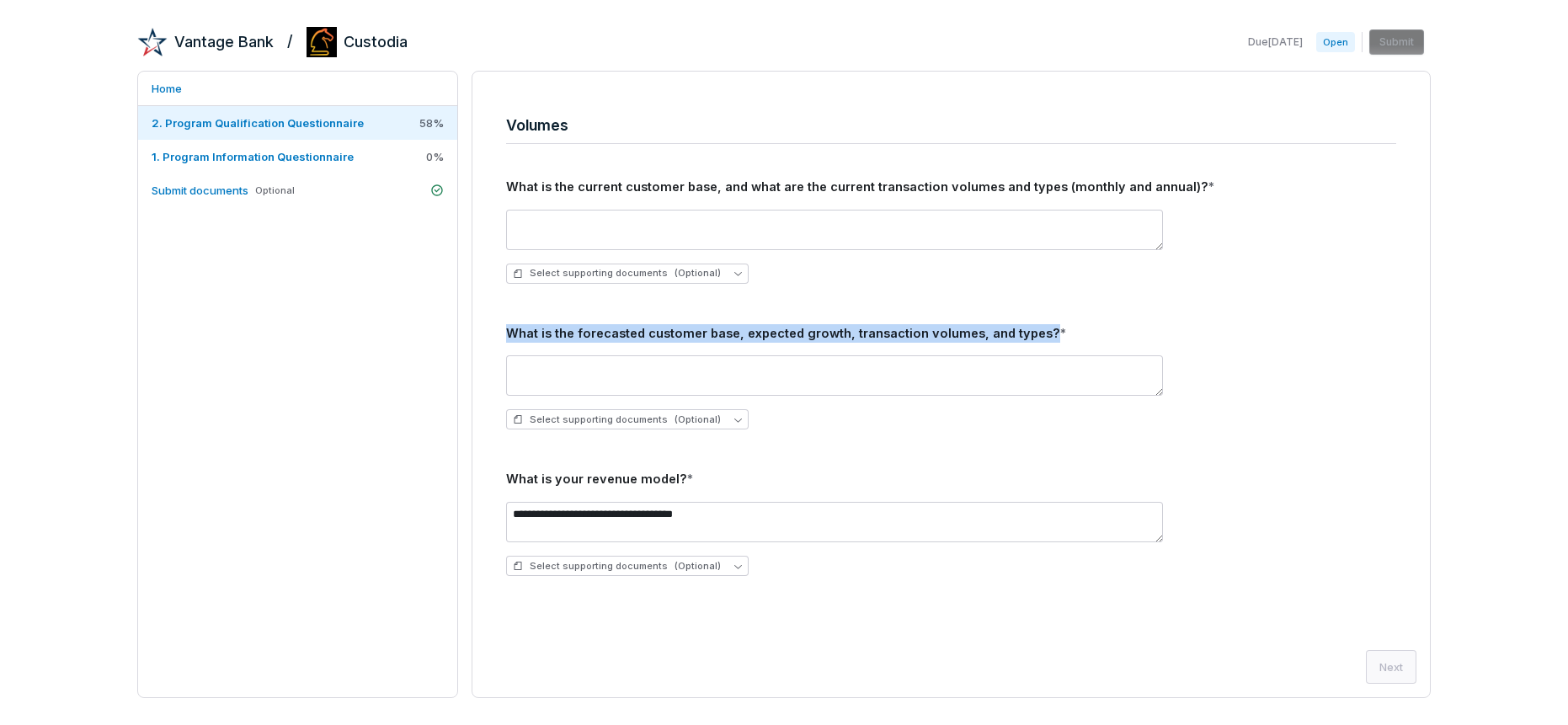
drag, startPoint x: 507, startPoint y: 331, endPoint x: 1034, endPoint y: 329, distance: 527.0
click at [1034, 329] on div "What is the forecasted customer base, expected growth, transaction volumes, and…" at bounding box center [951, 333] width 890 height 18
copy div "What is the forecasted customer base, expected growth, transaction volumes, and…"
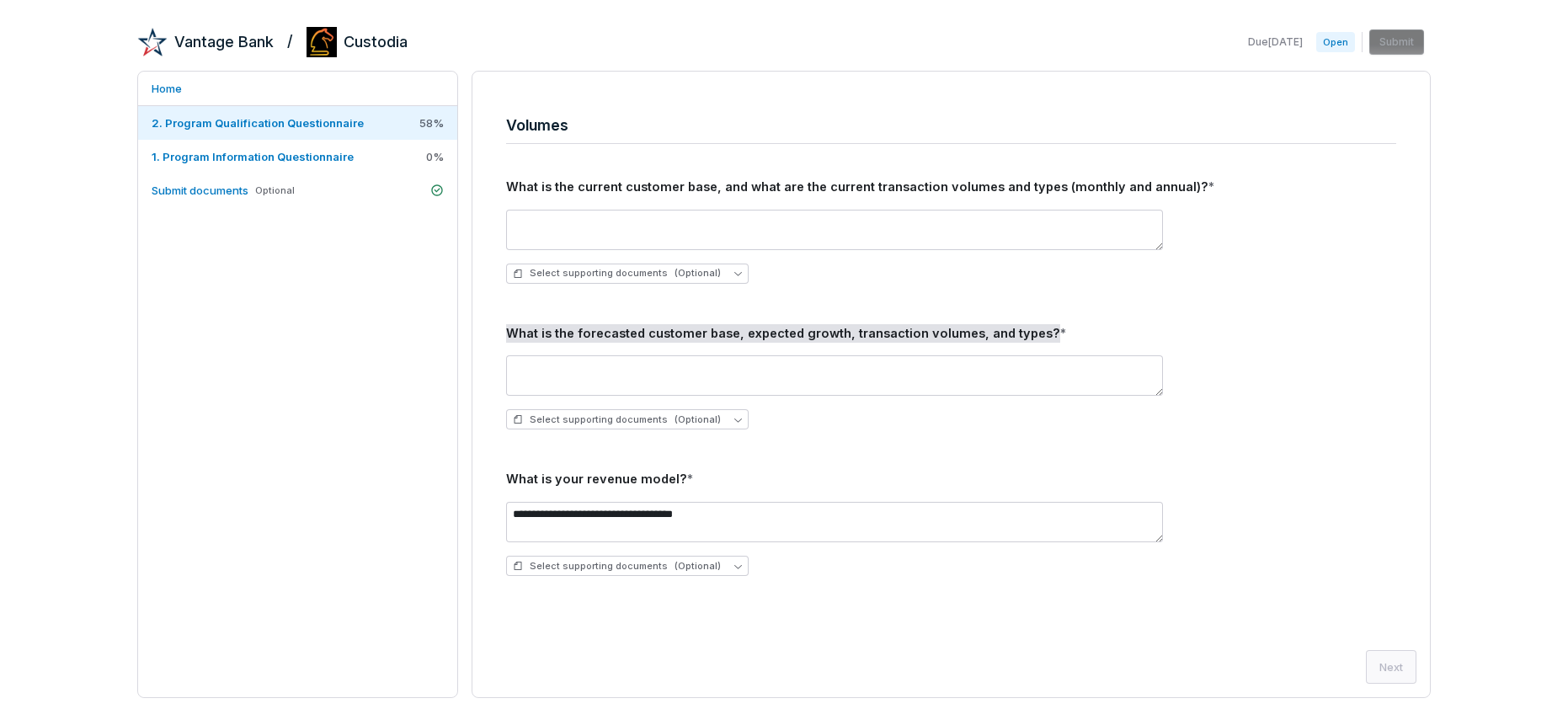
scroll to position [0, 0]
